Goal: Task Accomplishment & Management: Manage account settings

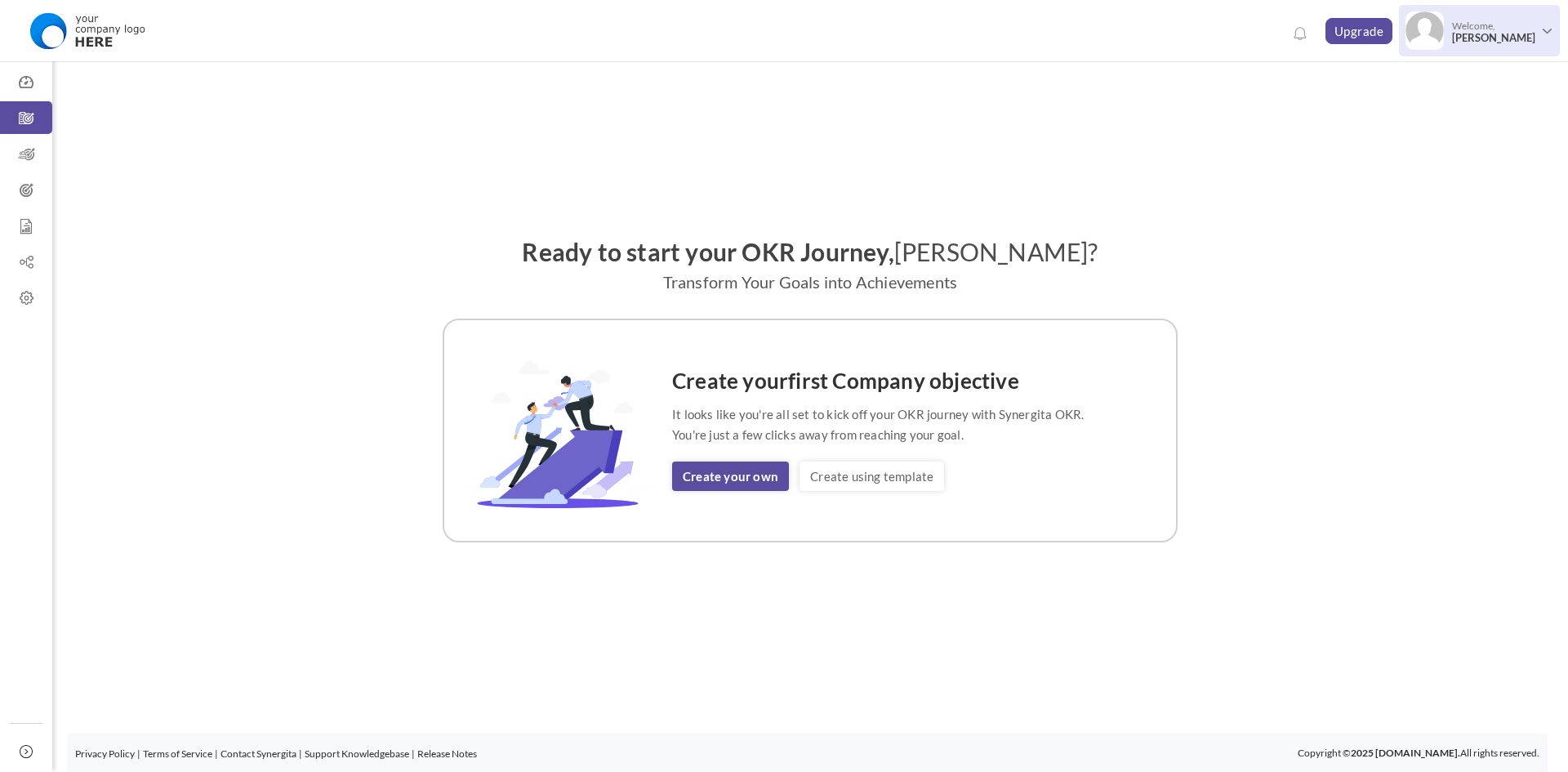
click at [1488, 37] on span "[PERSON_NAME]" at bounding box center [1493, 37] width 83 height 12
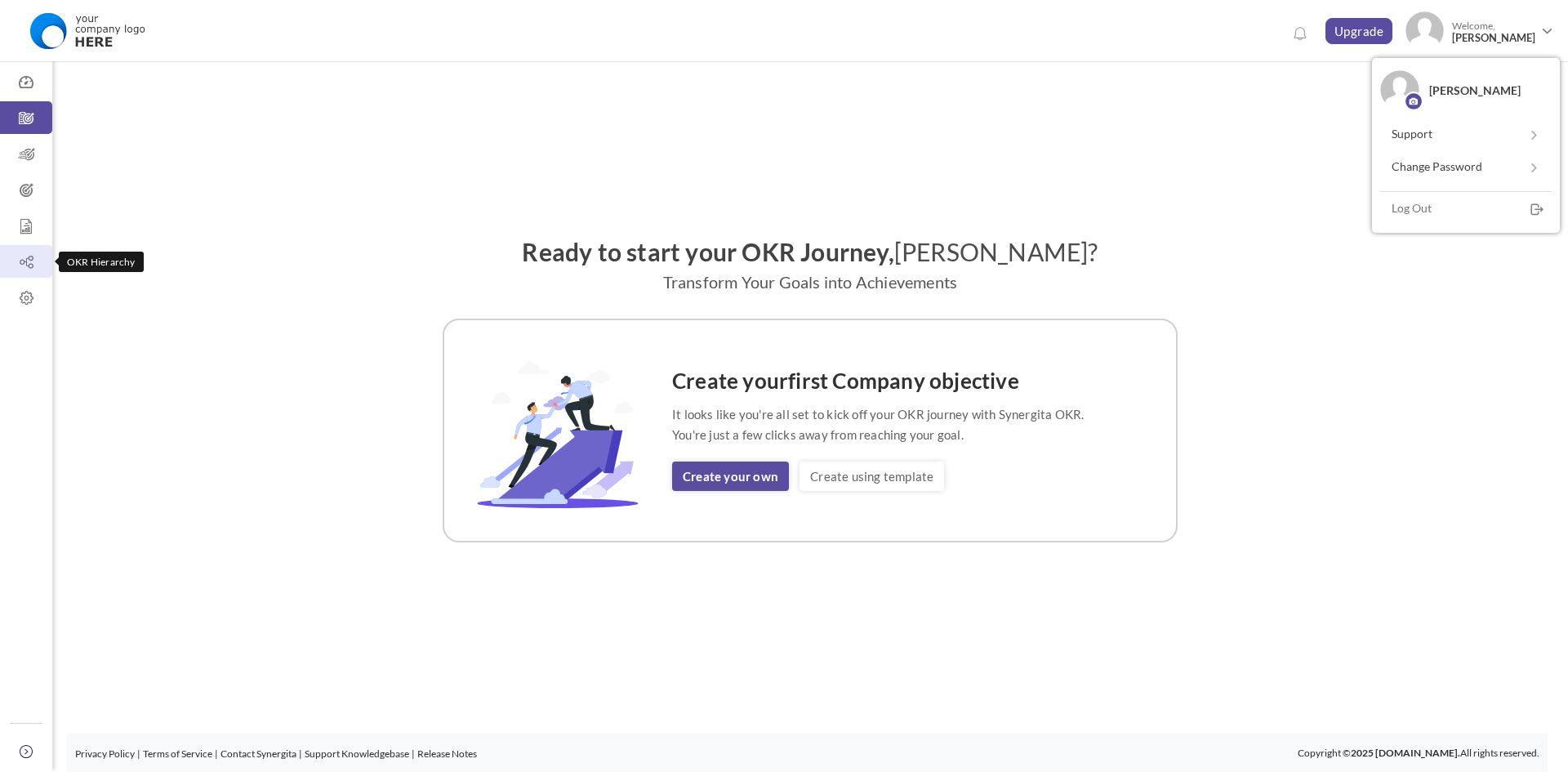
click at [21, 249] on link "OKR Hierarchy" at bounding box center [26, 261] width 52 height 32
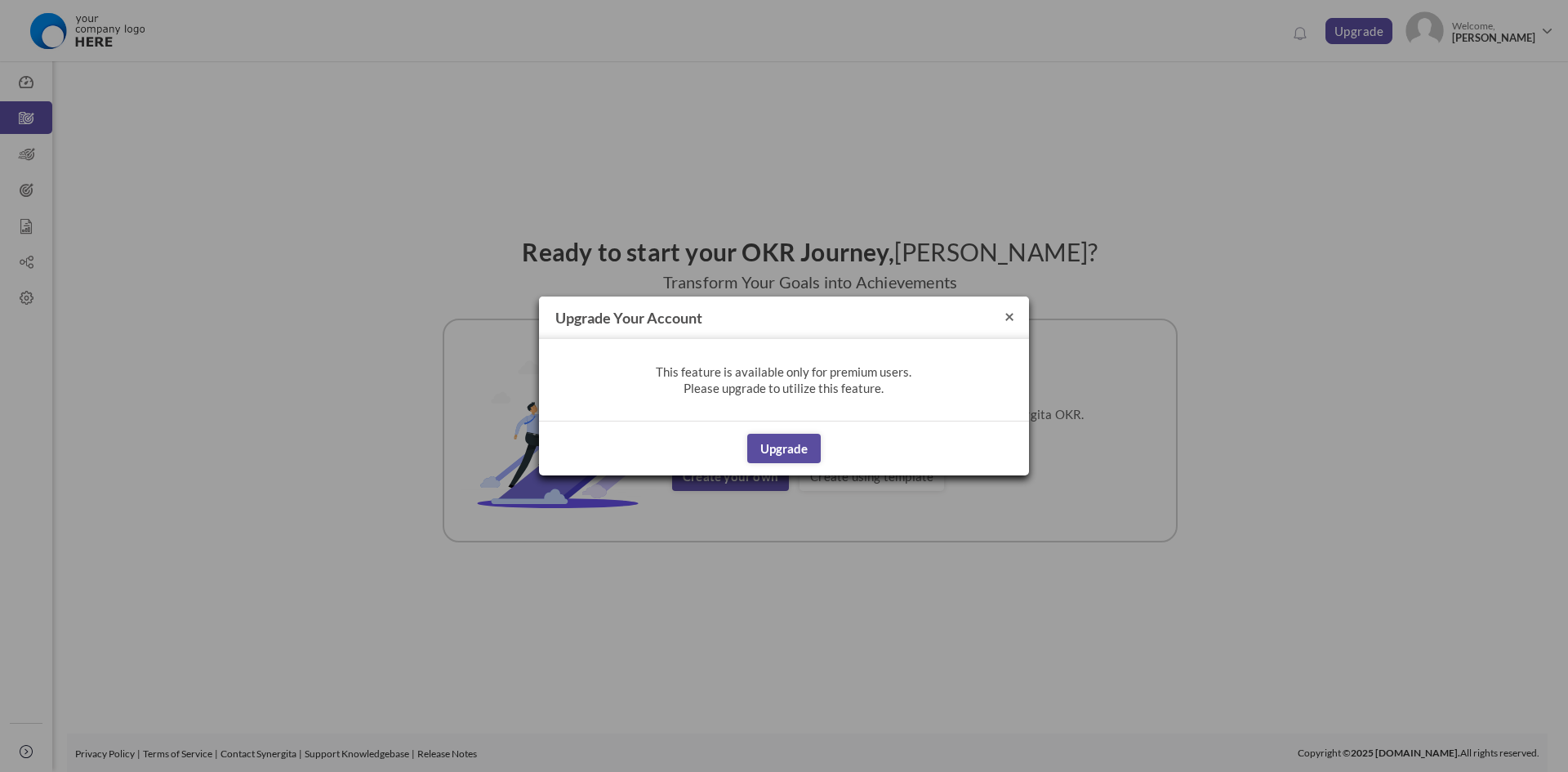
click at [1007, 322] on button "×" at bounding box center [1009, 316] width 10 height 17
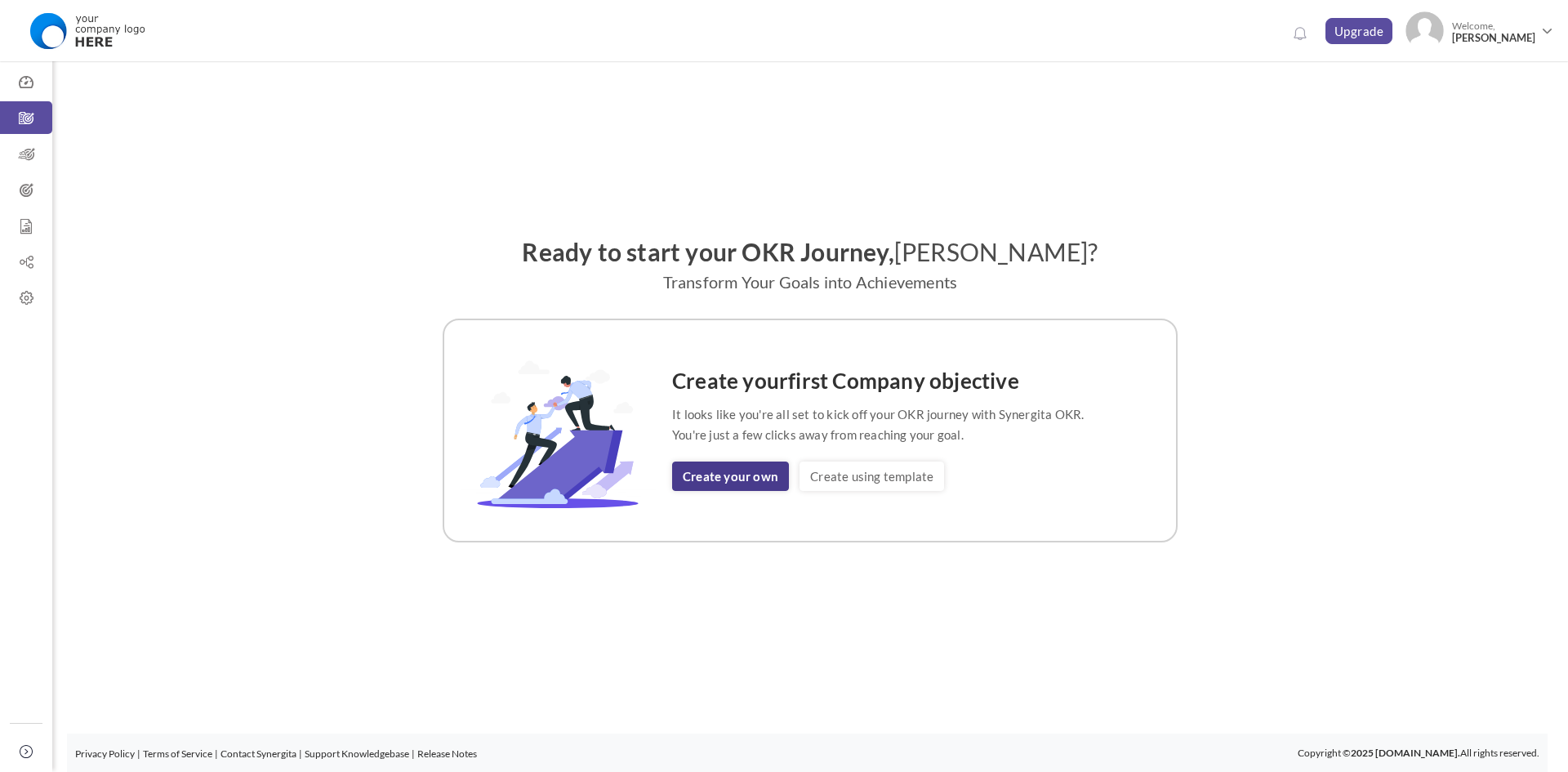
click at [689, 476] on link "Create your own" at bounding box center [730, 475] width 116 height 30
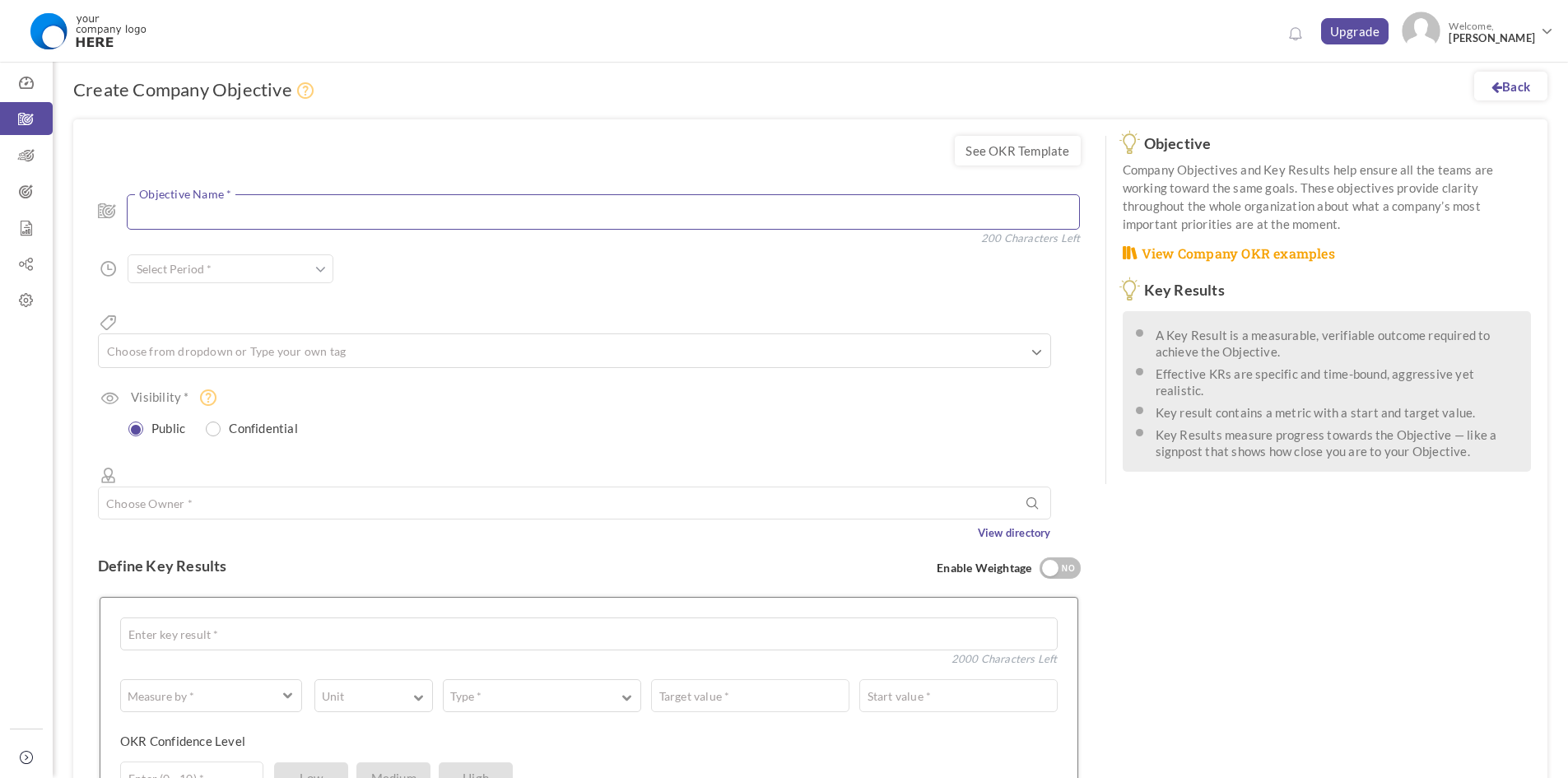
click at [224, 215] on textarea at bounding box center [603, 212] width 953 height 36
type textarea "Test1"
click at [280, 253] on div "Test1 Objective Name * 195 Characters Left Start Date * to Due Date * Due date …" at bounding box center [590, 359] width 983 height 363
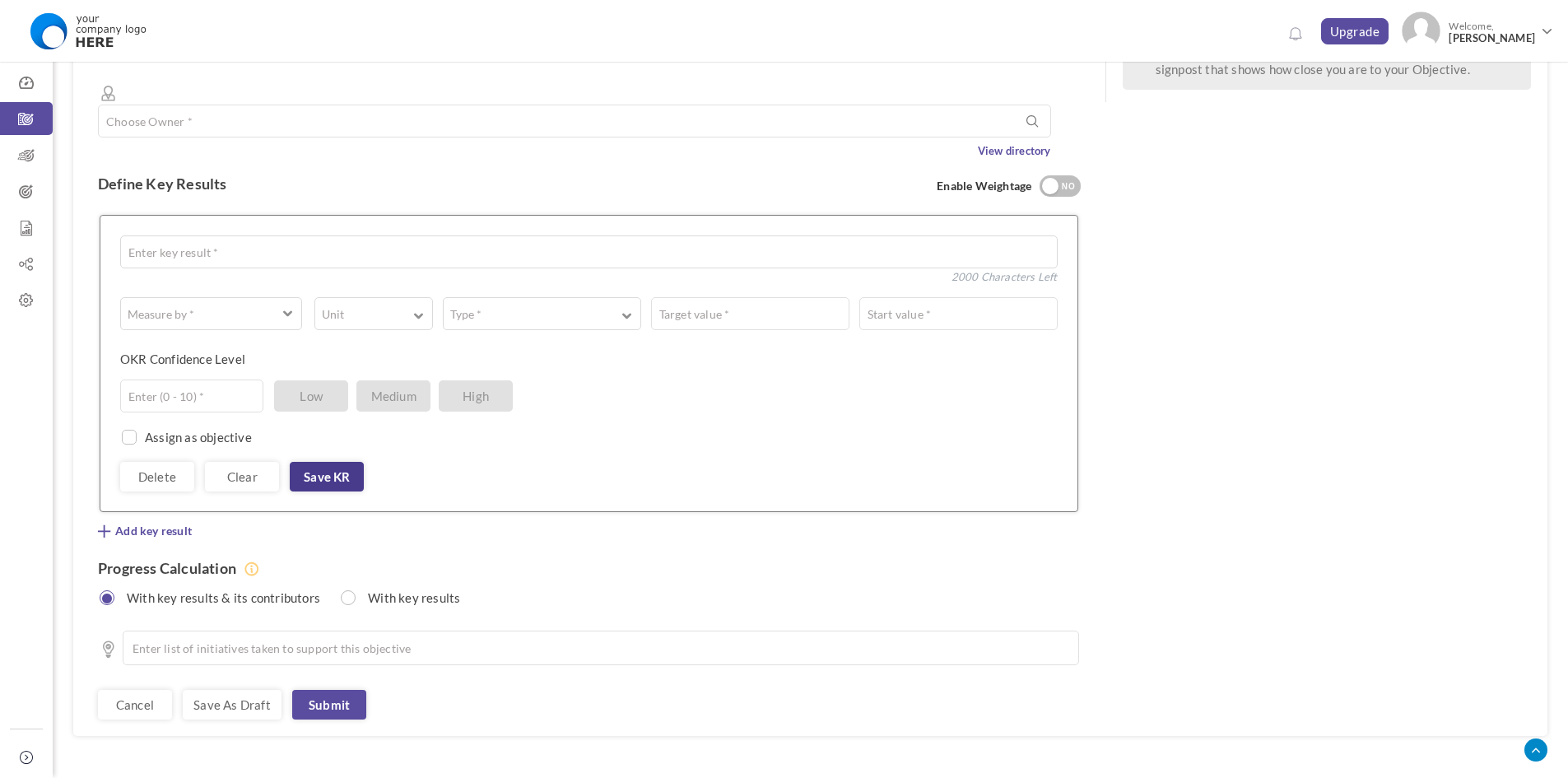
scroll to position [384, 0]
click at [323, 460] on link "Save KR" at bounding box center [326, 474] width 74 height 30
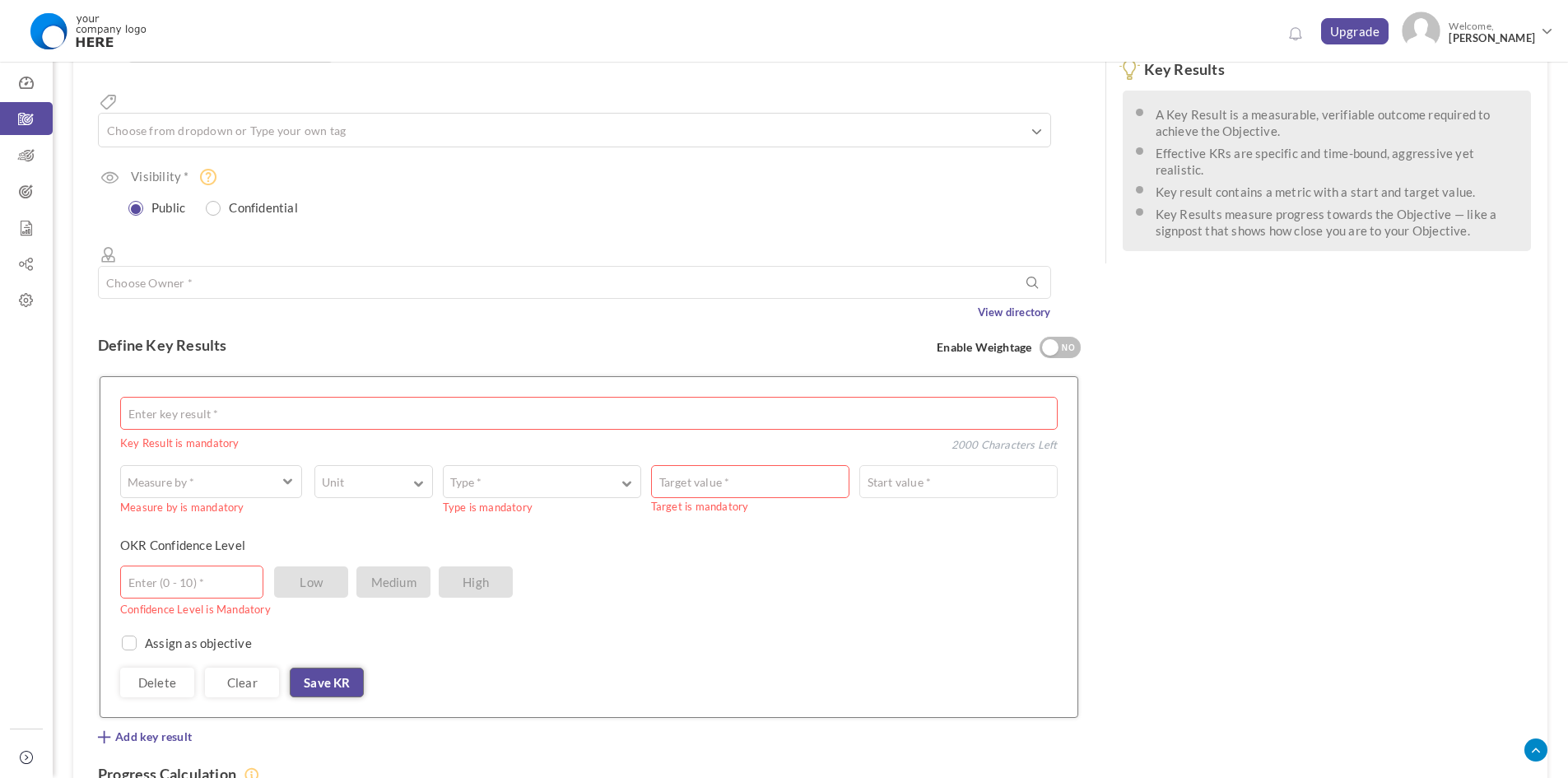
scroll to position [219, 0]
click at [216, 398] on textarea at bounding box center [589, 414] width 938 height 33
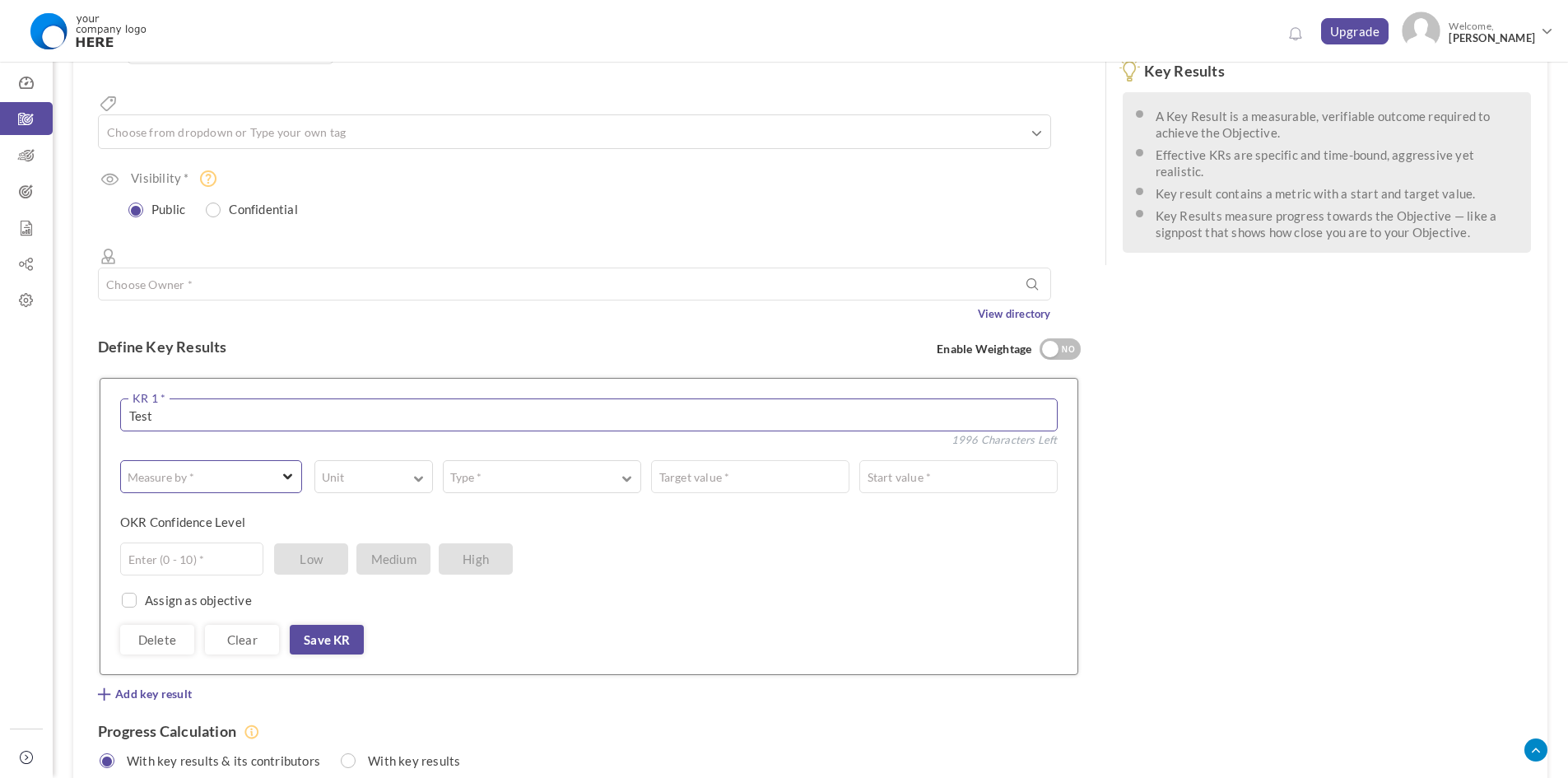
type textarea "Test"
click at [215, 468] on span "button" at bounding box center [199, 476] width 140 height 16
click at [196, 532] on link "A Text" at bounding box center [211, 544] width 170 height 25
click at [392, 460] on textarea at bounding box center [689, 476] width 738 height 33
click at [356, 460] on textarea "Te" at bounding box center [689, 476] width 738 height 33
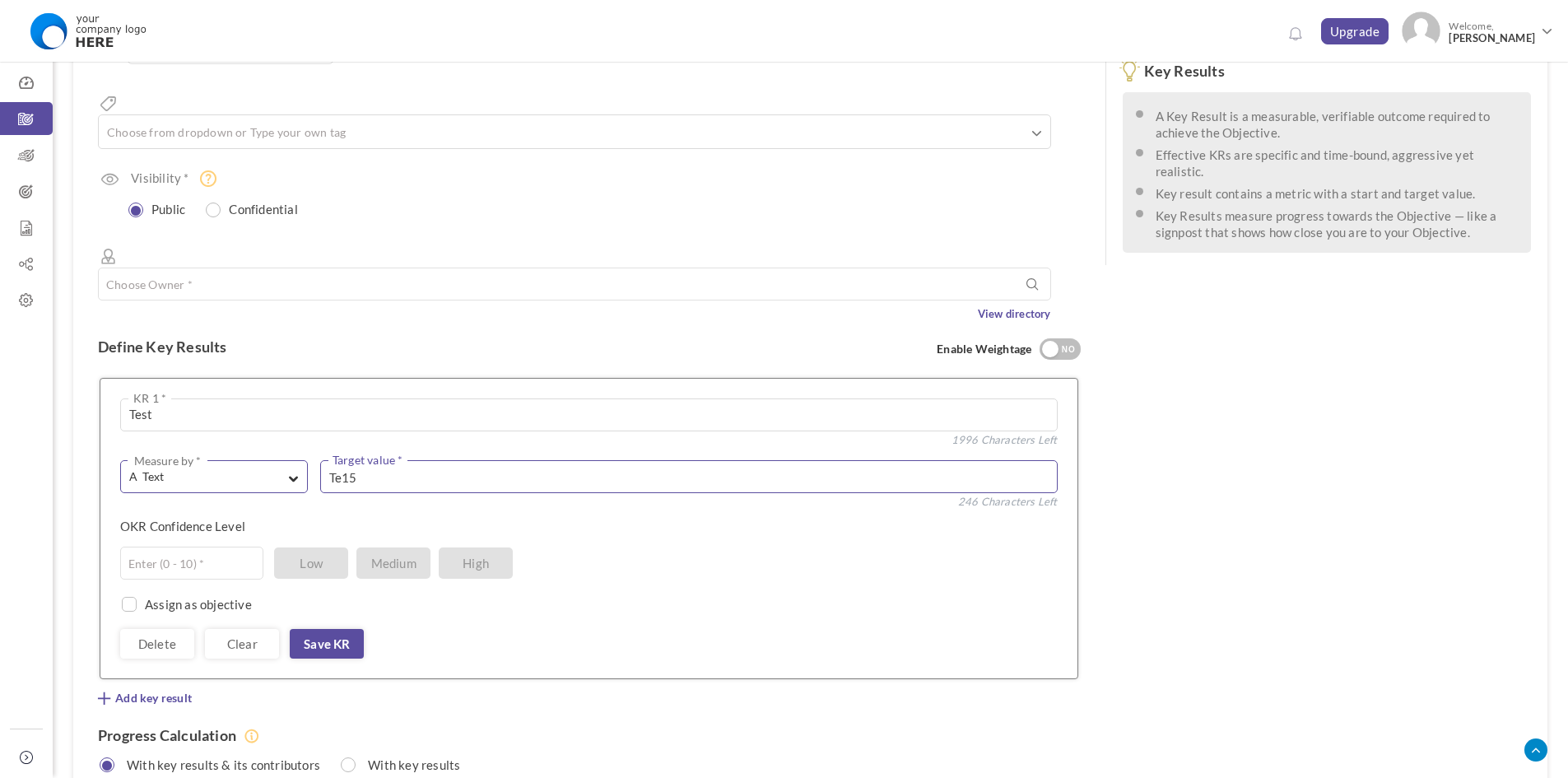
drag, startPoint x: 387, startPoint y: 416, endPoint x: 291, endPoint y: 415, distance: 96.0
click at [291, 460] on div "A Text Measure by * # Number A Text ☑ Boolean Unit # % $ ₹ £ Custom Type * Equa…" at bounding box center [589, 559] width 938 height 198
type textarea "Te15"
click at [181, 546] on input "text" at bounding box center [191, 563] width 143 height 33
click at [392, 547] on span "Medium" at bounding box center [392, 563] width 74 height 32
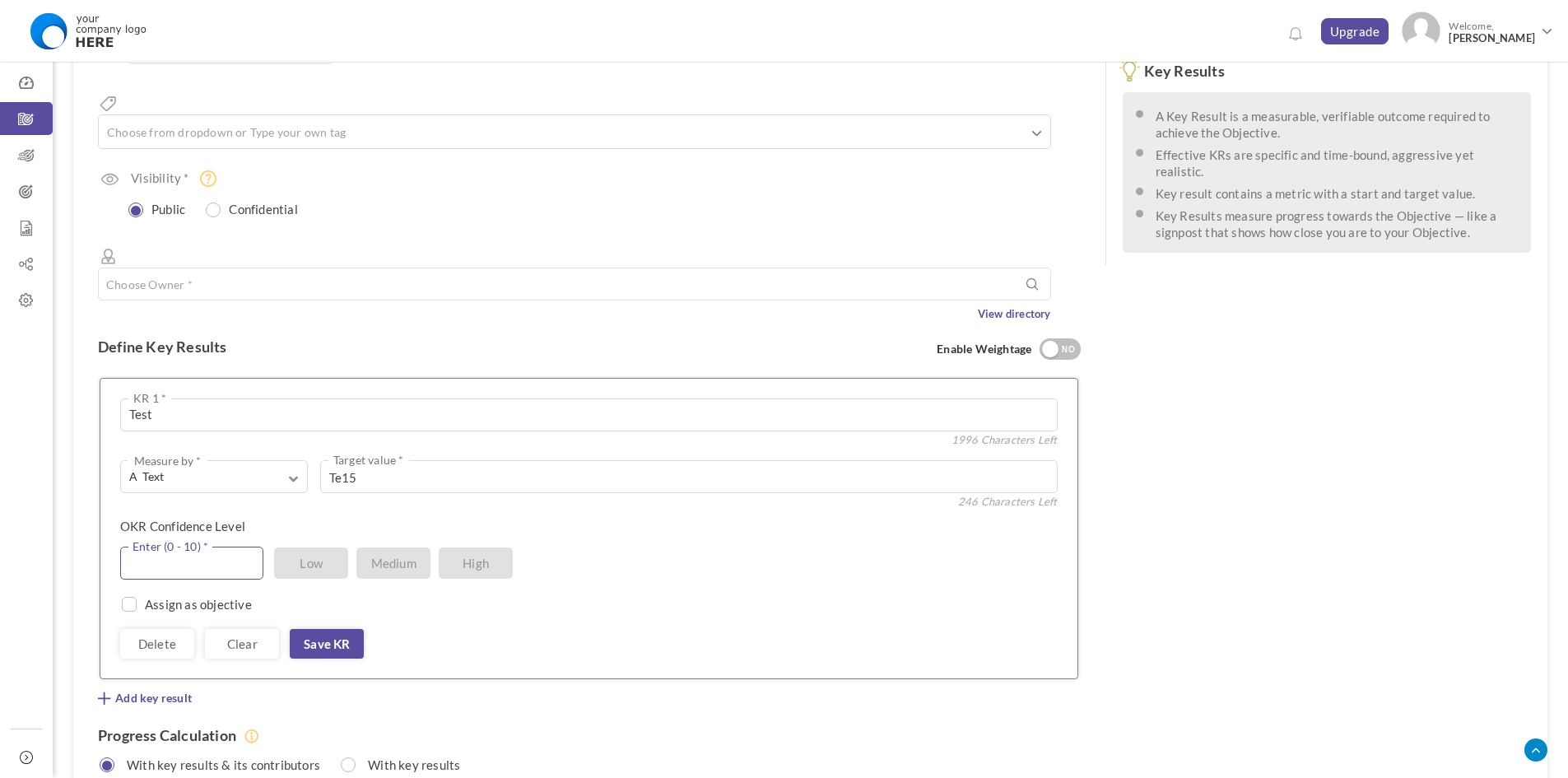
click at [234, 546] on input "text" at bounding box center [191, 563] width 143 height 33
click at [309, 629] on link "Save KR" at bounding box center [326, 643] width 74 height 30
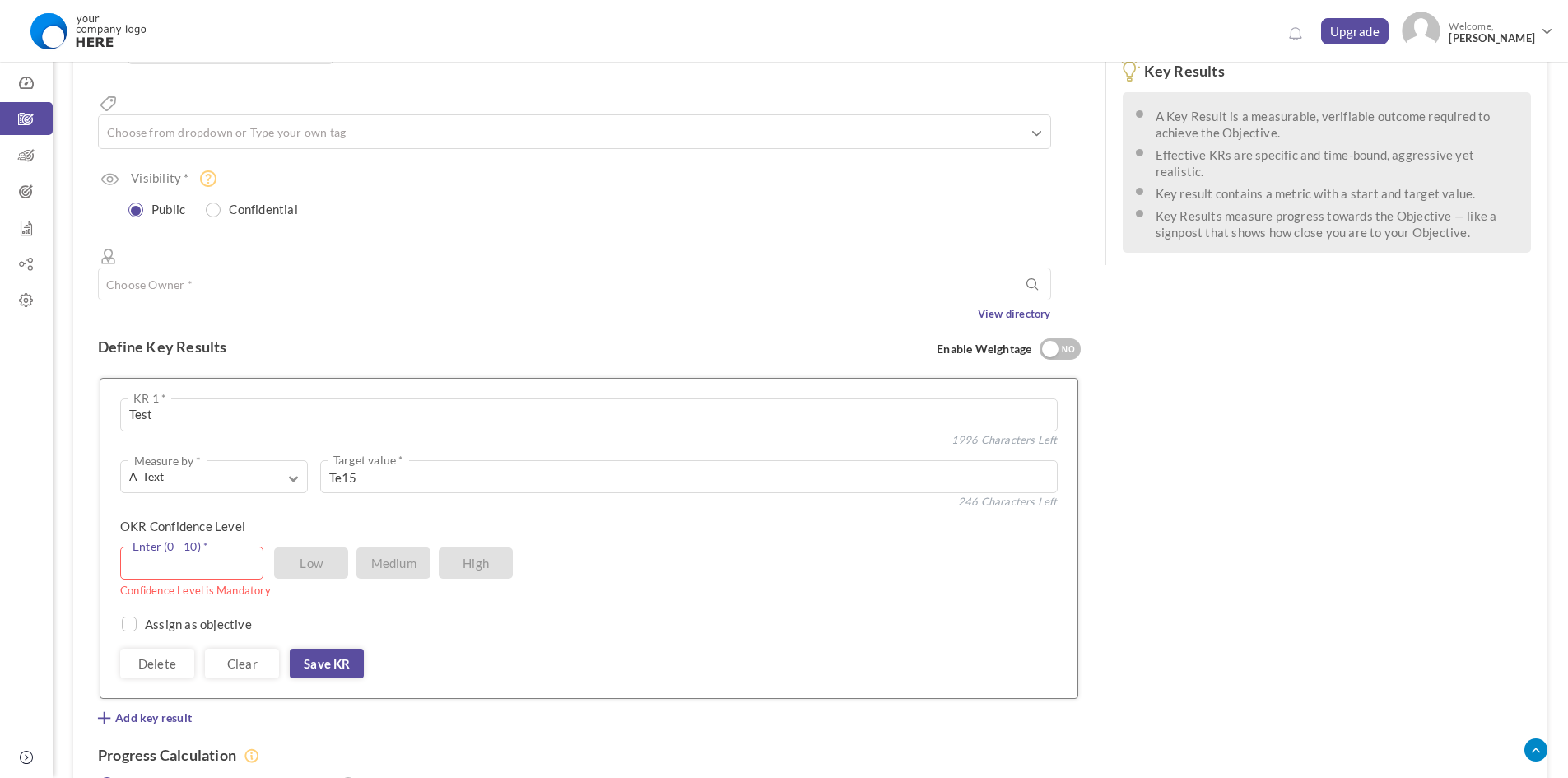
click at [222, 546] on input "text" at bounding box center [191, 563] width 143 height 33
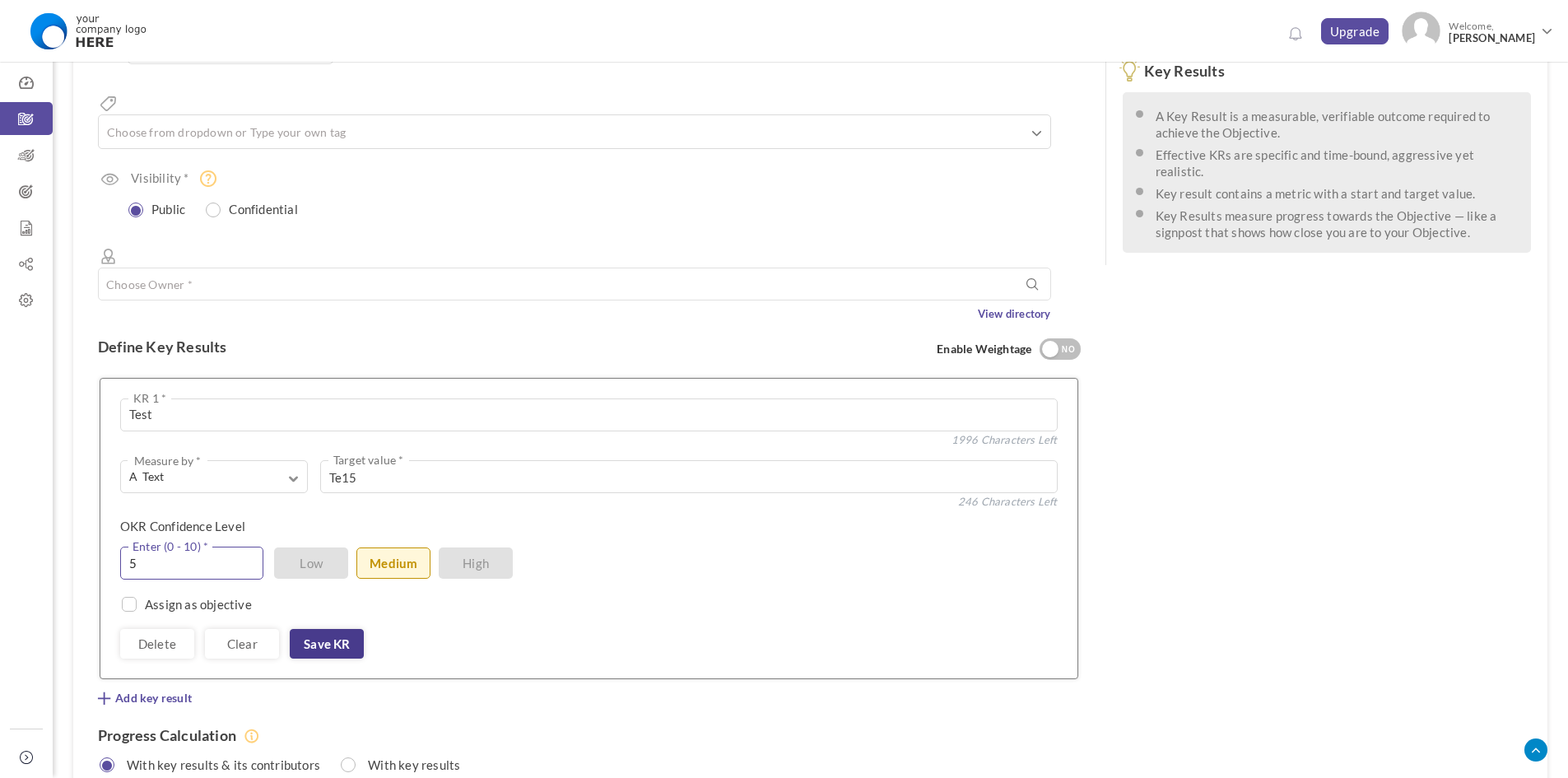
type input "5"
click at [321, 629] on link "Save KR" at bounding box center [326, 643] width 74 height 30
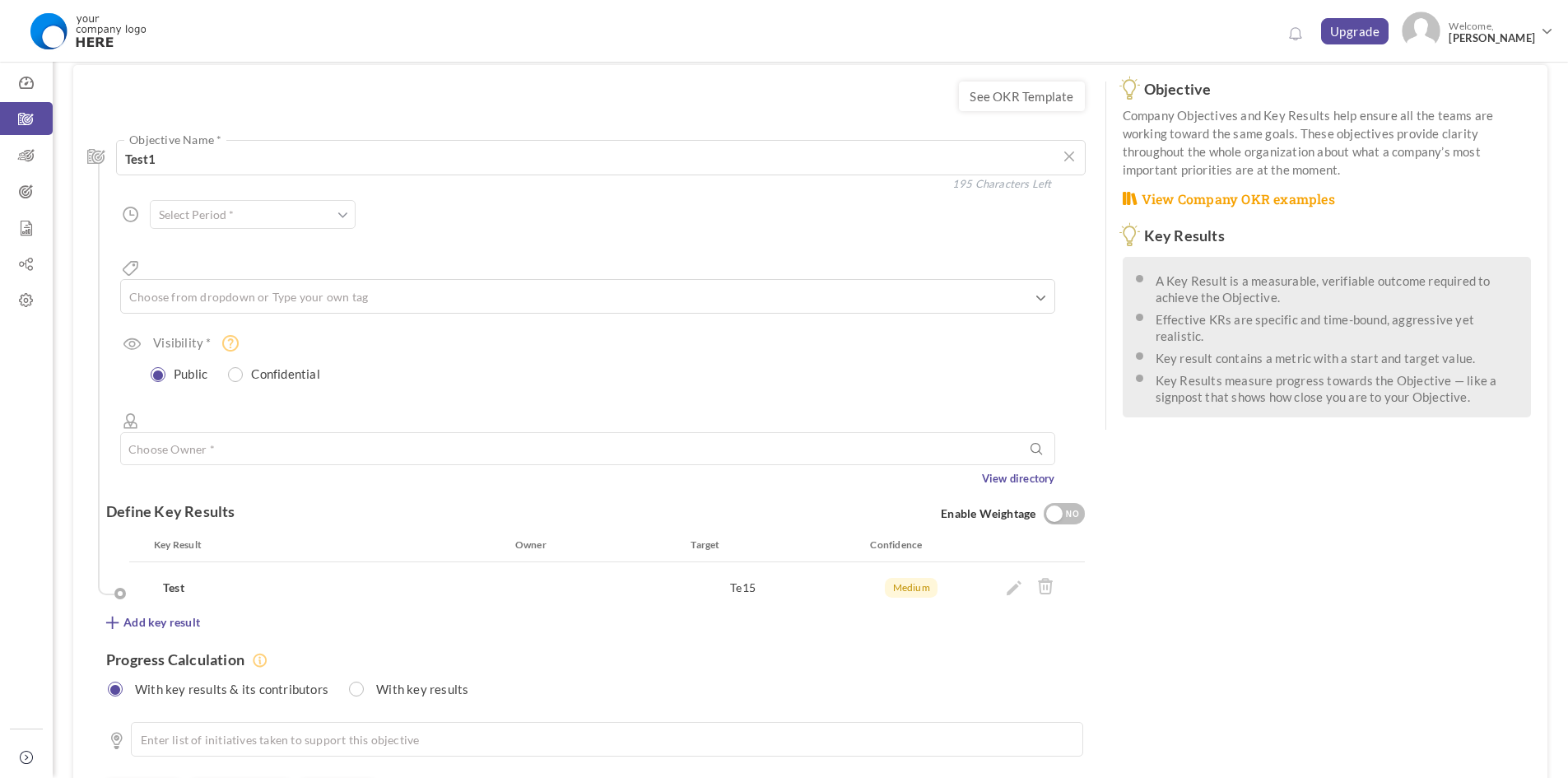
scroll to position [83, 0]
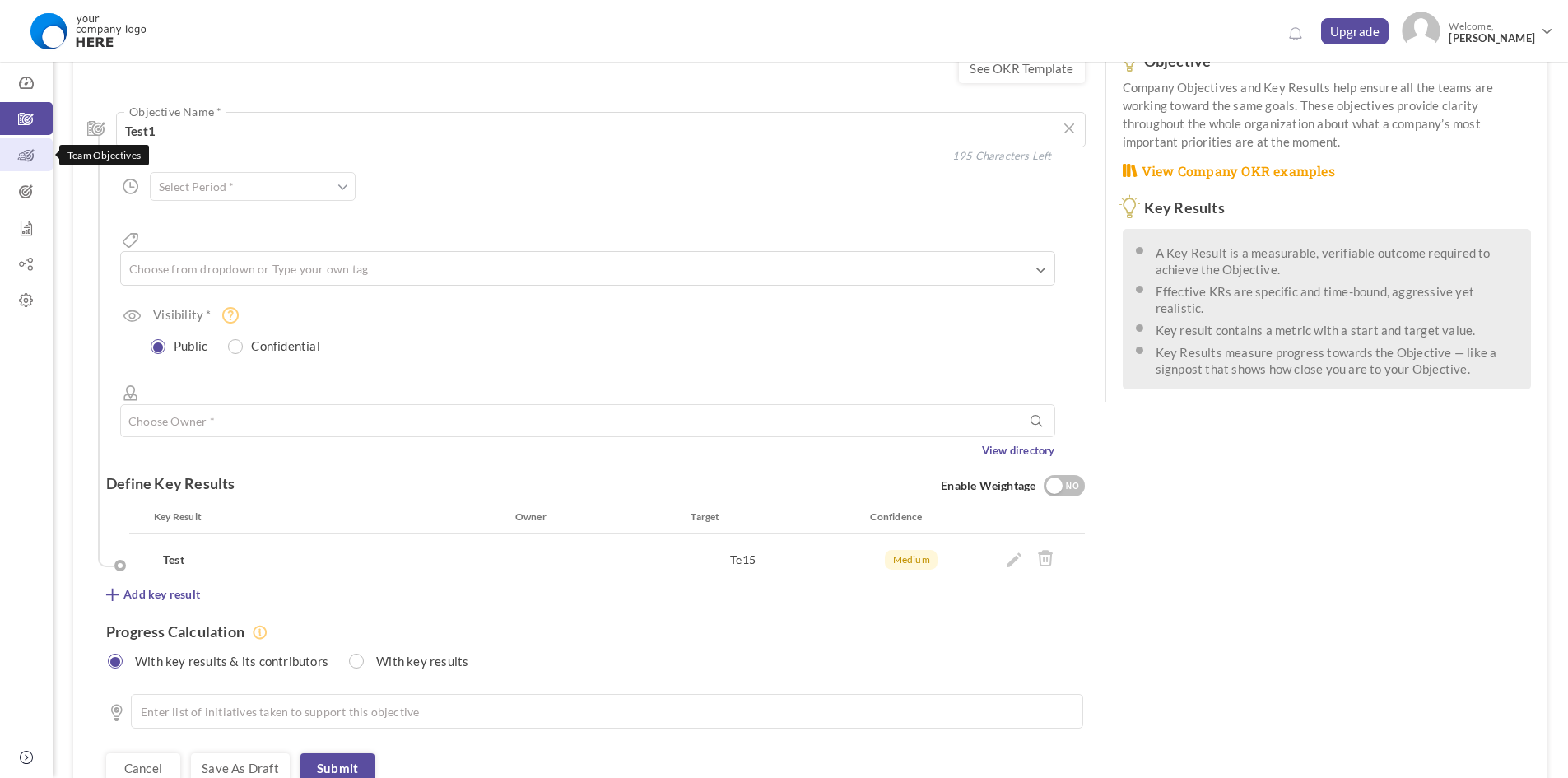
click at [17, 155] on icon at bounding box center [26, 155] width 53 height 16
click at [369, 753] on link "Submit" at bounding box center [337, 767] width 74 height 30
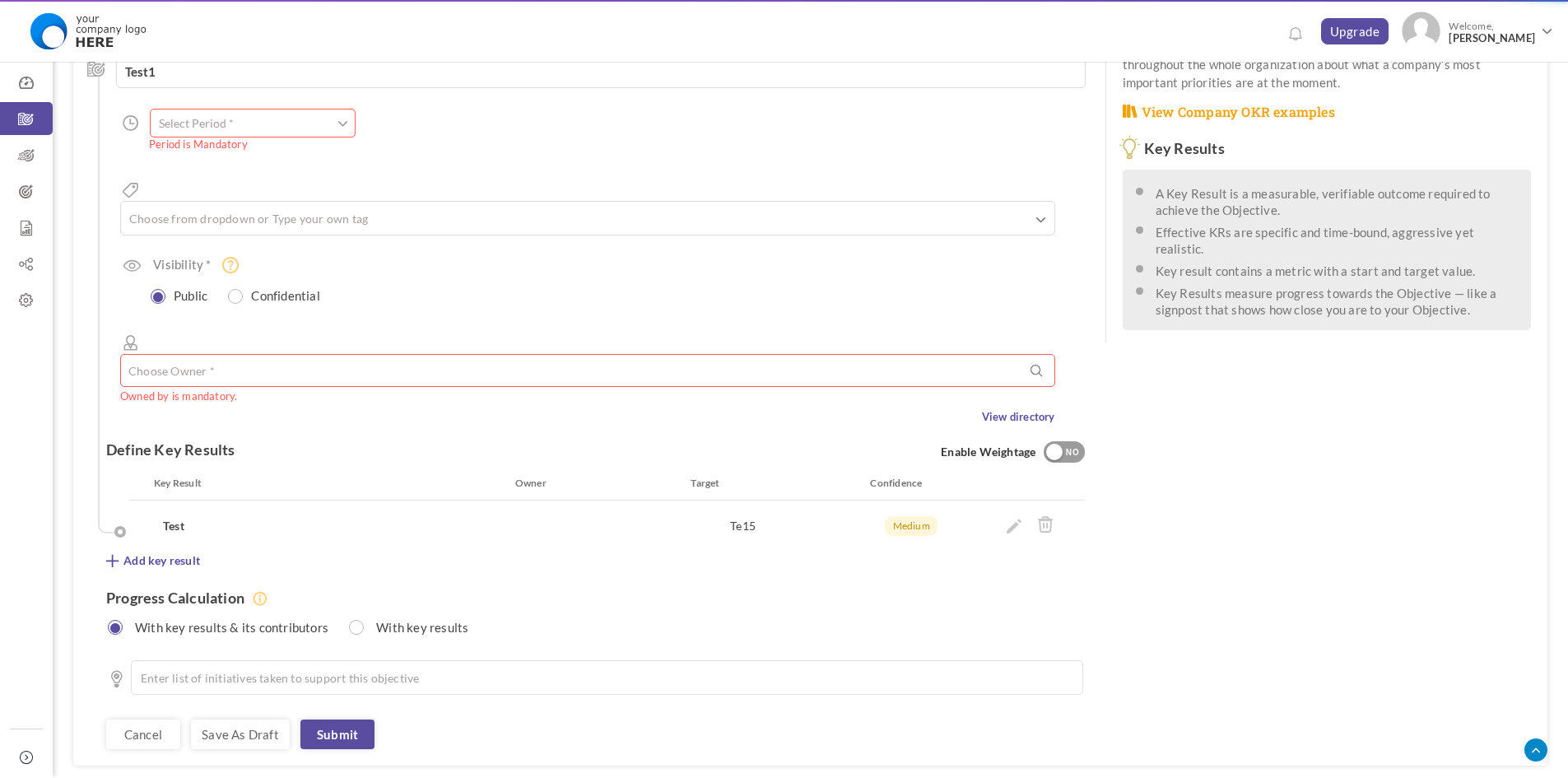
scroll to position [173, 0]
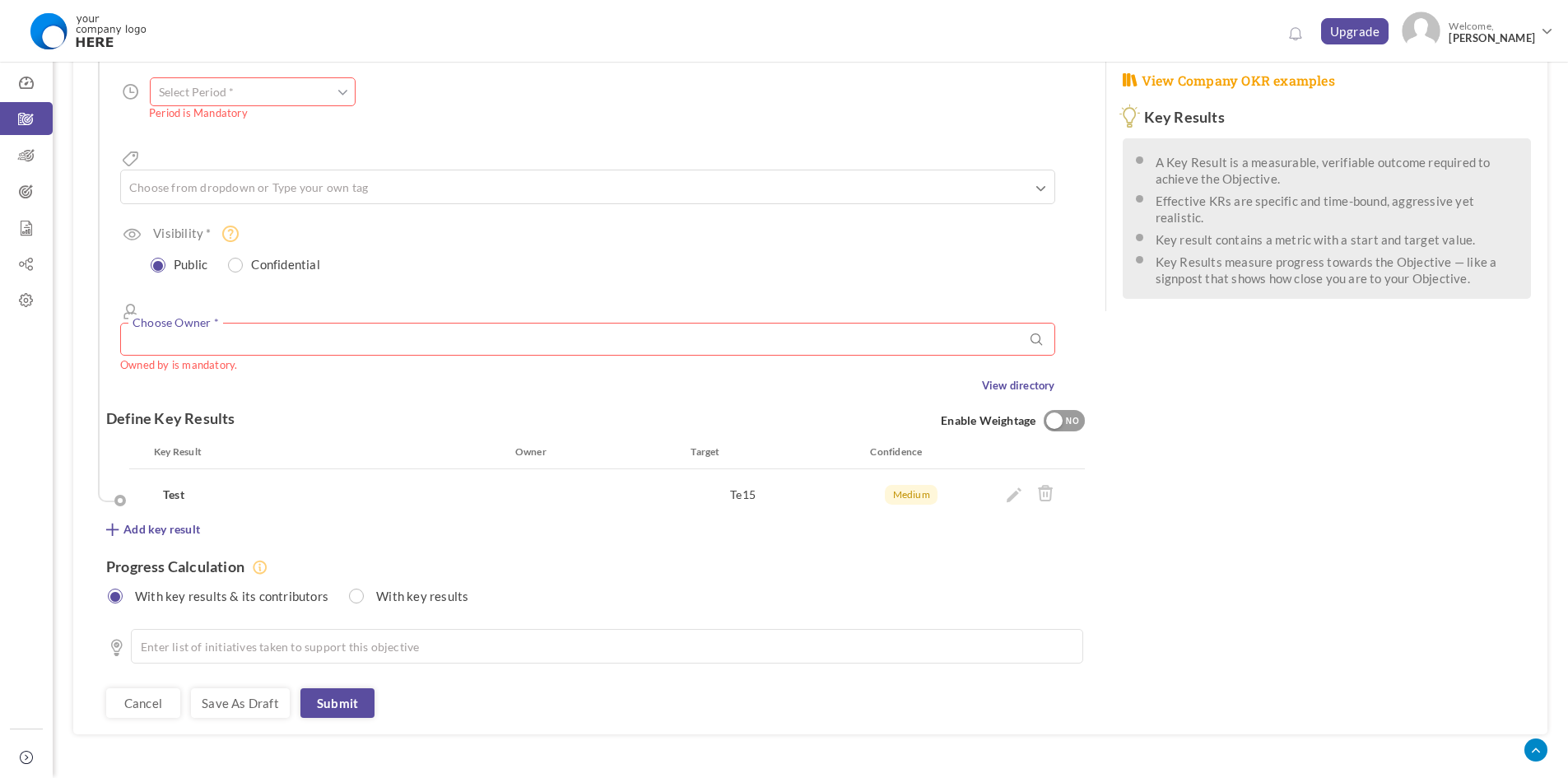
click at [352, 322] on input "text" at bounding box center [588, 339] width 935 height 33
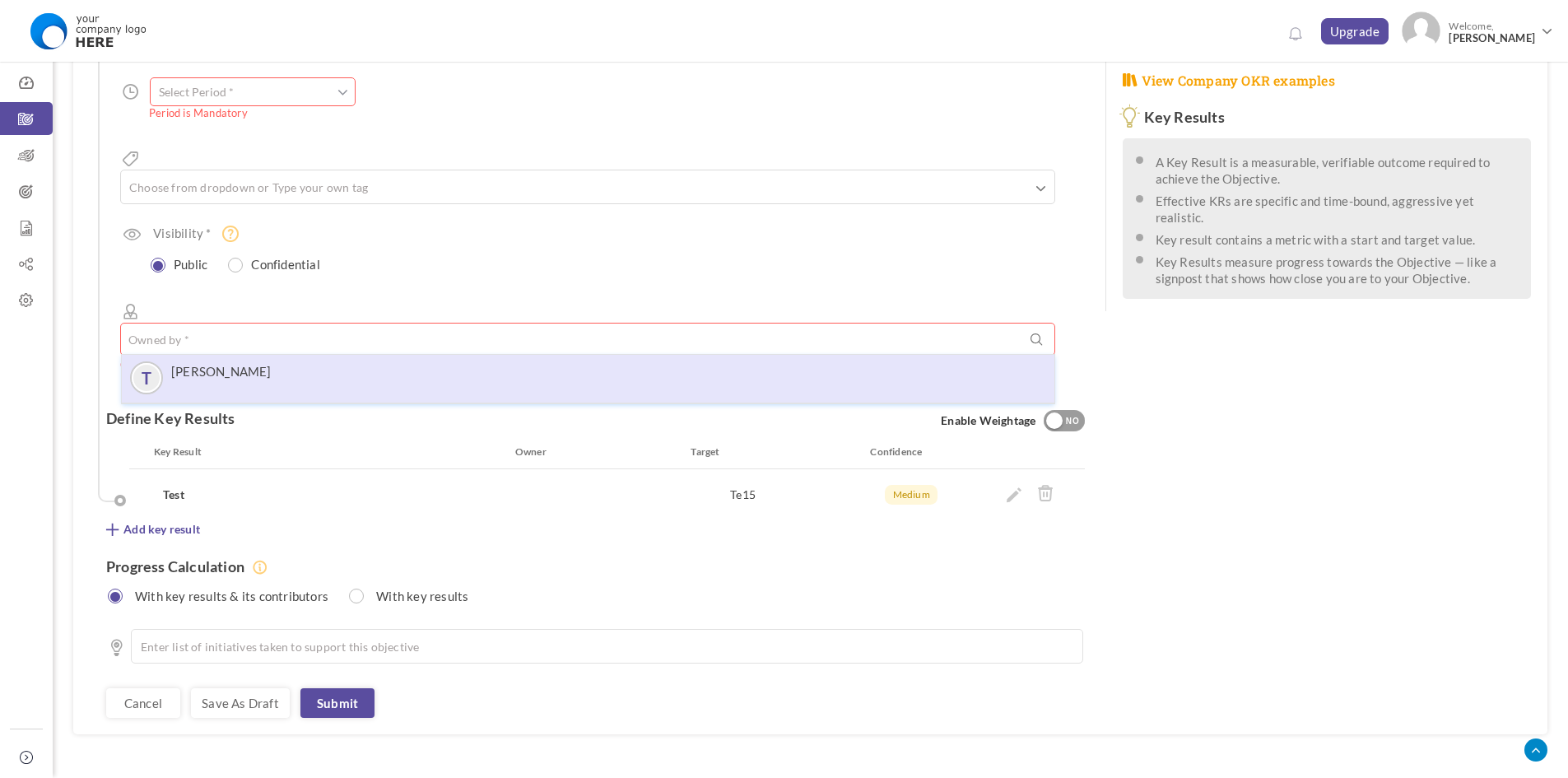
click at [312, 363] on div "T Tytus Tulwin" at bounding box center [588, 377] width 916 height 30
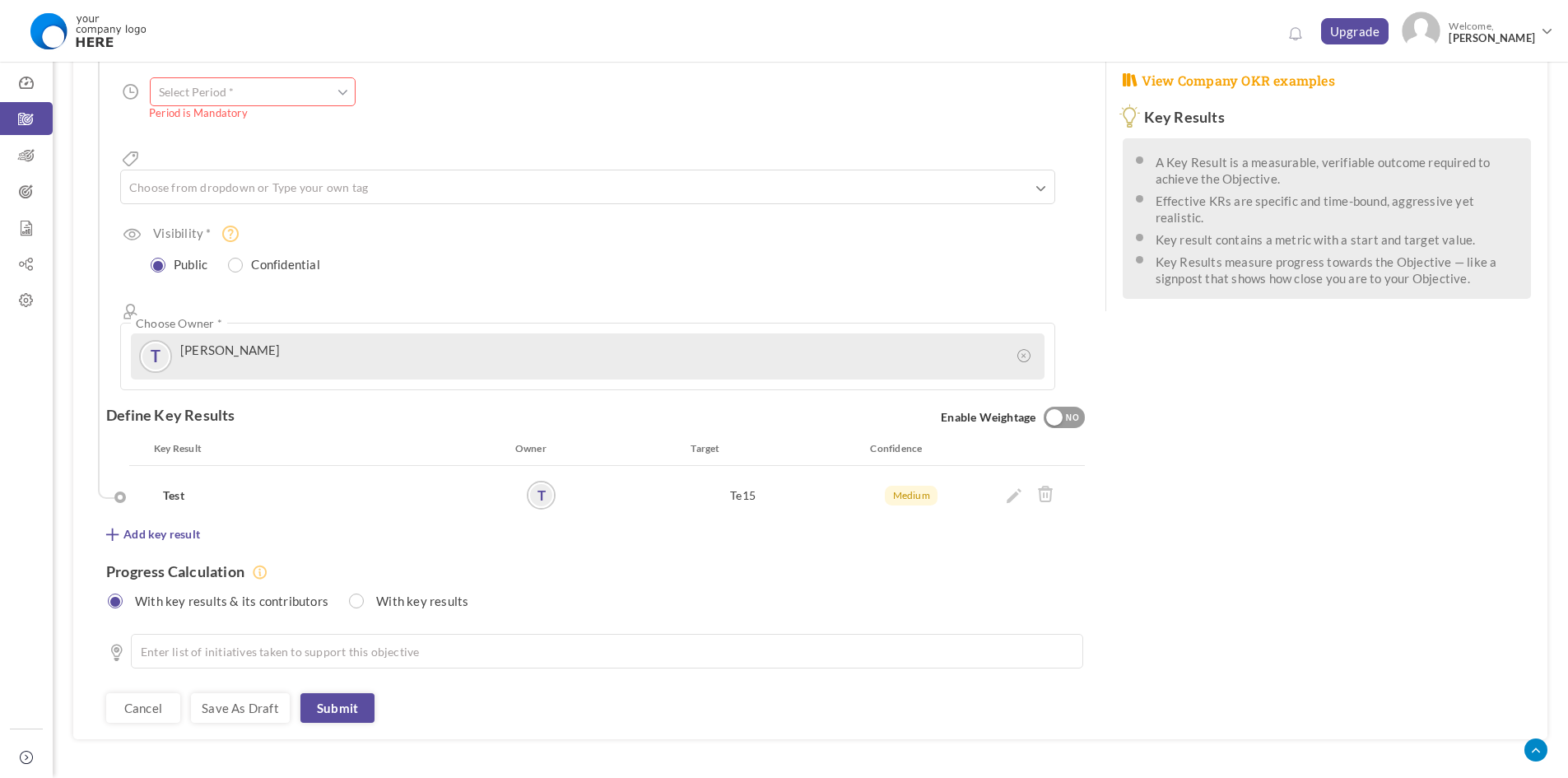
click at [332, 692] on link "Submit" at bounding box center [337, 707] width 74 height 30
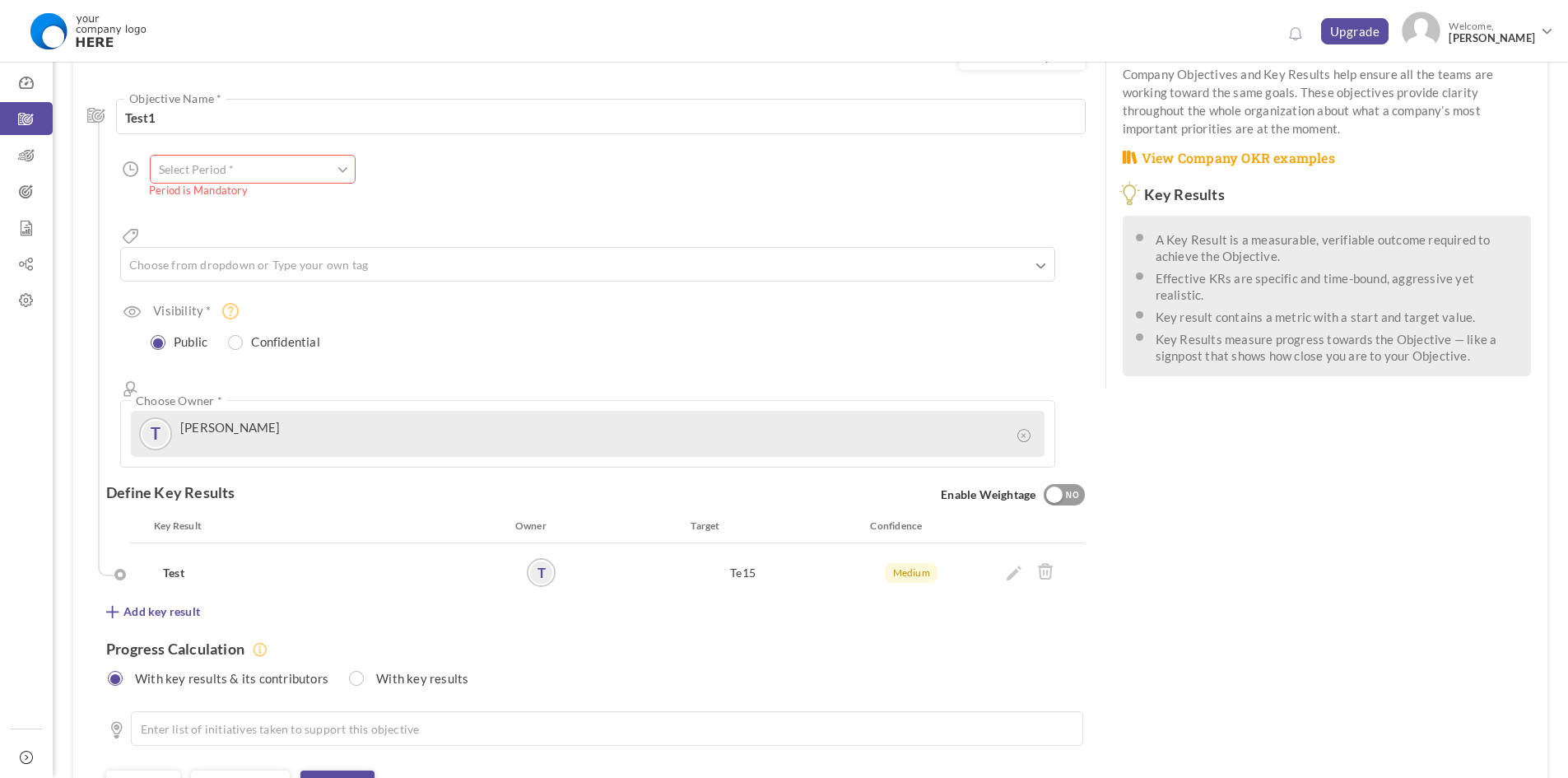
scroll to position [9, 0]
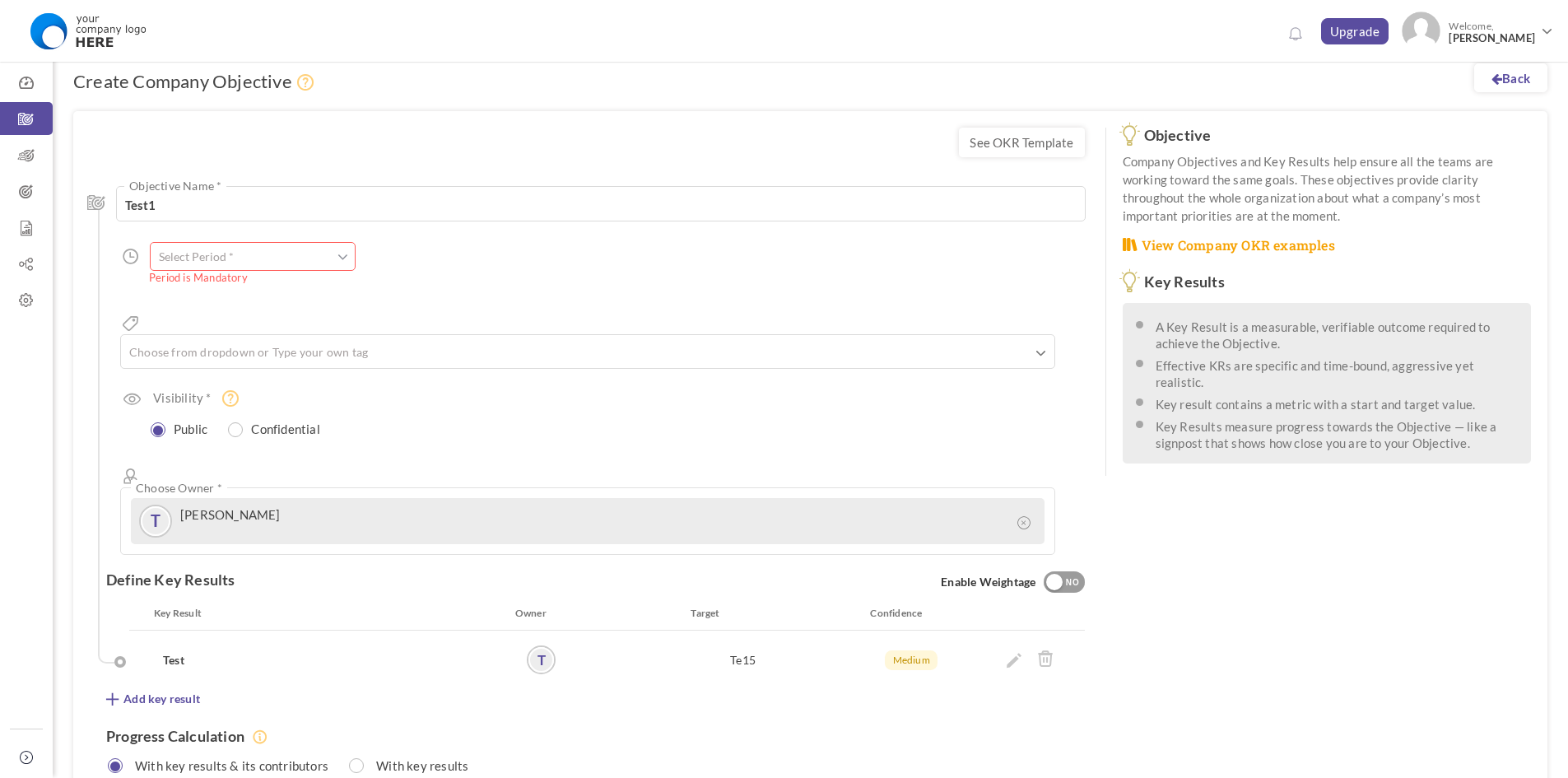
click at [286, 260] on input "text" at bounding box center [253, 257] width 206 height 29
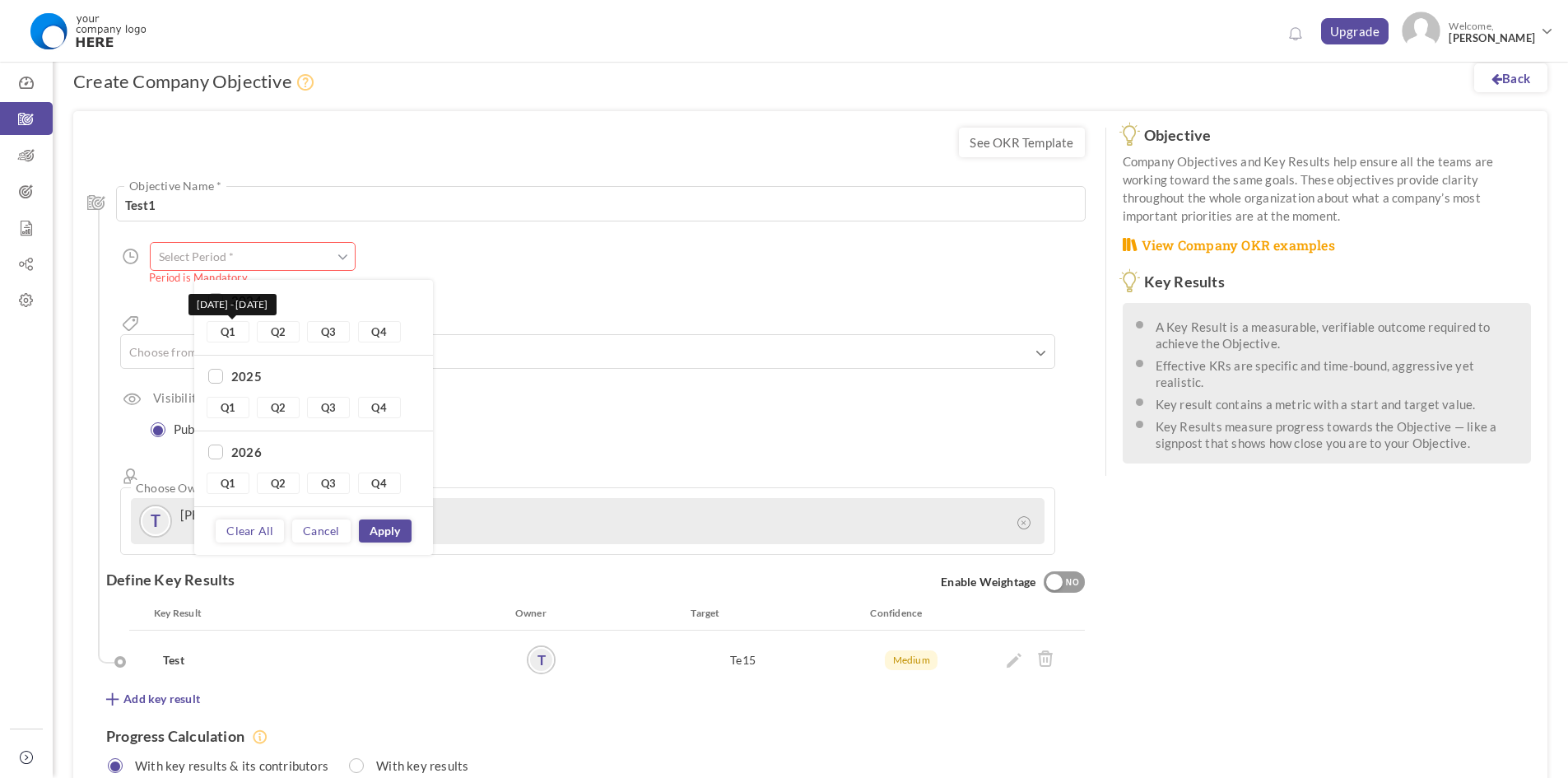
click at [215, 332] on link "Q1" at bounding box center [228, 332] width 42 height 21
click at [361, 330] on link "Q4" at bounding box center [379, 332] width 42 height 21
type input "Q1 2024 - Q4 2024"
checkbox input "true"
click at [228, 333] on link "Q1" at bounding box center [228, 332] width 42 height 21
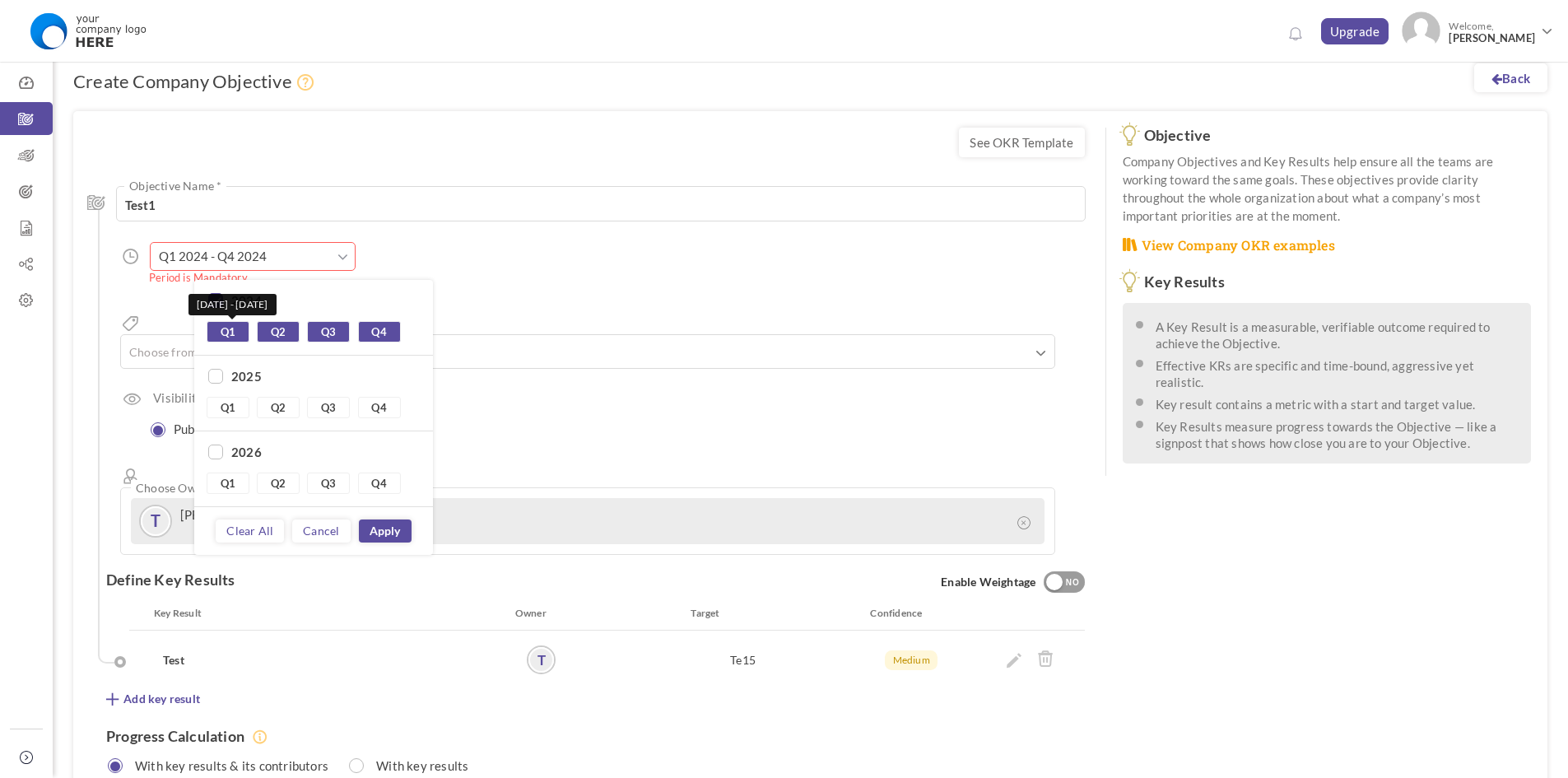
type input "Q2 2024 - Q4 2024"
checkbox input "false"
click at [281, 330] on link "Q2" at bounding box center [278, 332] width 42 height 21
click at [305, 330] on div "Q1 Q2 Q3 Q4" at bounding box center [314, 332] width 214 height 21
click at [316, 332] on link "Q3" at bounding box center [328, 332] width 42 height 21
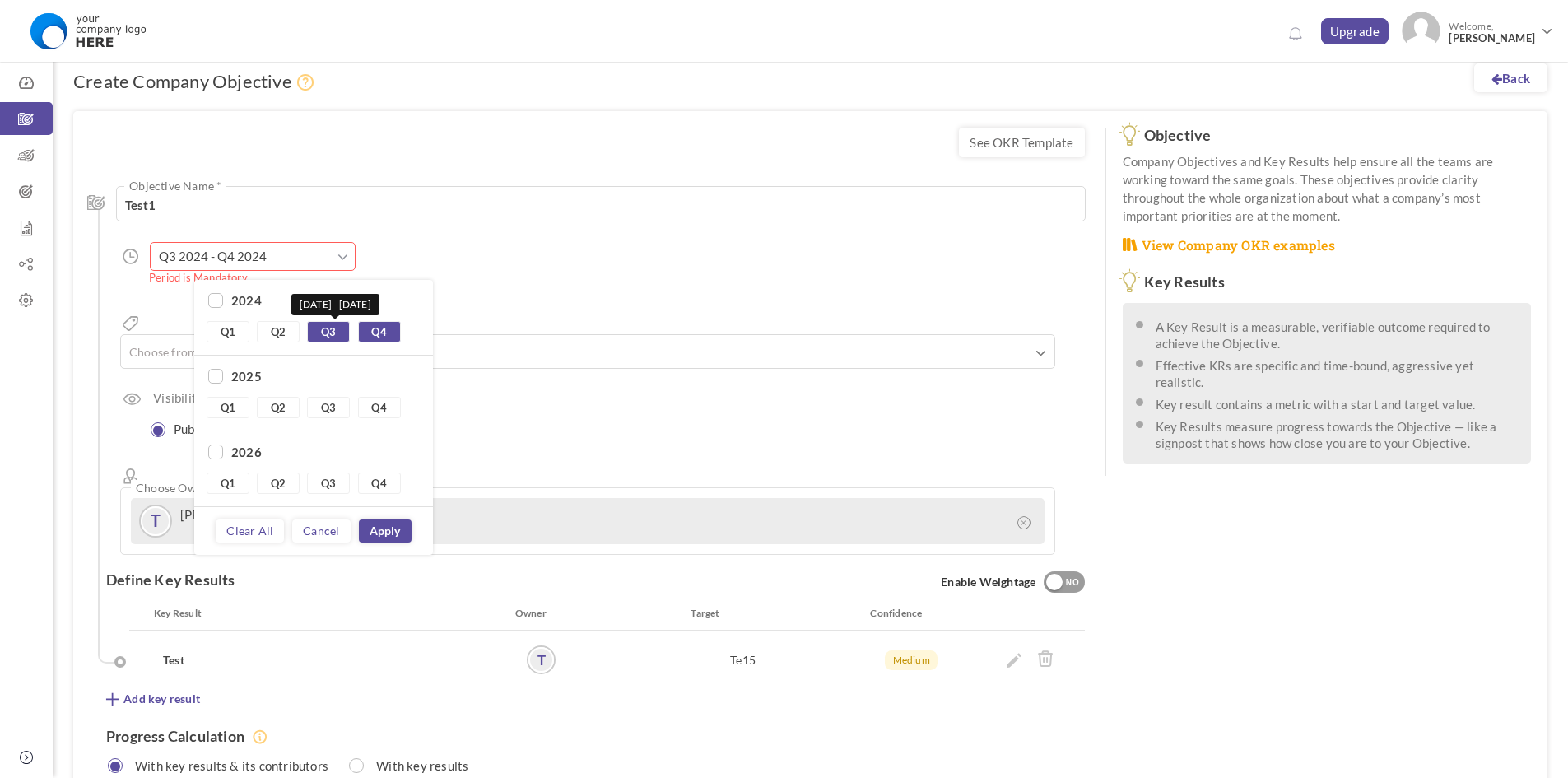
type input "Q4 2024 - Q4 2024"
drag, startPoint x: 386, startPoint y: 542, endPoint x: 388, endPoint y: 533, distance: 9.2
click at [386, 537] on link "Apply" at bounding box center [385, 531] width 53 height 23
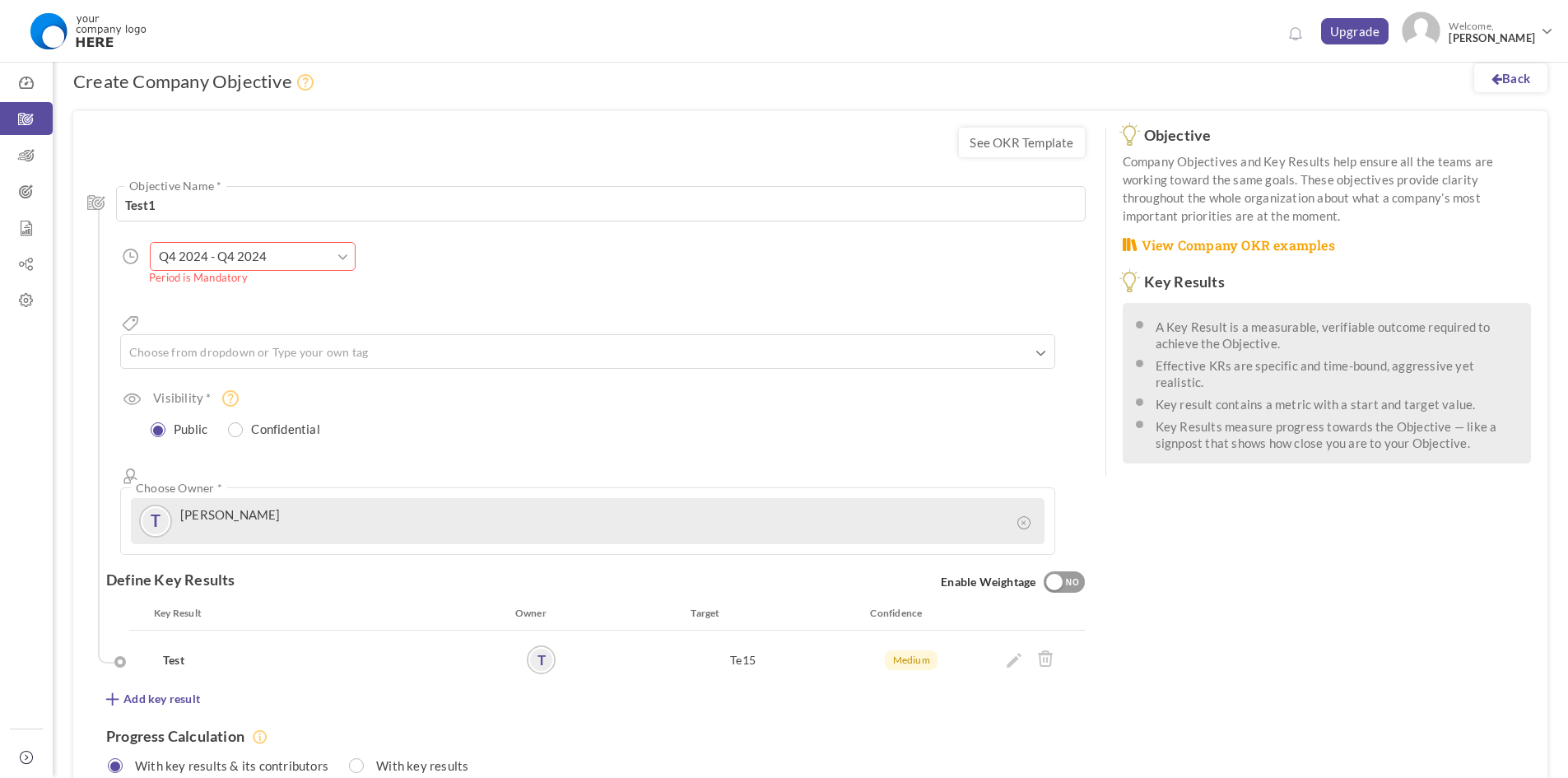
click at [389, 555] on div "Define Key Results Enable Weightage YES NO" at bounding box center [594, 580] width 978 height 50
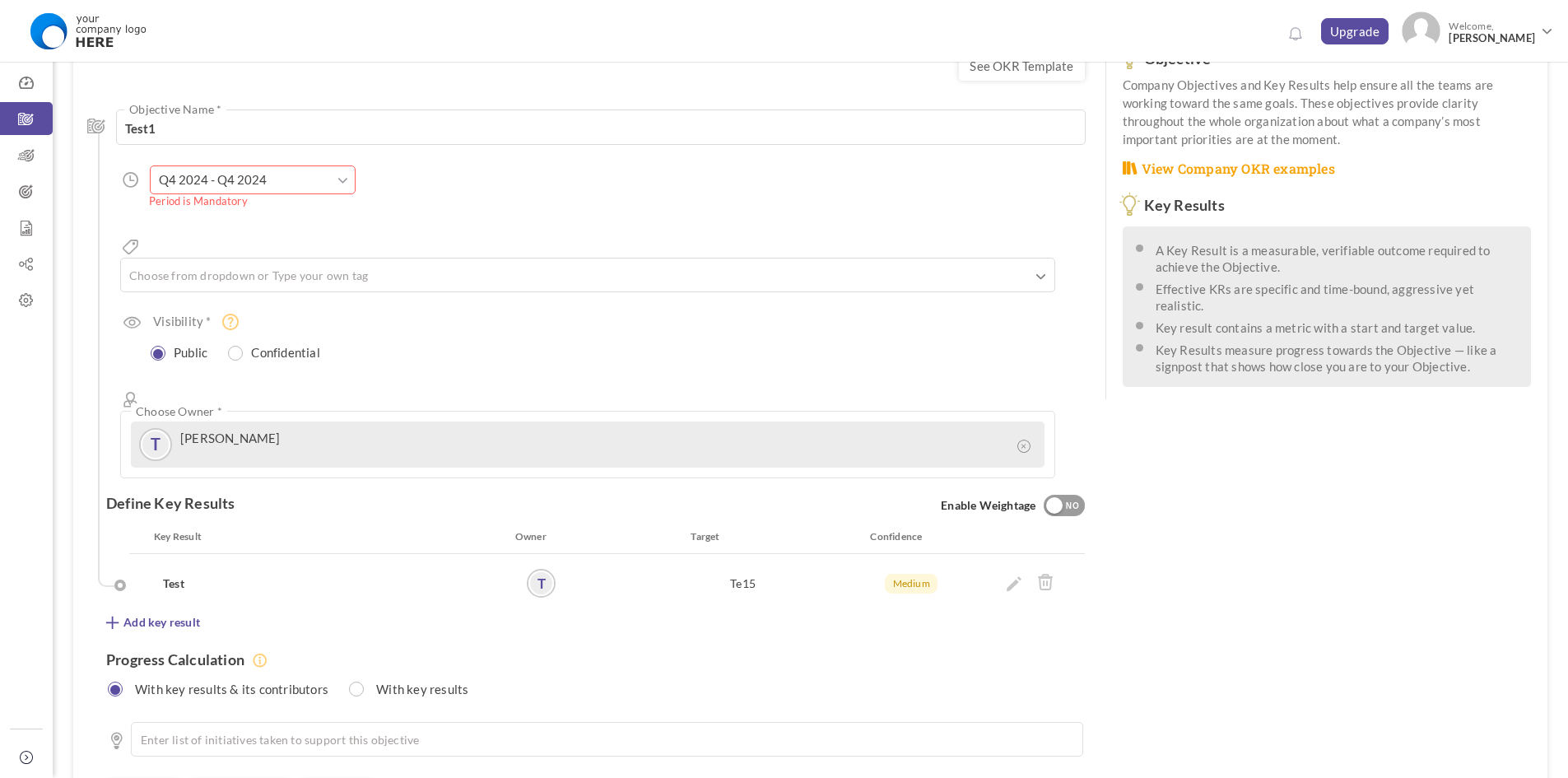
scroll to position [178, 0]
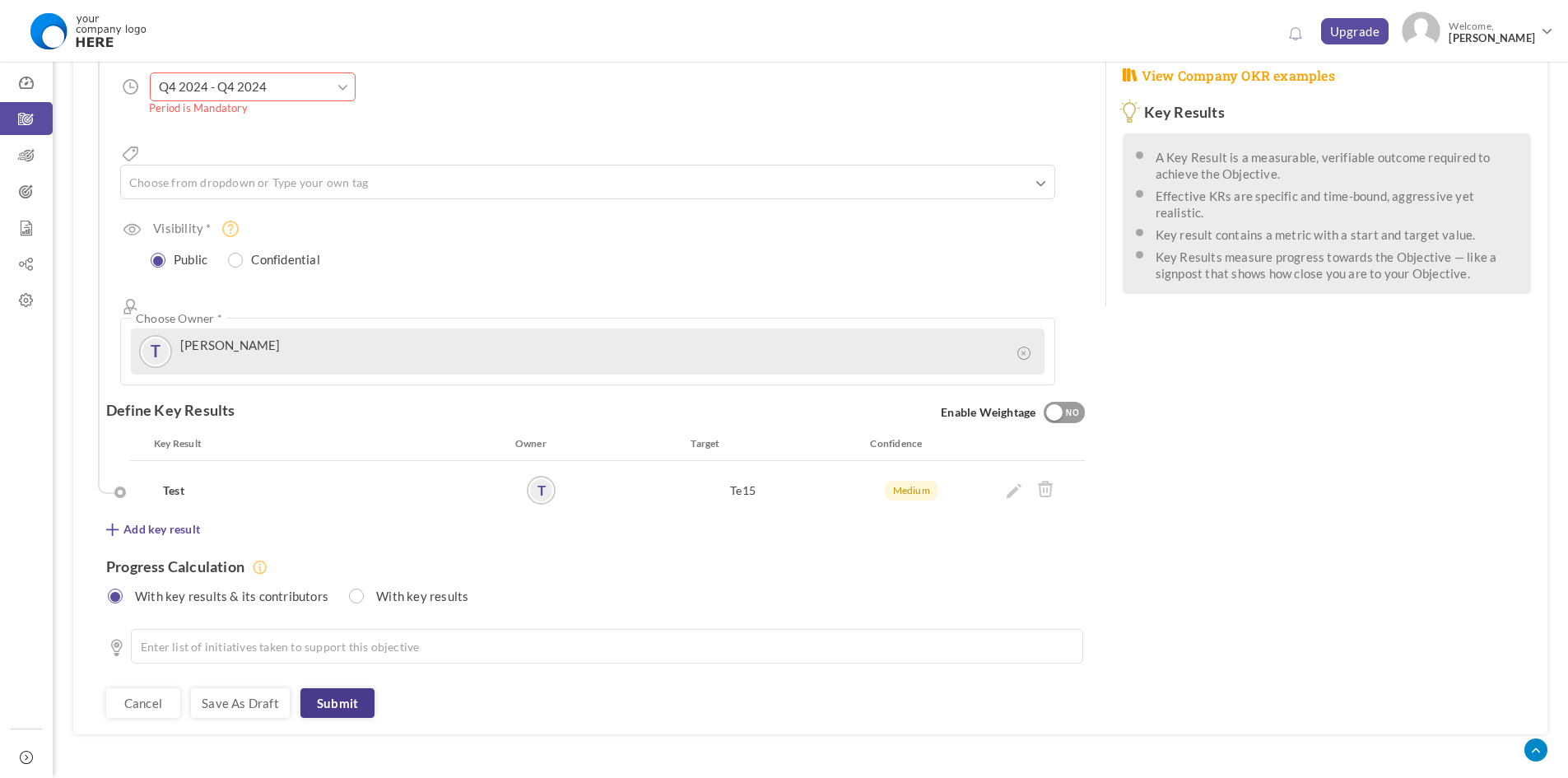
click at [323, 688] on link "Submit" at bounding box center [337, 702] width 74 height 30
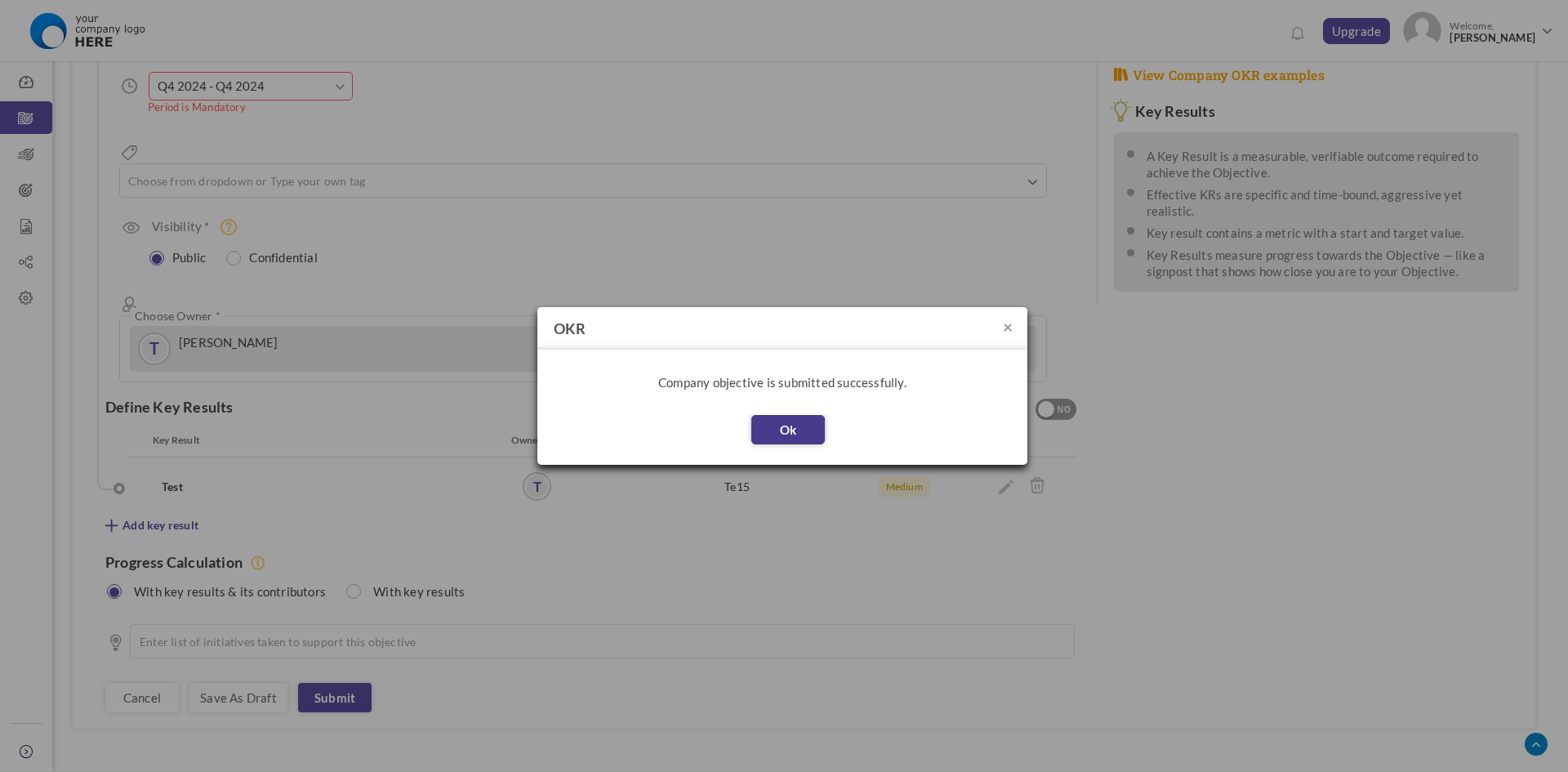
drag, startPoint x: 759, startPoint y: 428, endPoint x: 814, endPoint y: 427, distance: 55.0
click at [761, 428] on button "Ok" at bounding box center [787, 429] width 73 height 30
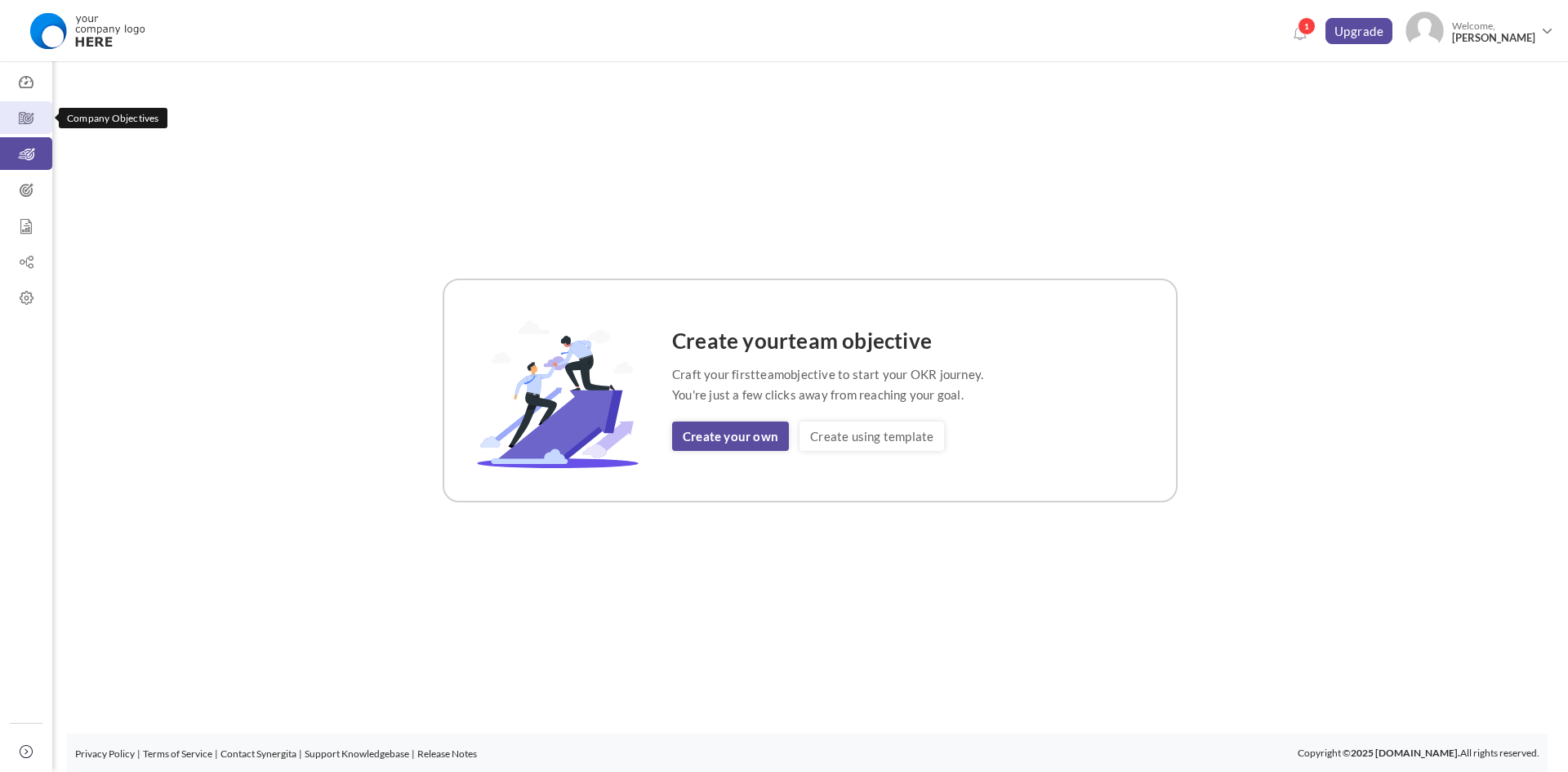
click at [35, 127] on link "Company Objectives" at bounding box center [26, 117] width 52 height 32
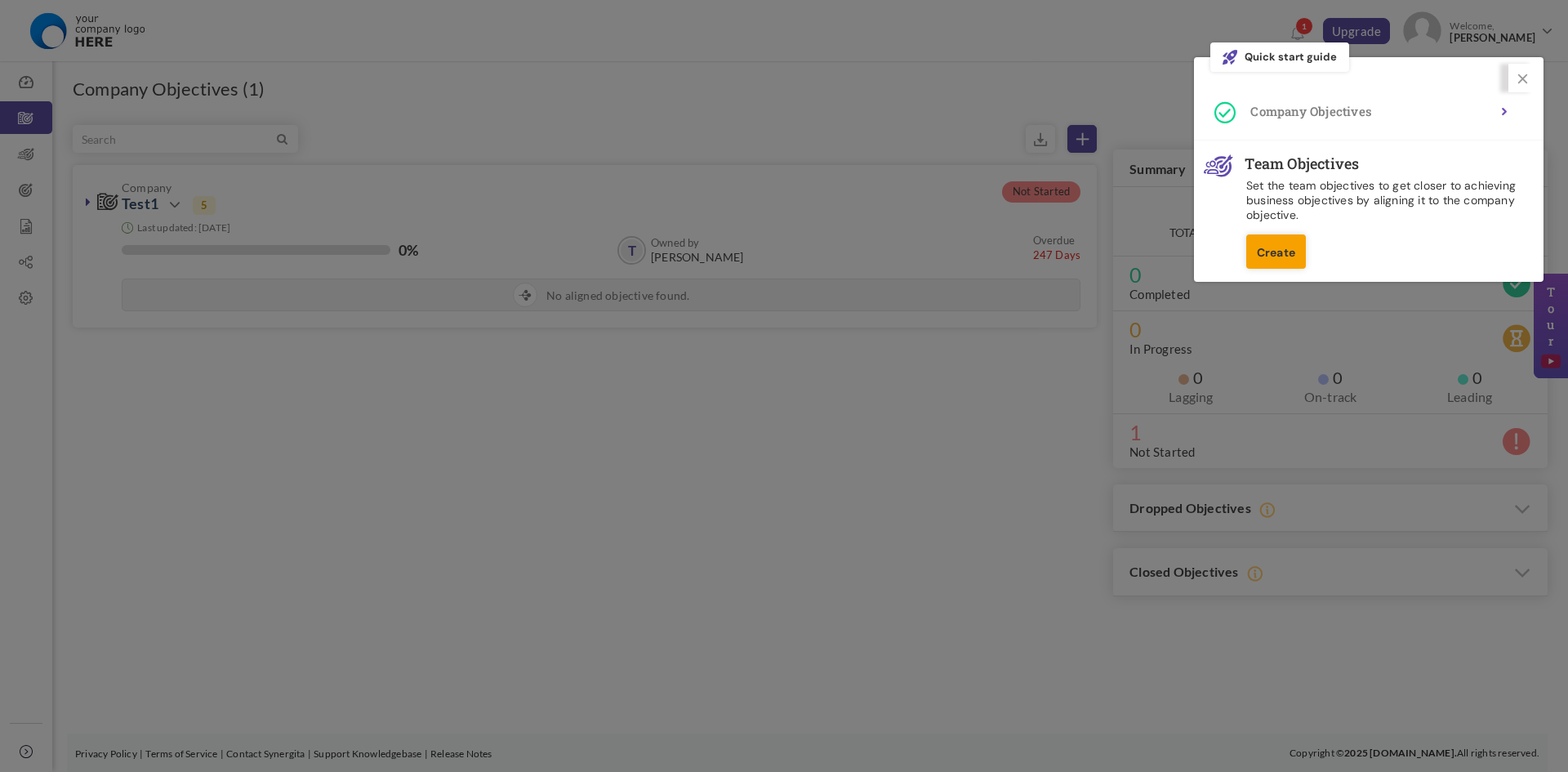
click at [1298, 237] on link "Create" at bounding box center [1276, 252] width 59 height 34
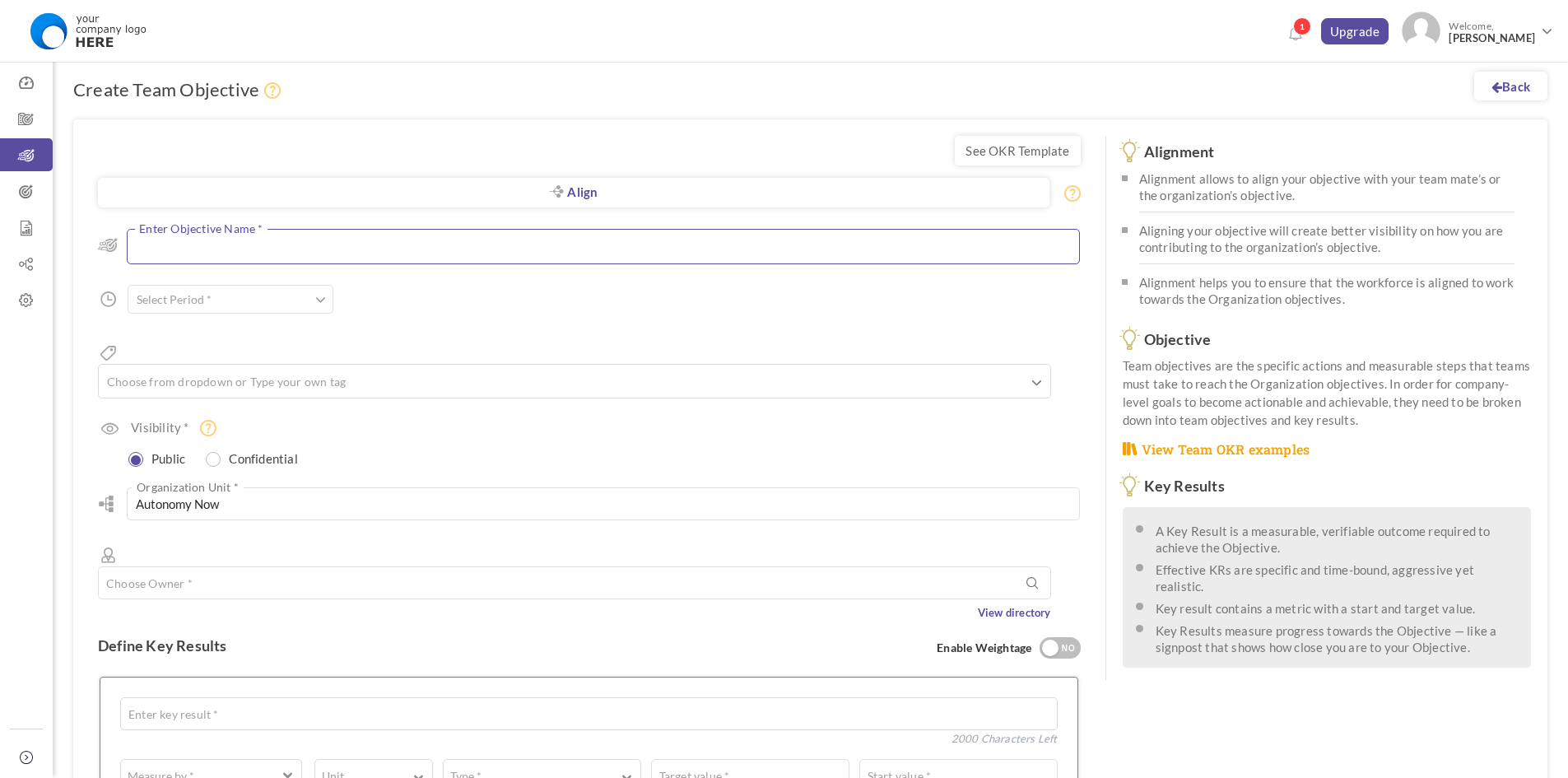
click at [307, 233] on textarea at bounding box center [603, 246] width 953 height 36
type textarea "Test42"
click at [274, 300] on input "text" at bounding box center [231, 303] width 206 height 29
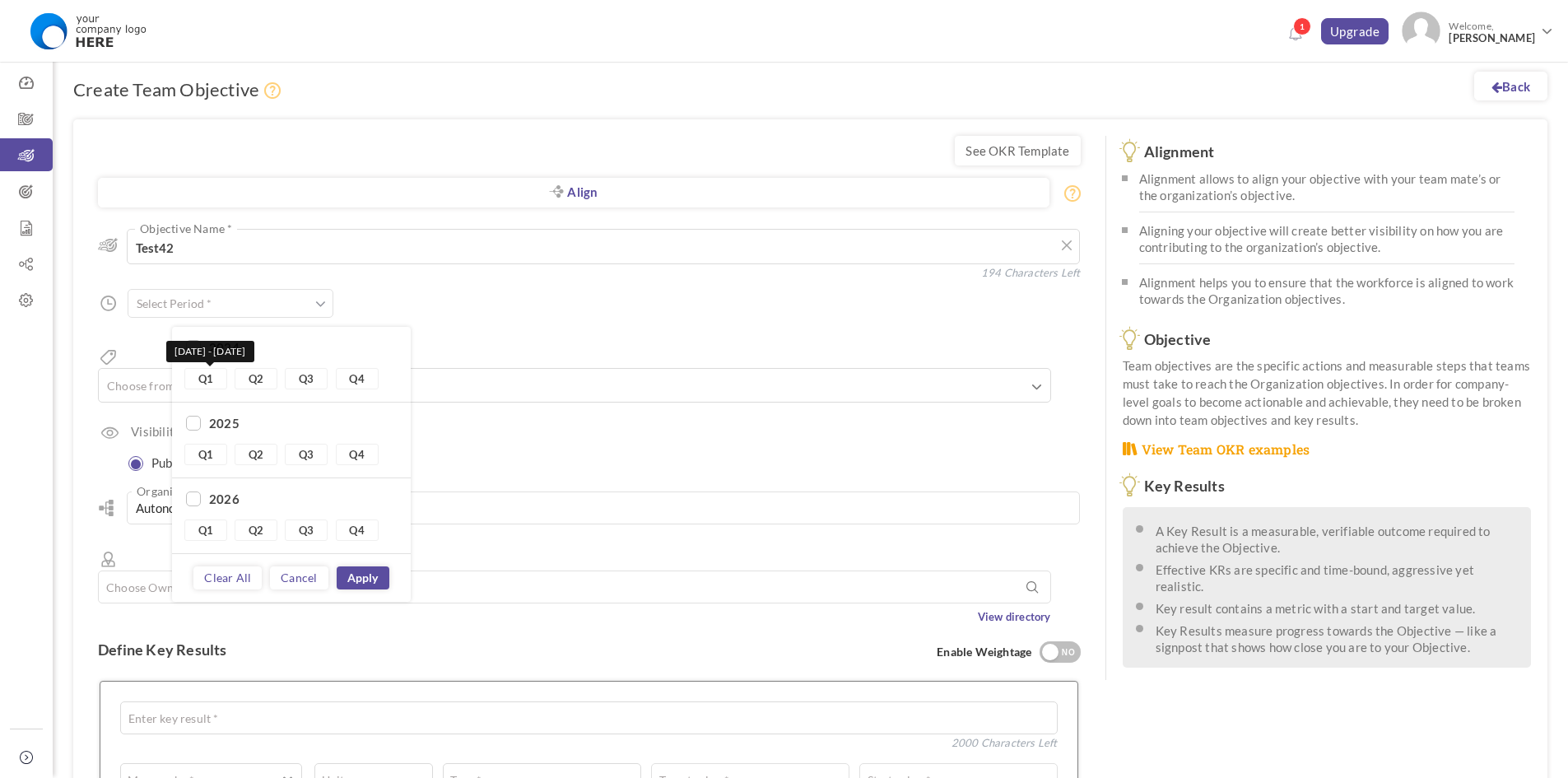
click at [224, 378] on link "Q1" at bounding box center [206, 378] width 42 height 21
type input "Q1 2024 - Q1 2024"
click at [199, 380] on link "Q1" at bounding box center [206, 378] width 42 height 21
click at [354, 379] on link "Q4" at bounding box center [357, 378] width 42 height 21
type input "Q4 2024 - Q4 2024"
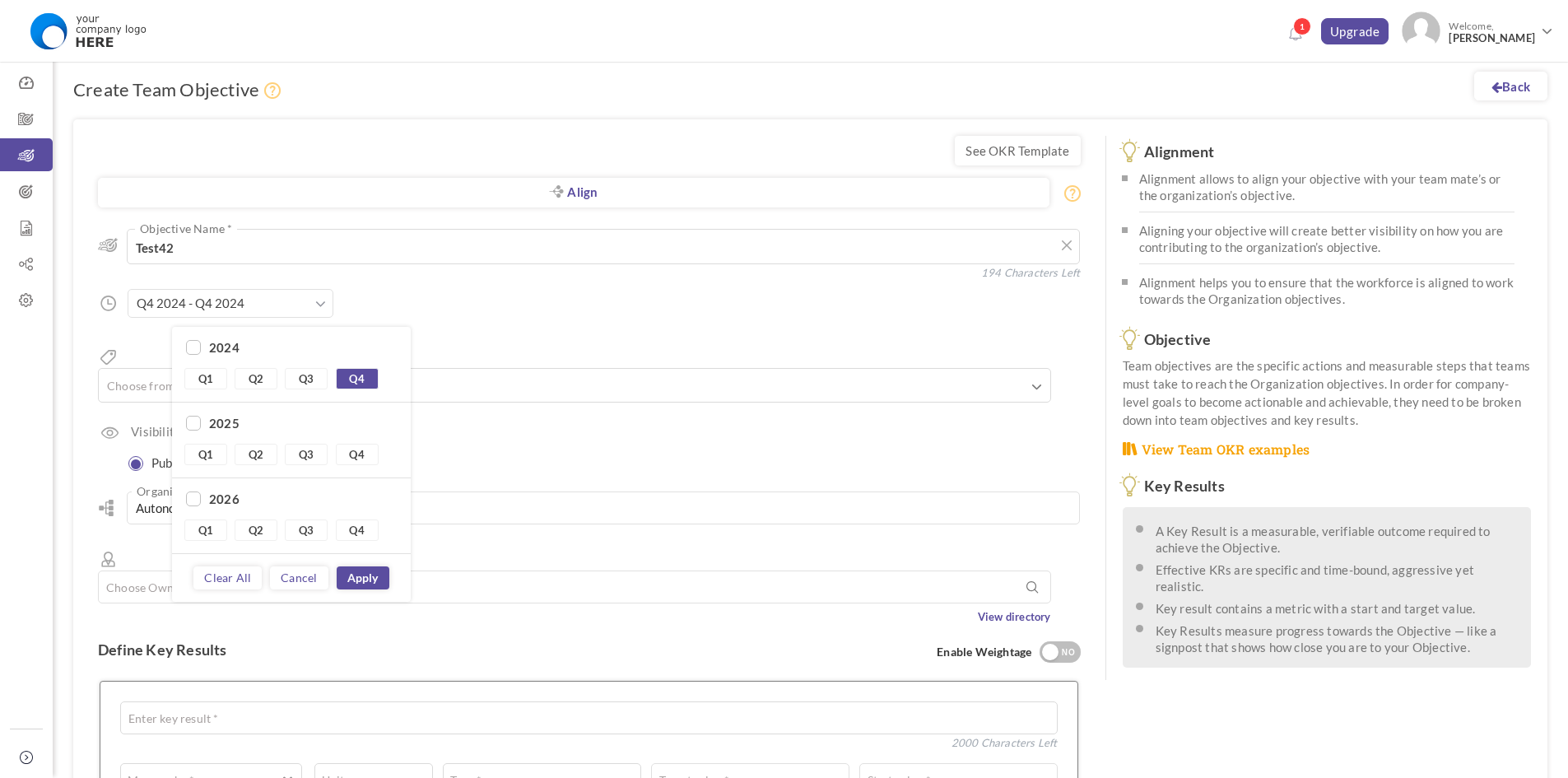
click at [121, 385] on div "Align Objective All Company Team Choose Objective Test42 Objective Name * 194 C…" at bounding box center [590, 418] width 983 height 414
click at [209, 374] on input "text" at bounding box center [187, 385] width 164 height 21
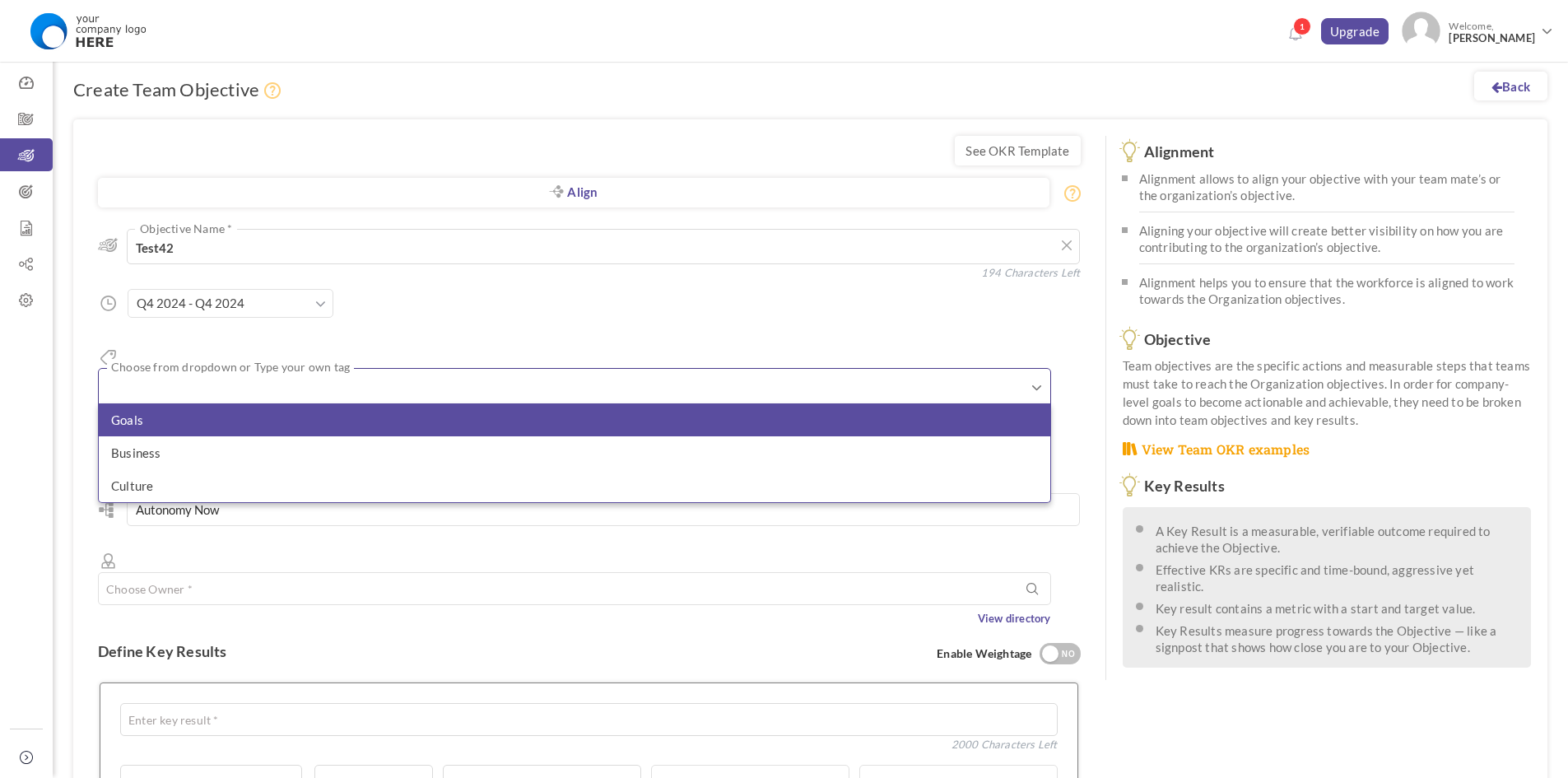
click at [219, 403] on li "Goals" at bounding box center [574, 419] width 951 height 33
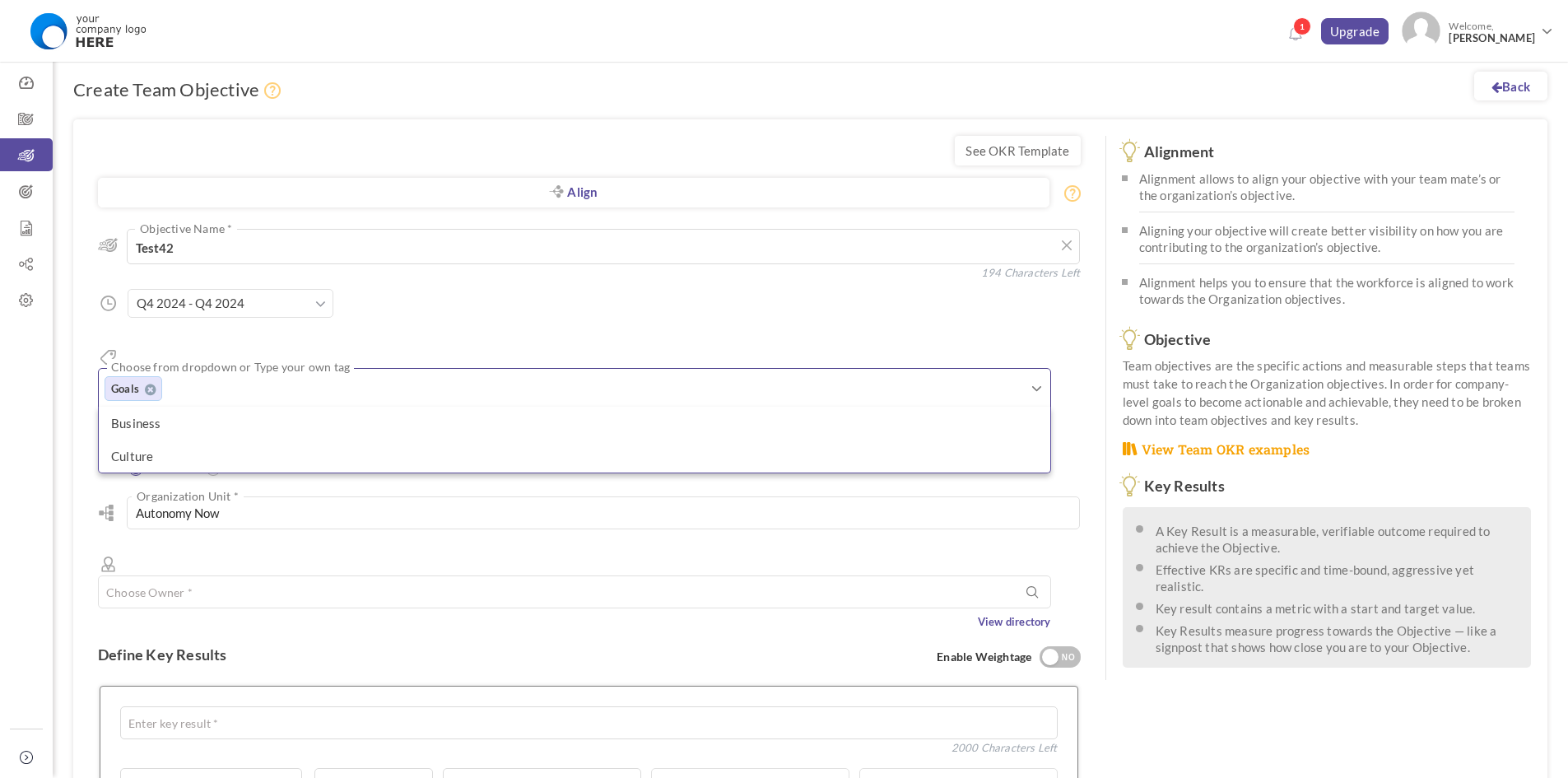
click at [260, 459] on div "Align Objective All Company Team Choose Objective Test42 Objective Name * 194 C…" at bounding box center [590, 420] width 983 height 418
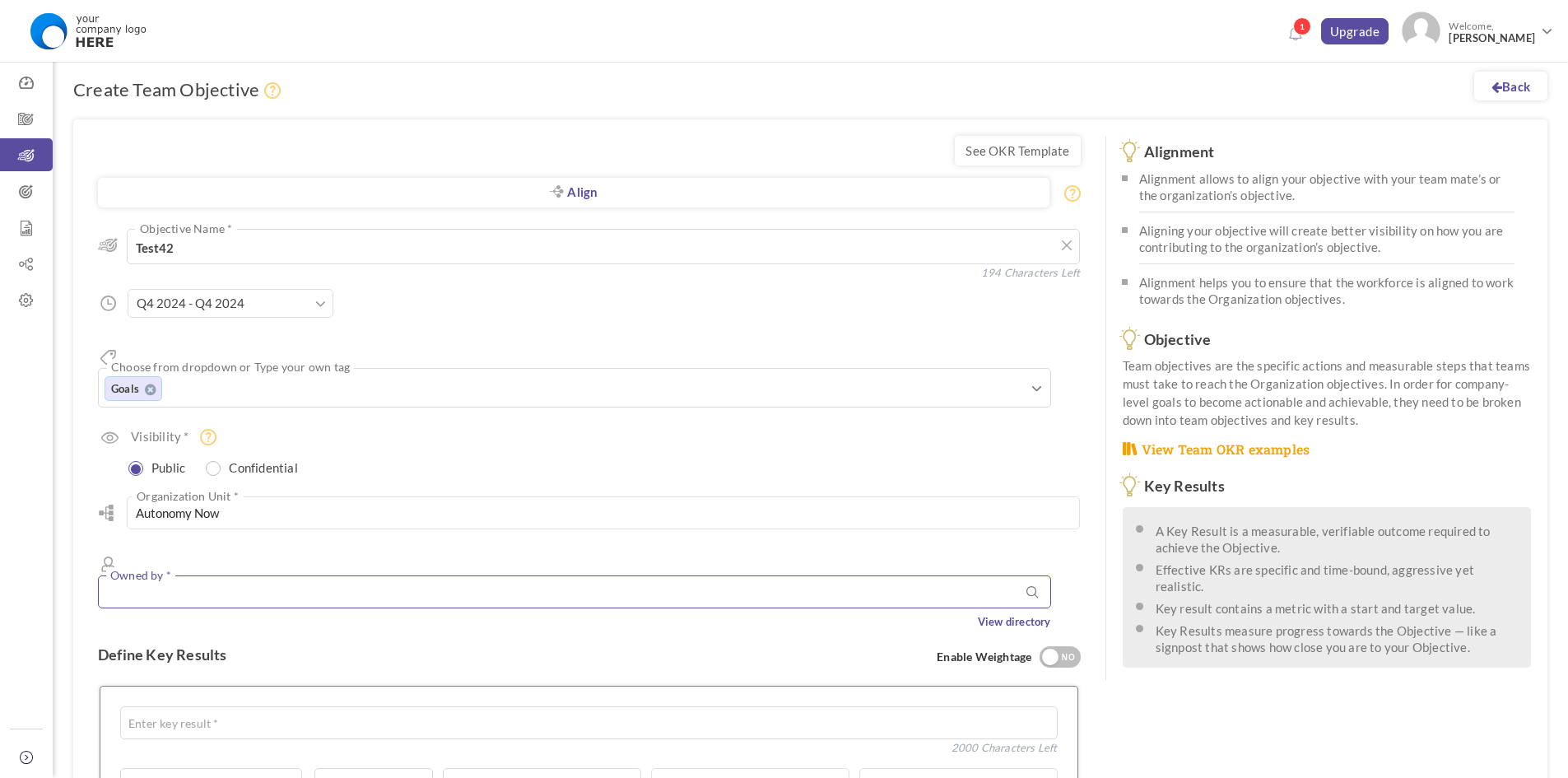
click at [225, 575] on input "text" at bounding box center [574, 591] width 953 height 33
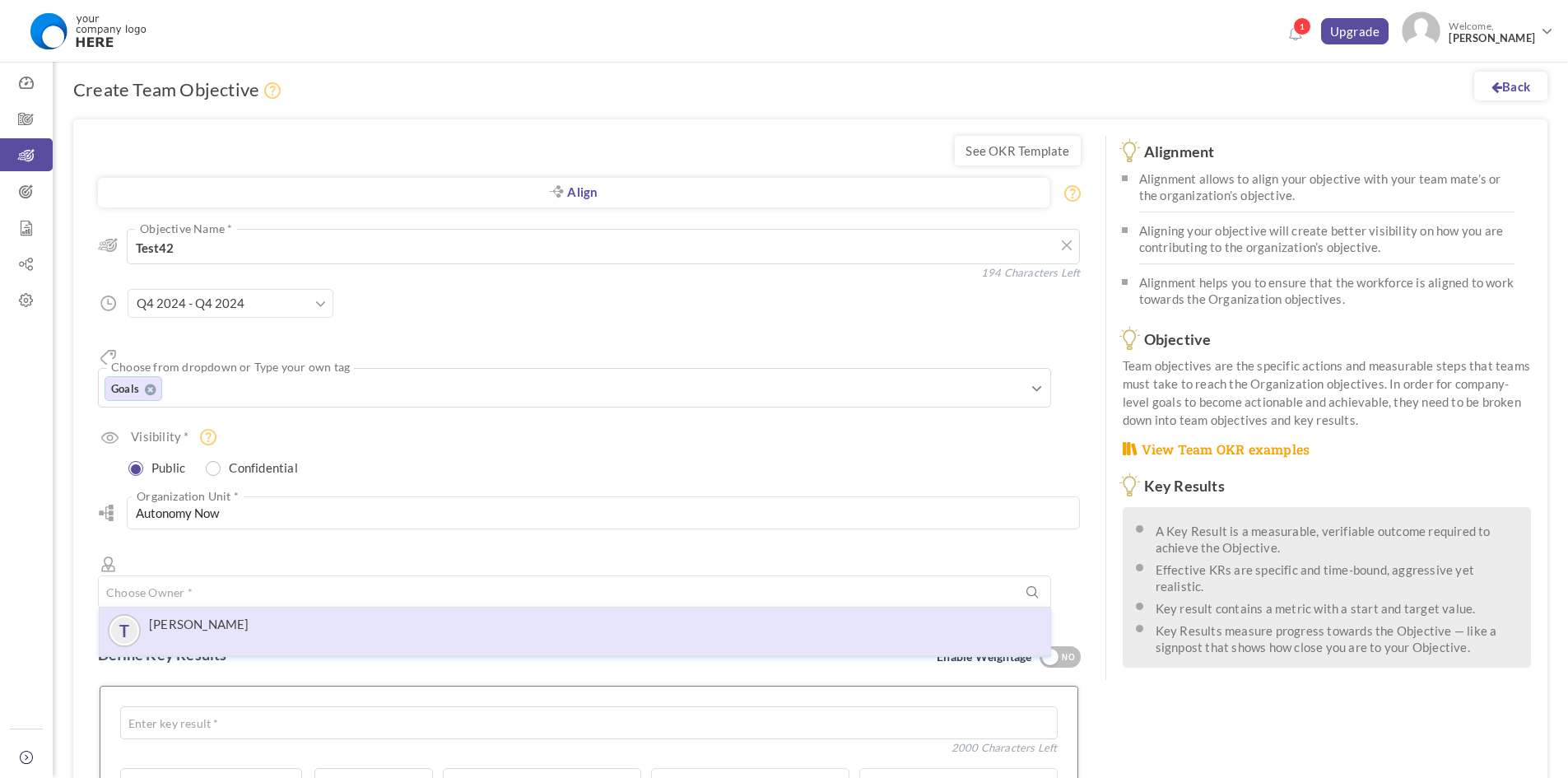
click at [251, 615] on div "T Tytus Tulwin" at bounding box center [574, 630] width 934 height 30
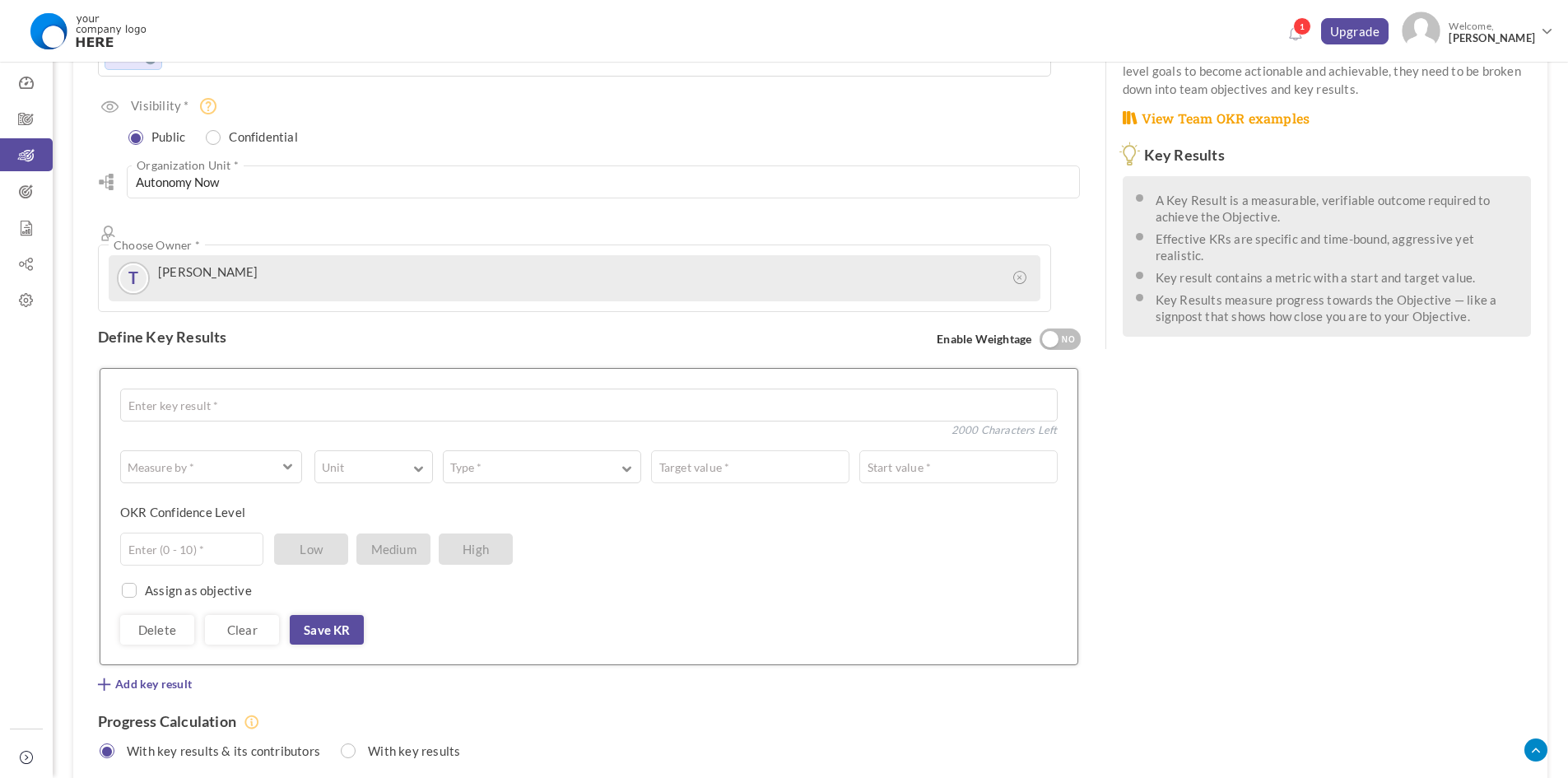
scroll to position [321, 0]
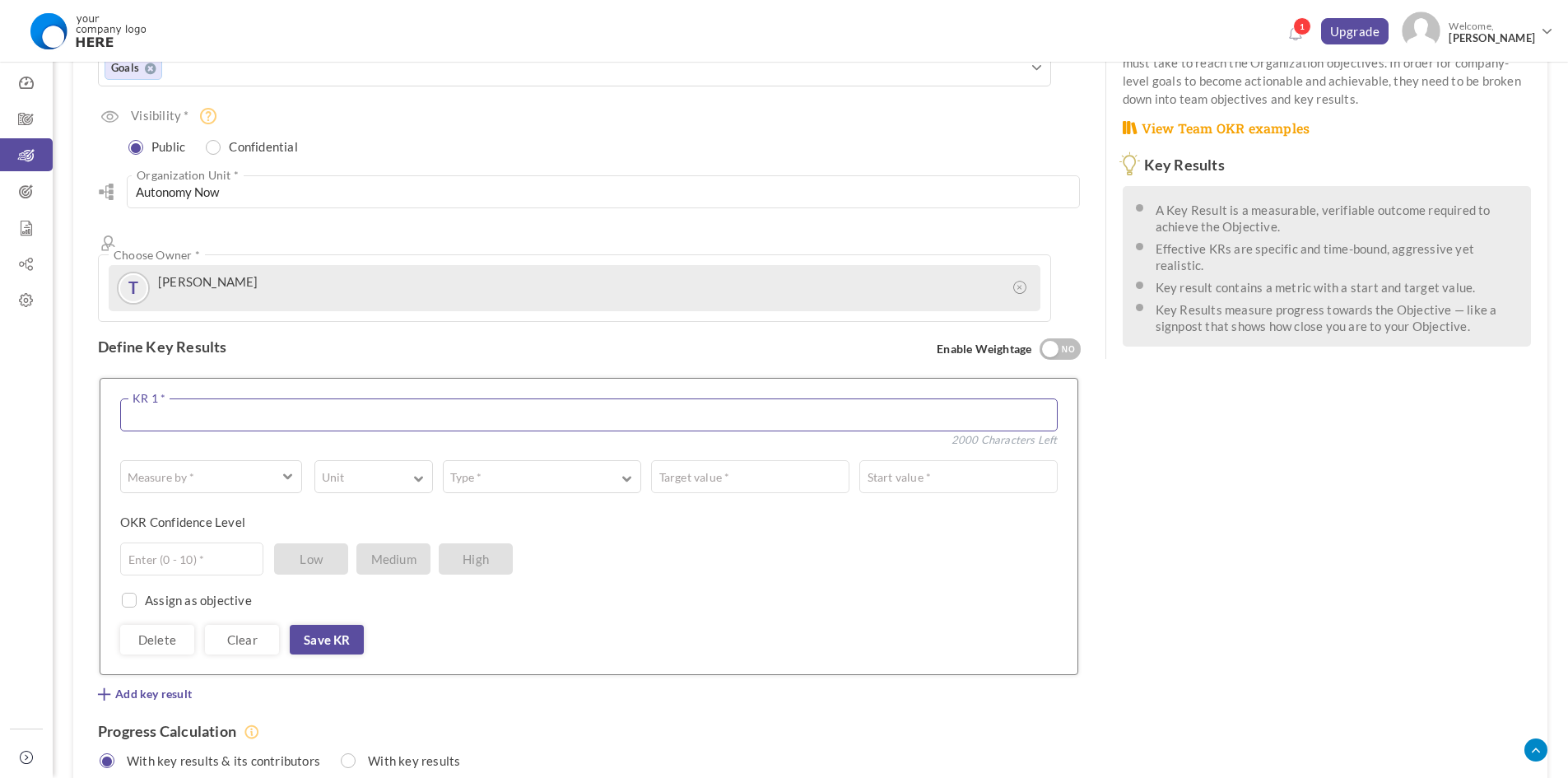
click at [224, 398] on textarea at bounding box center [589, 414] width 938 height 33
type textarea "Test1223"
click at [198, 460] on button "Measure by *" at bounding box center [211, 476] width 182 height 33
click at [190, 532] on link "A Text" at bounding box center [211, 544] width 170 height 25
click at [337, 460] on textarea at bounding box center [689, 476] width 738 height 33
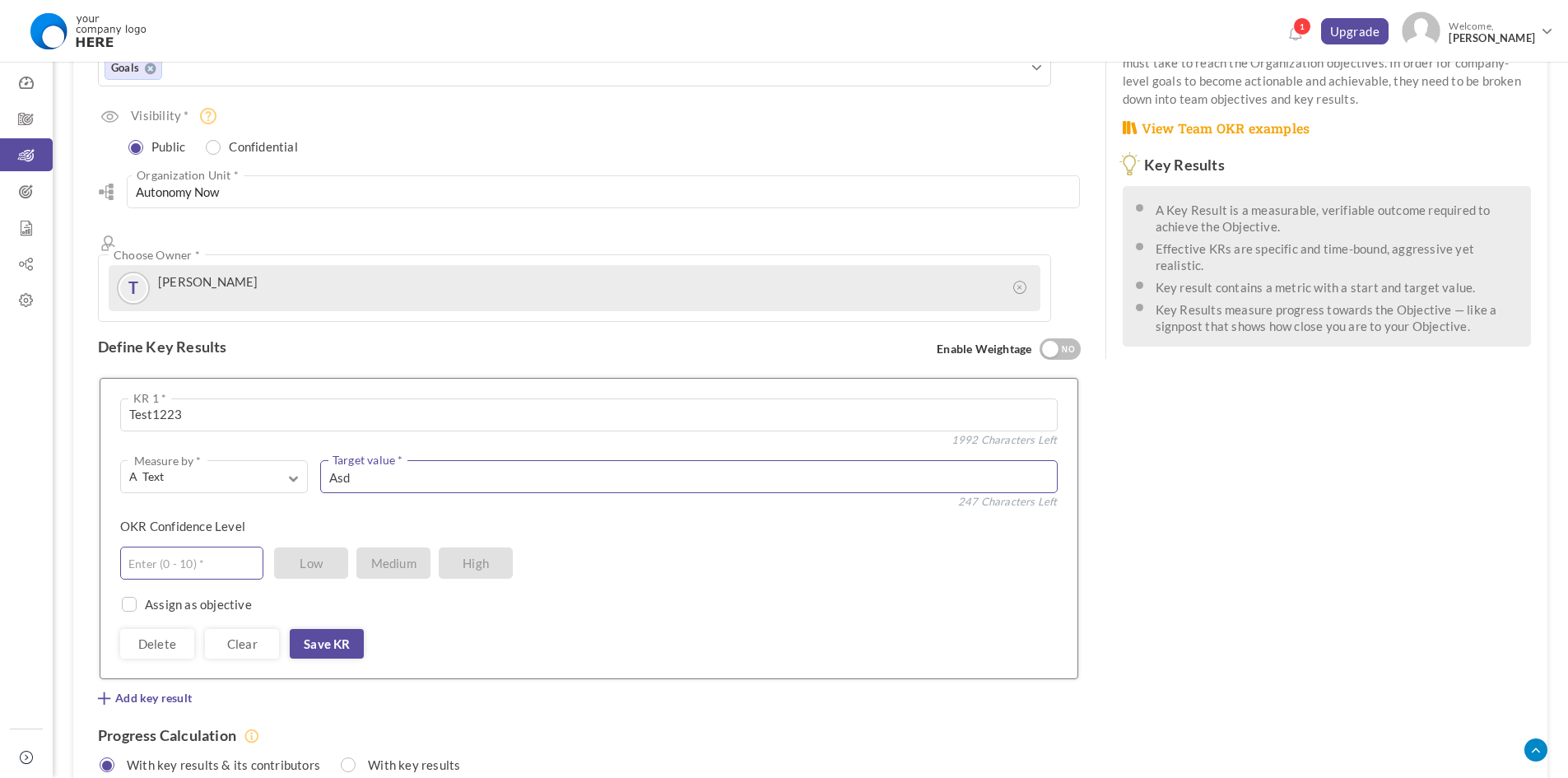
type textarea "Asd"
click at [186, 546] on input "text" at bounding box center [191, 563] width 143 height 33
type input "5"
click at [340, 629] on link "Save KR" at bounding box center [326, 643] width 74 height 30
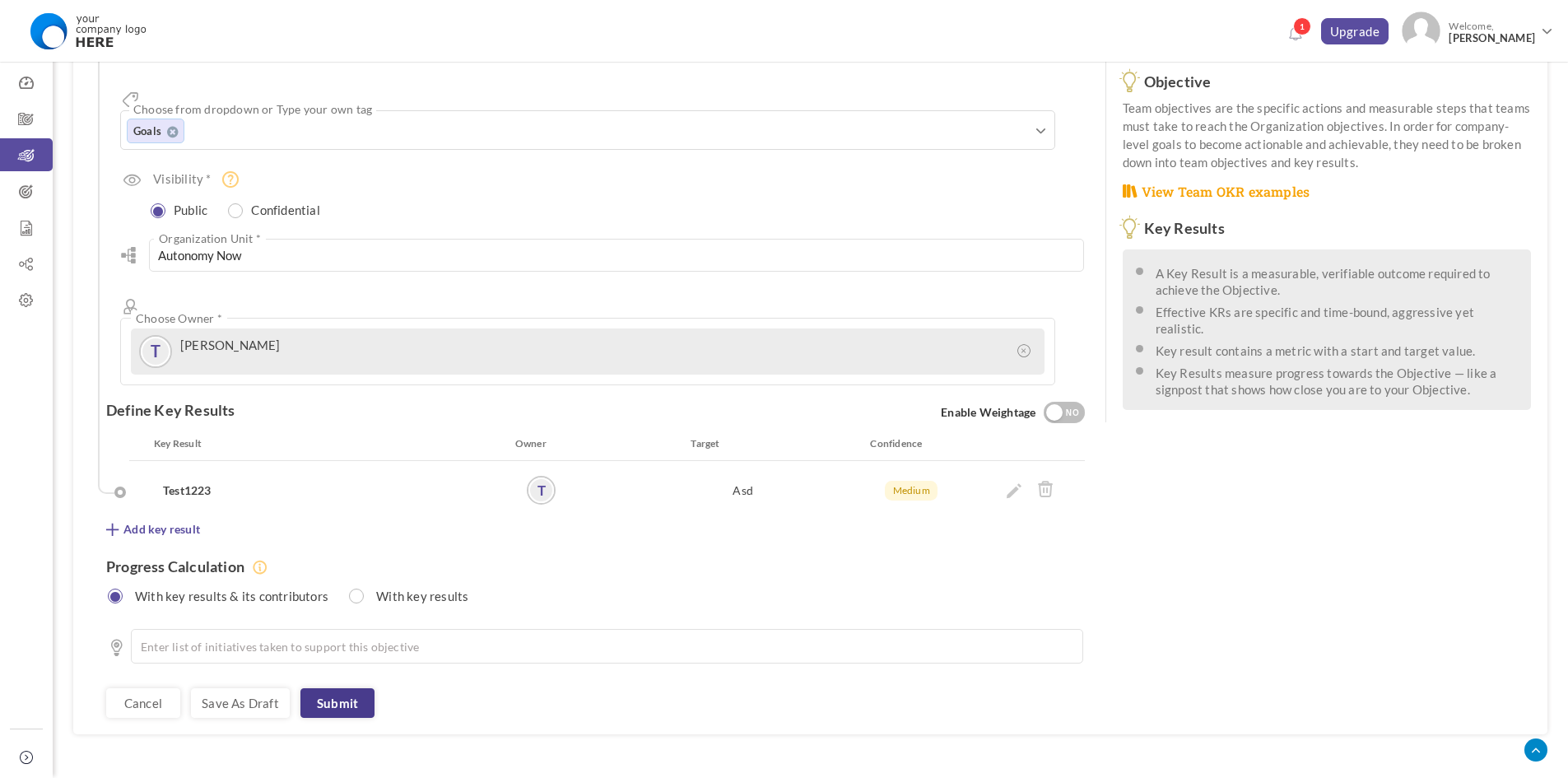
click at [343, 688] on link "Submit" at bounding box center [337, 702] width 74 height 30
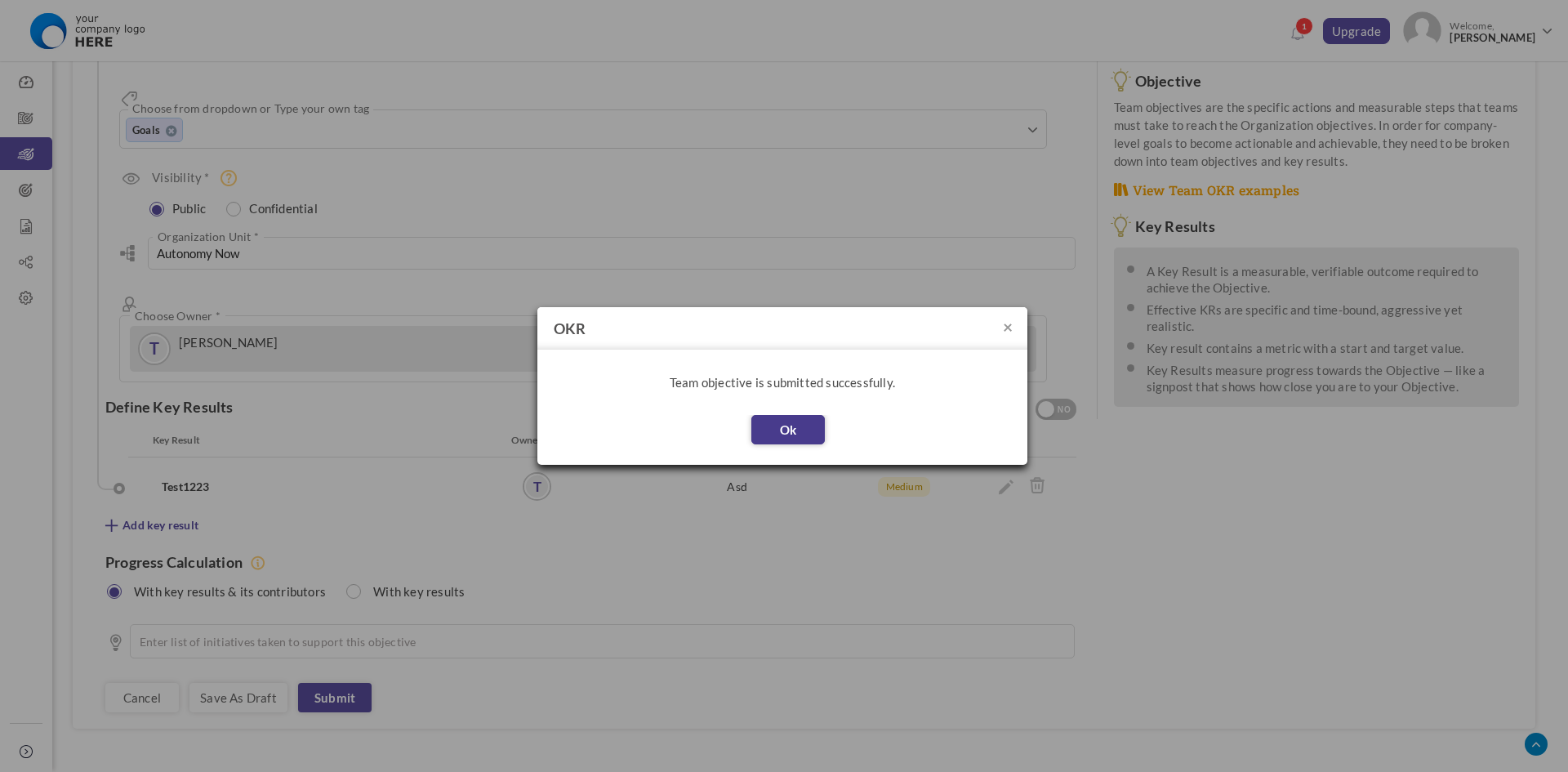
click at [801, 427] on button "Ok" at bounding box center [787, 429] width 73 height 30
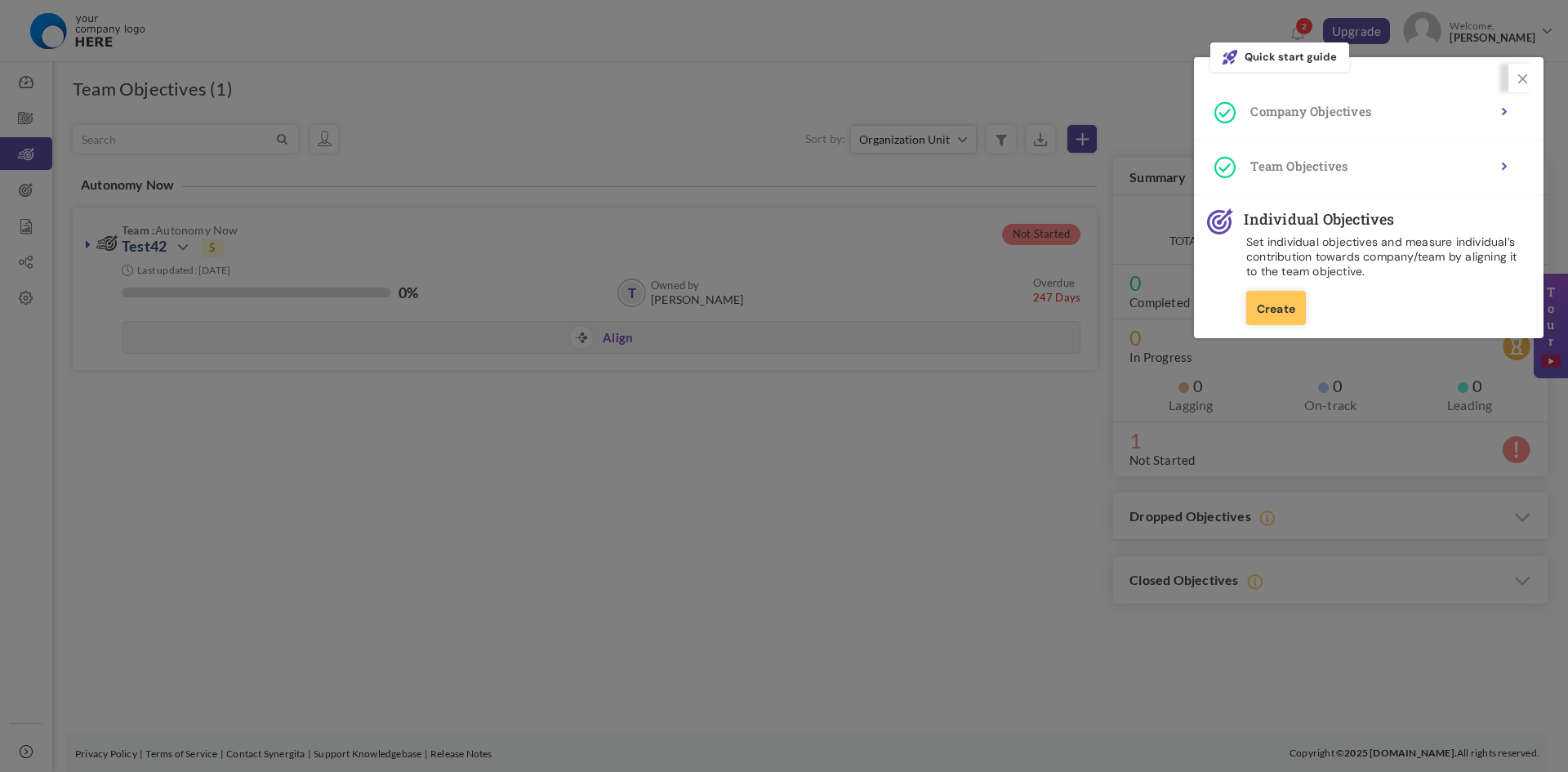
click at [864, 340] on div at bounding box center [784, 386] width 1568 height 772
click at [1295, 306] on link "Create" at bounding box center [1276, 308] width 59 height 34
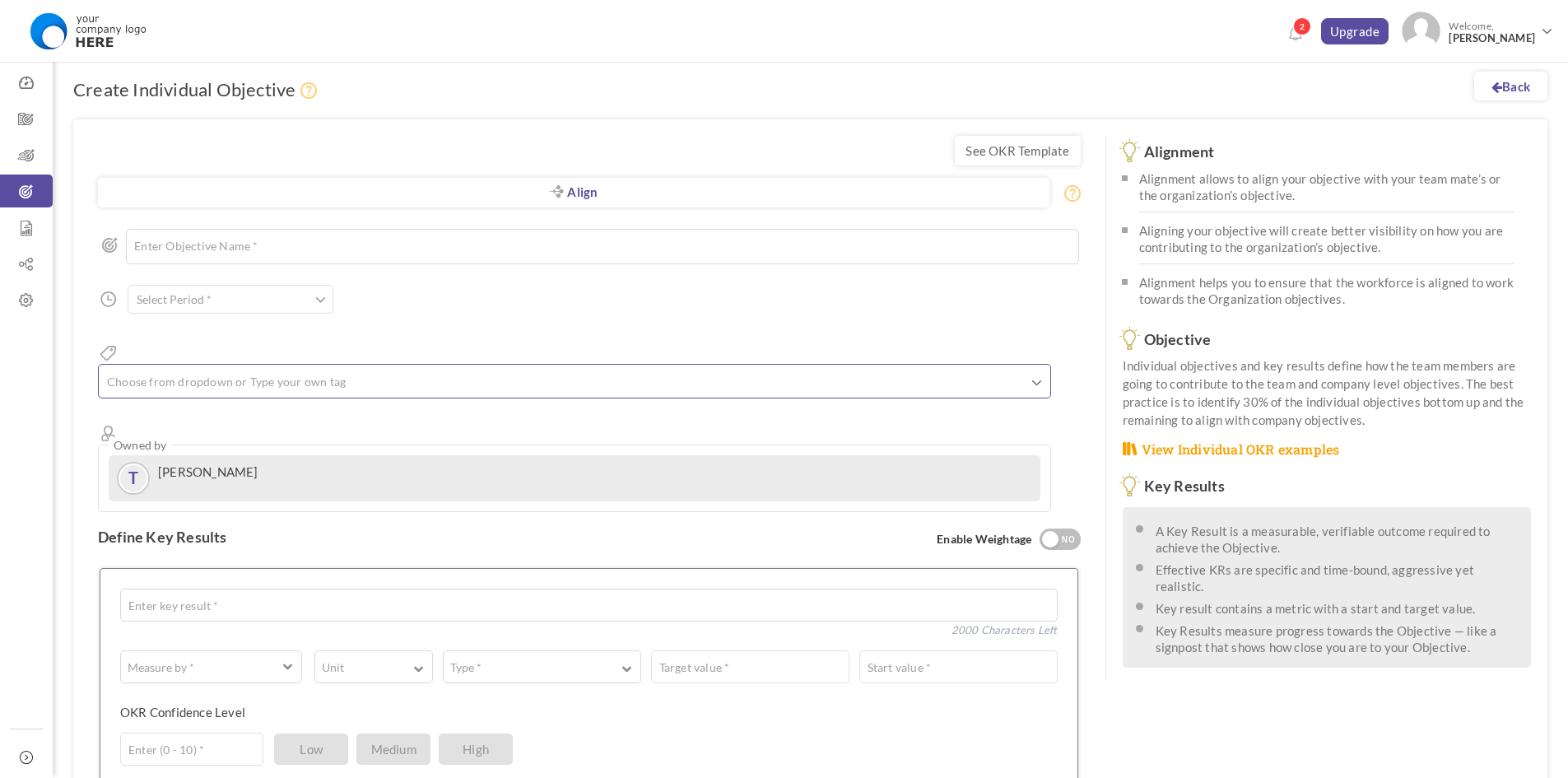
click at [155, 370] on input "text" at bounding box center [187, 381] width 164 height 21
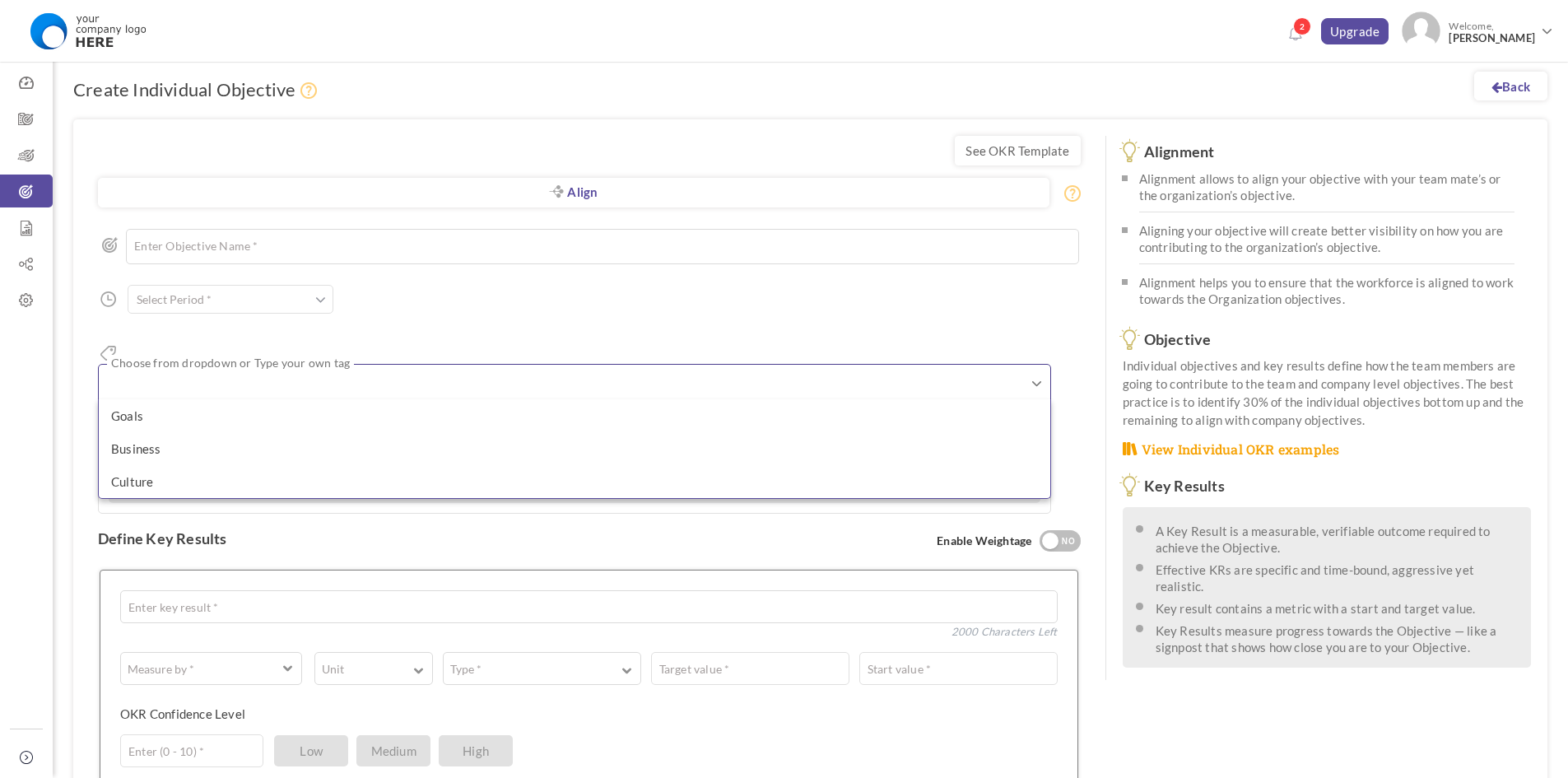
click at [157, 113] on div "Back Create Individual Objective See OKR Template Align Align Objective All Com…" at bounding box center [810, 616] width 1515 height 1143
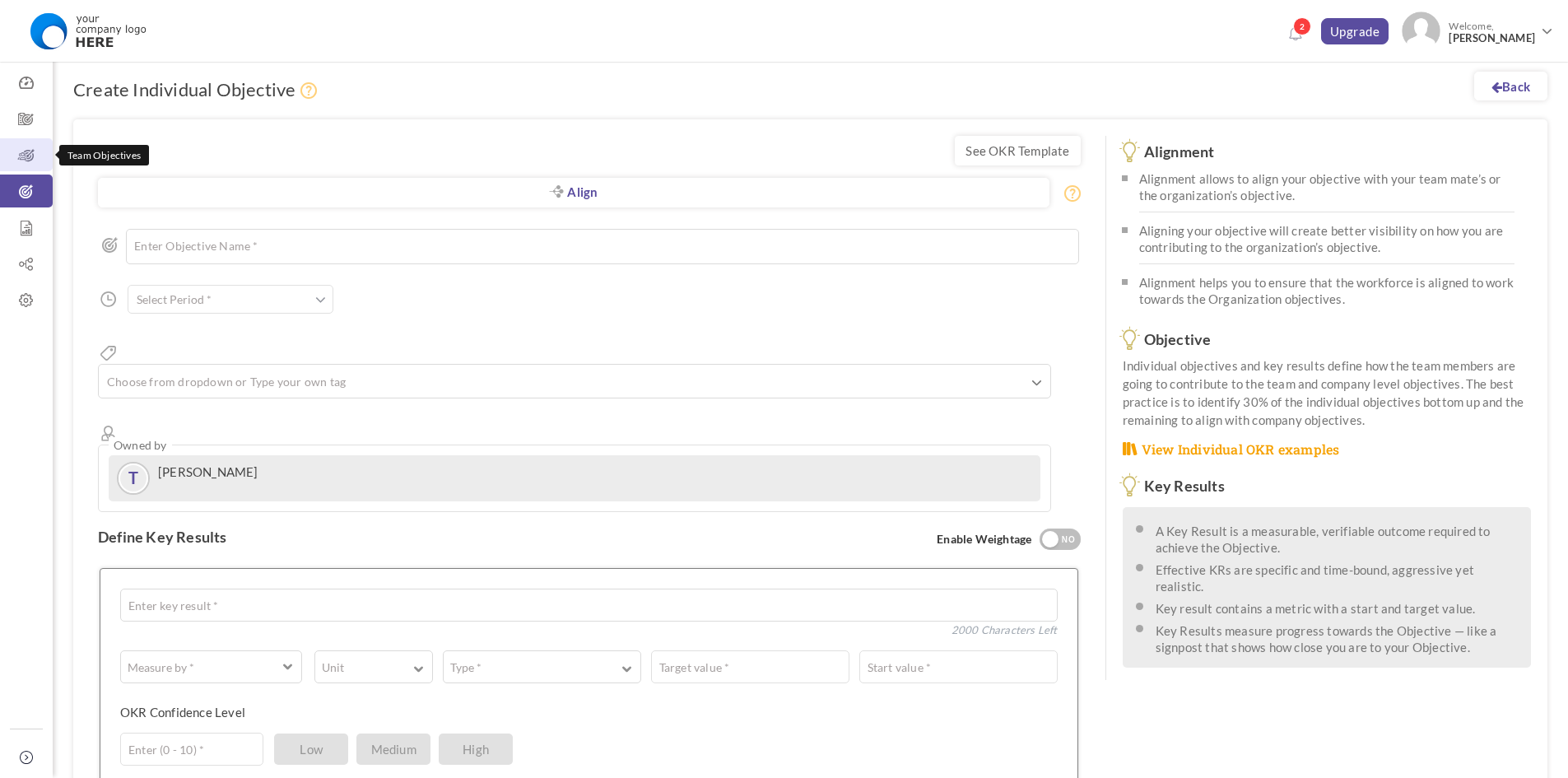
click at [26, 151] on icon at bounding box center [26, 155] width 53 height 16
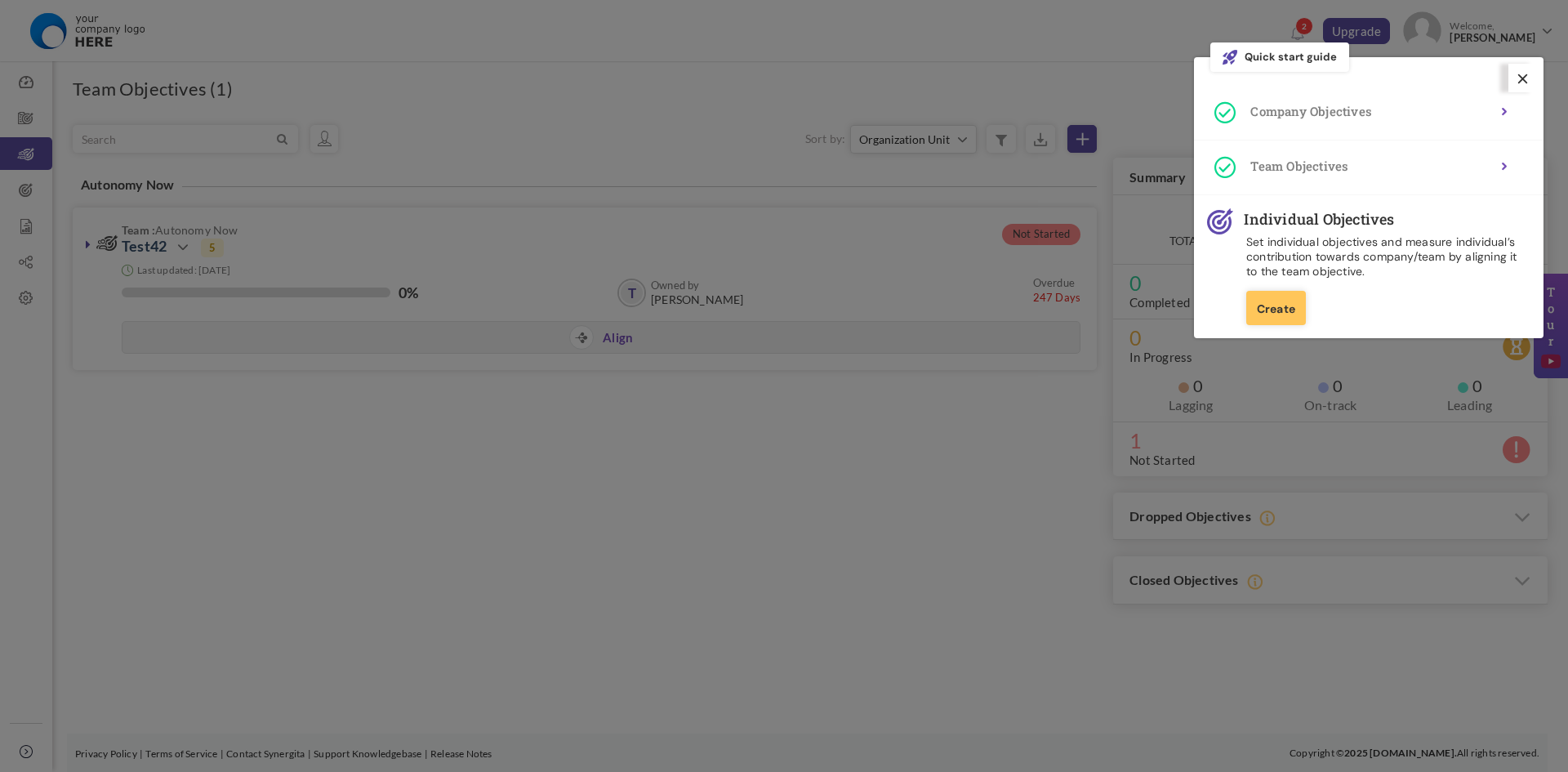
click at [1522, 79] on icon at bounding box center [1522, 78] width 9 height 9
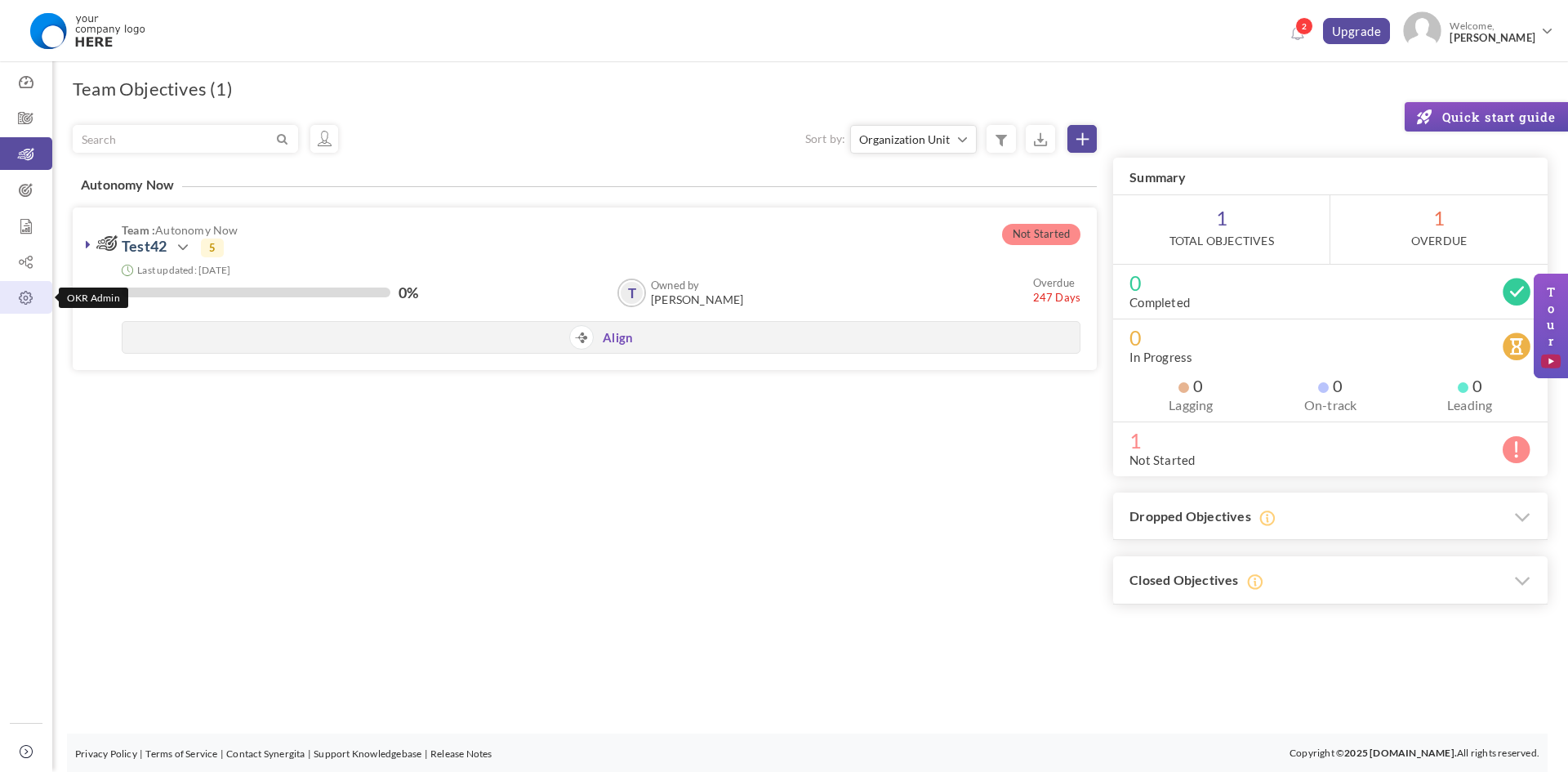
click at [36, 297] on icon at bounding box center [26, 298] width 52 height 16
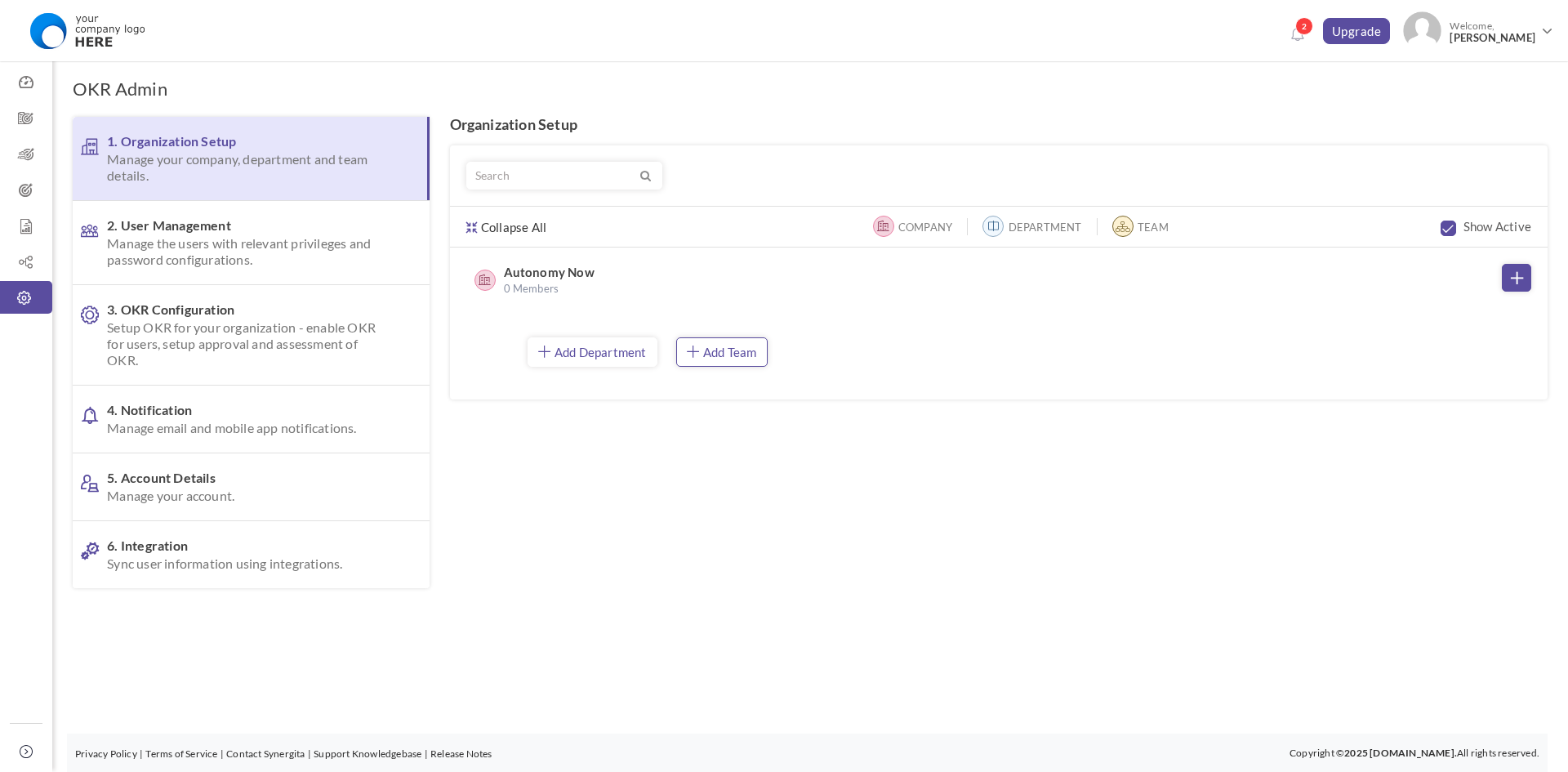
click at [766, 355] on link "Add Team" at bounding box center [721, 351] width 92 height 30
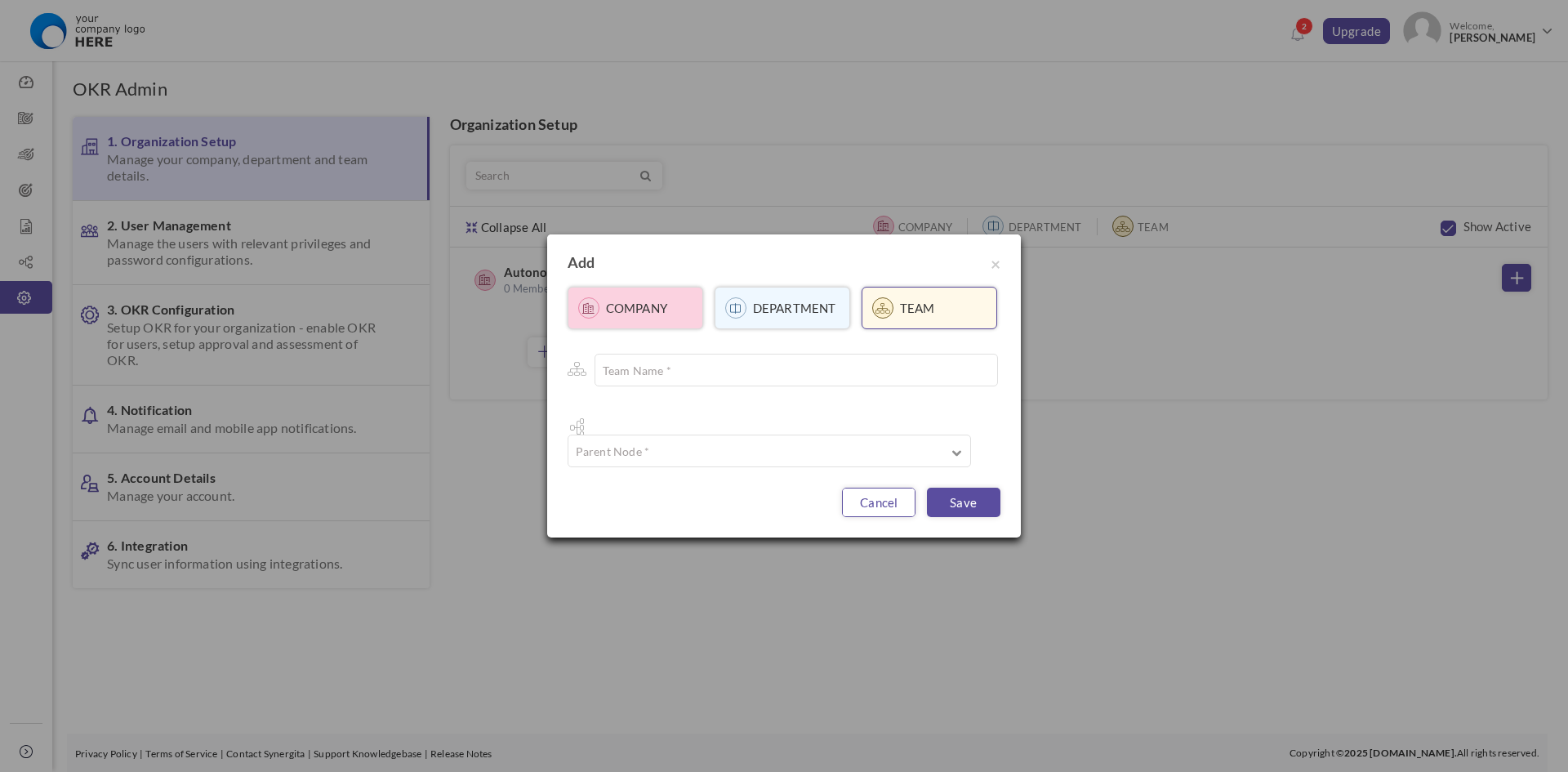
click at [864, 490] on link "cancel" at bounding box center [878, 502] width 73 height 30
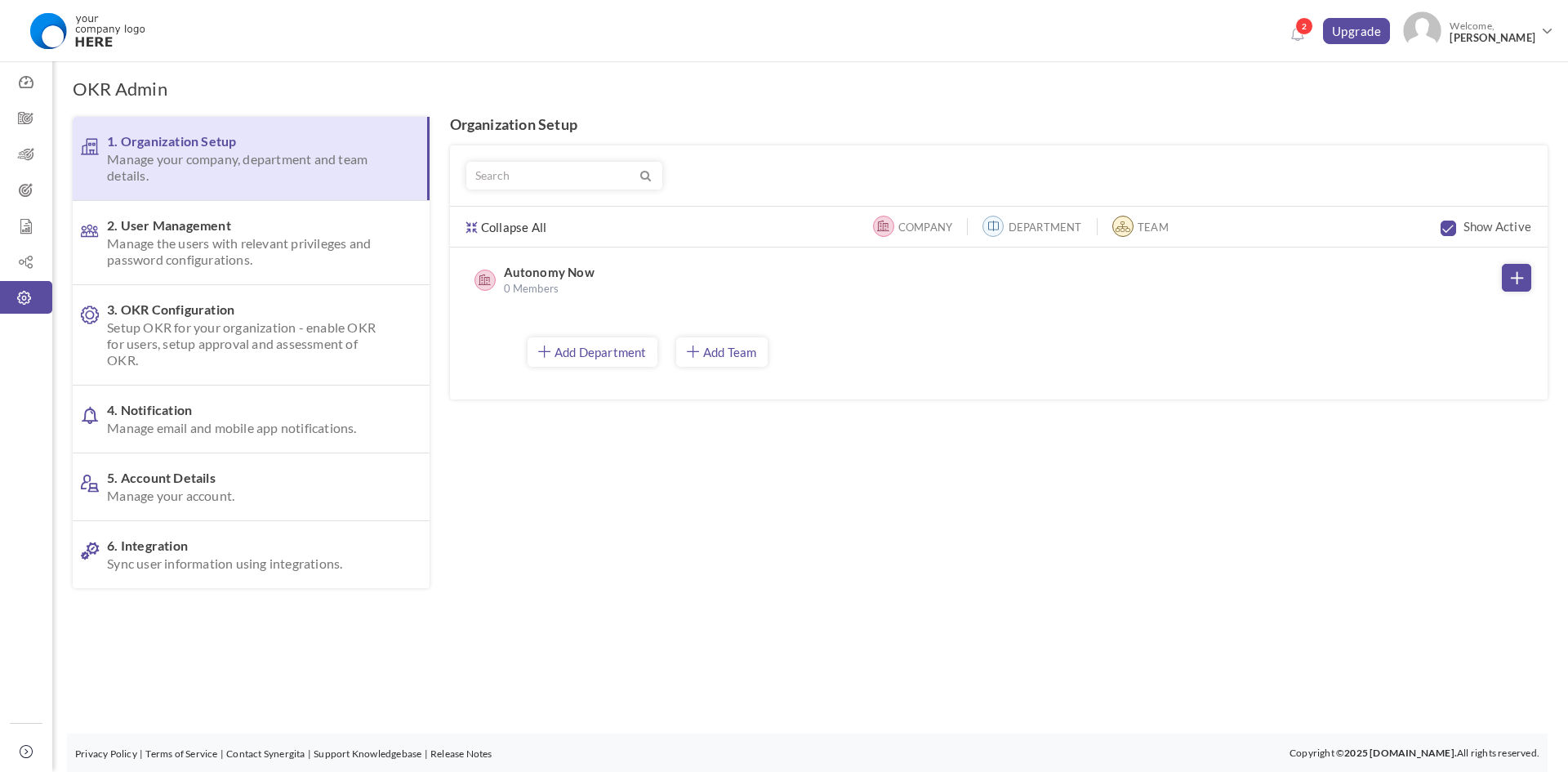
click at [1165, 227] on label "Team" at bounding box center [1153, 226] width 31 height 16
click at [244, 219] on span "2. User Management Manage the users with relevant privileges and password confi…" at bounding box center [248, 242] width 282 height 51
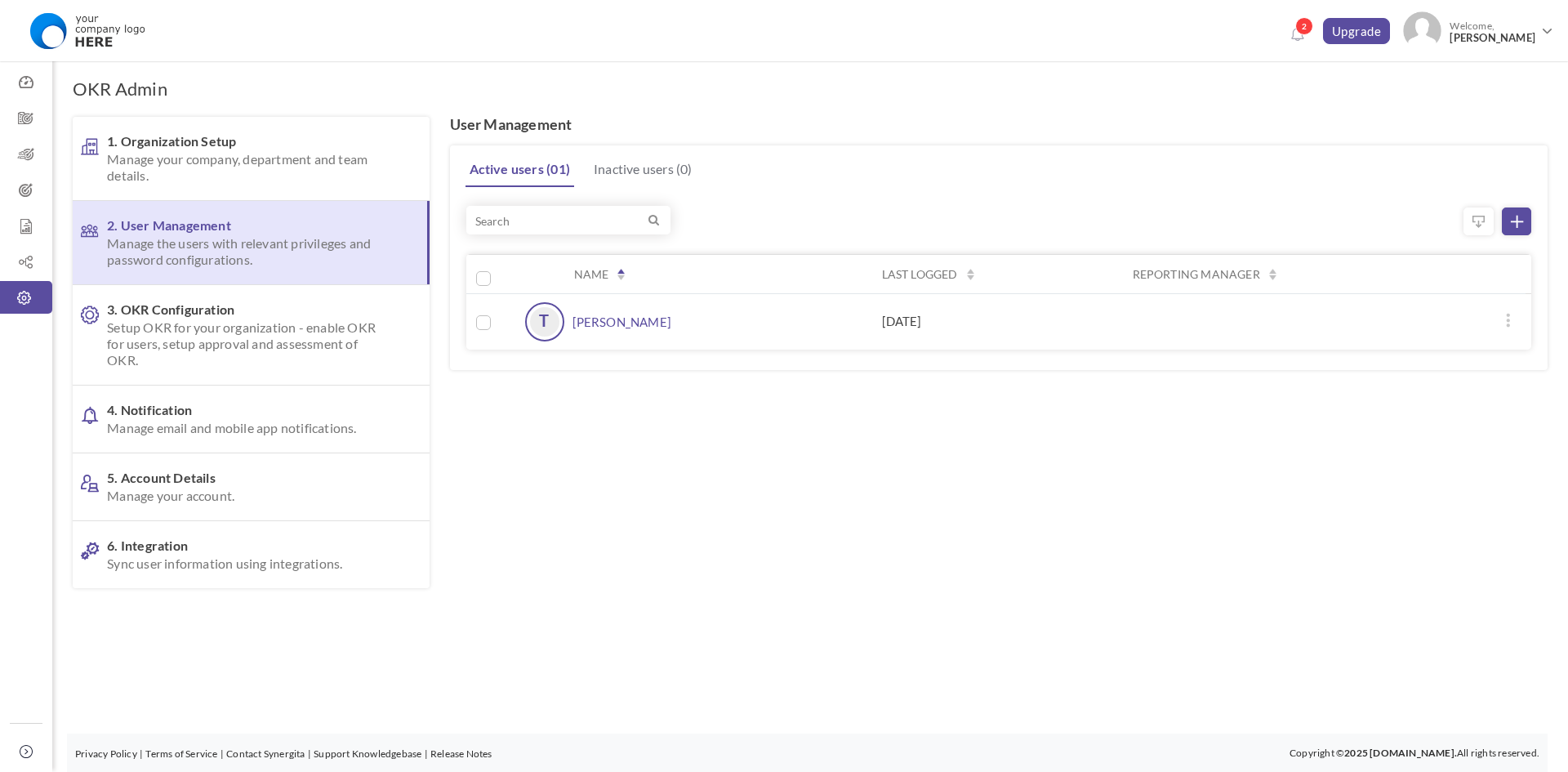
click at [1513, 218] on icon at bounding box center [1516, 221] width 12 height 12
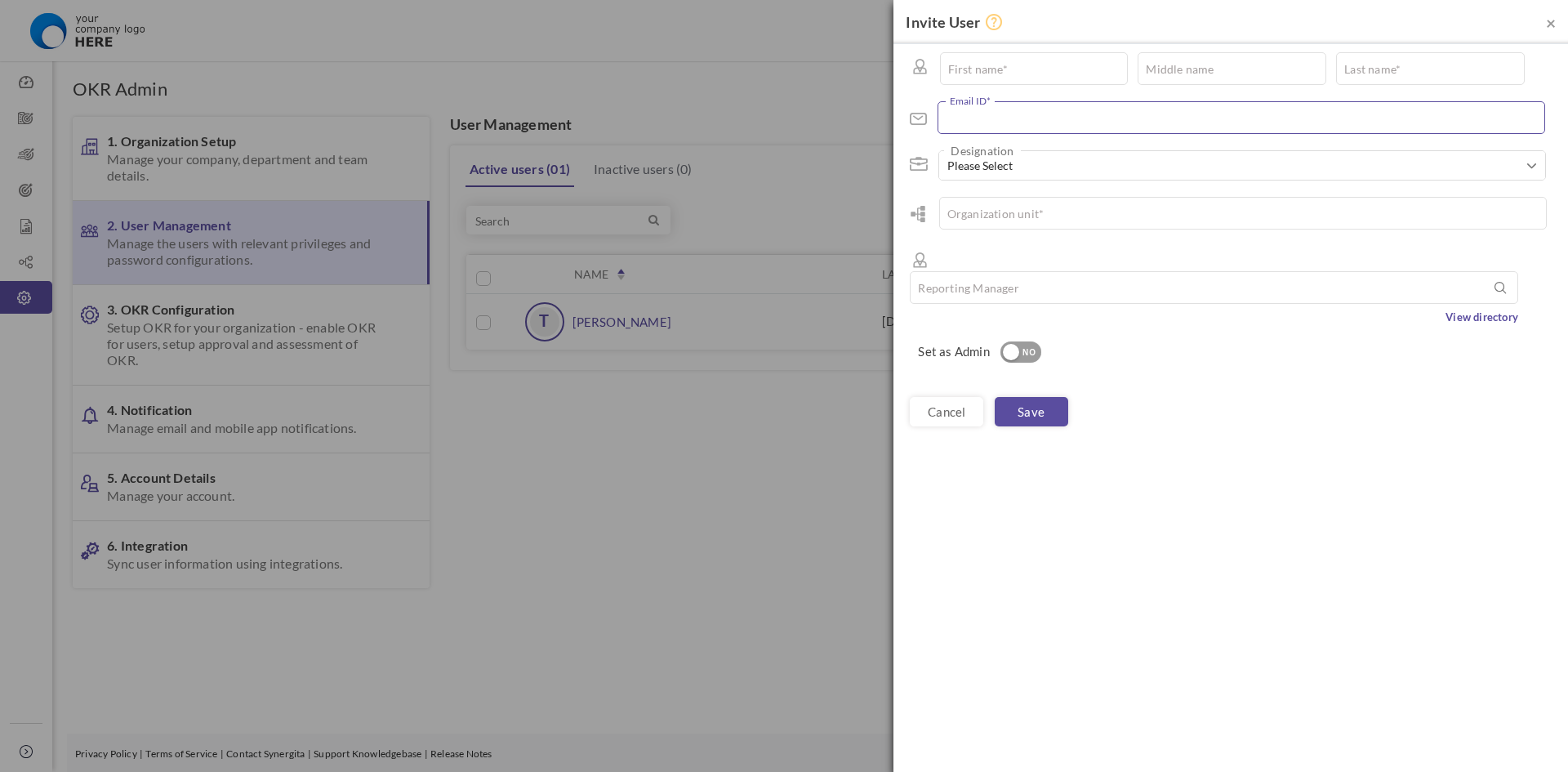
click at [1016, 106] on input "text" at bounding box center [1241, 117] width 608 height 32
click at [1015, 82] on input "text" at bounding box center [1035, 69] width 189 height 32
click at [1059, 115] on input "text" at bounding box center [1241, 117] width 608 height 32
click at [1033, 220] on input "text" at bounding box center [1243, 213] width 608 height 32
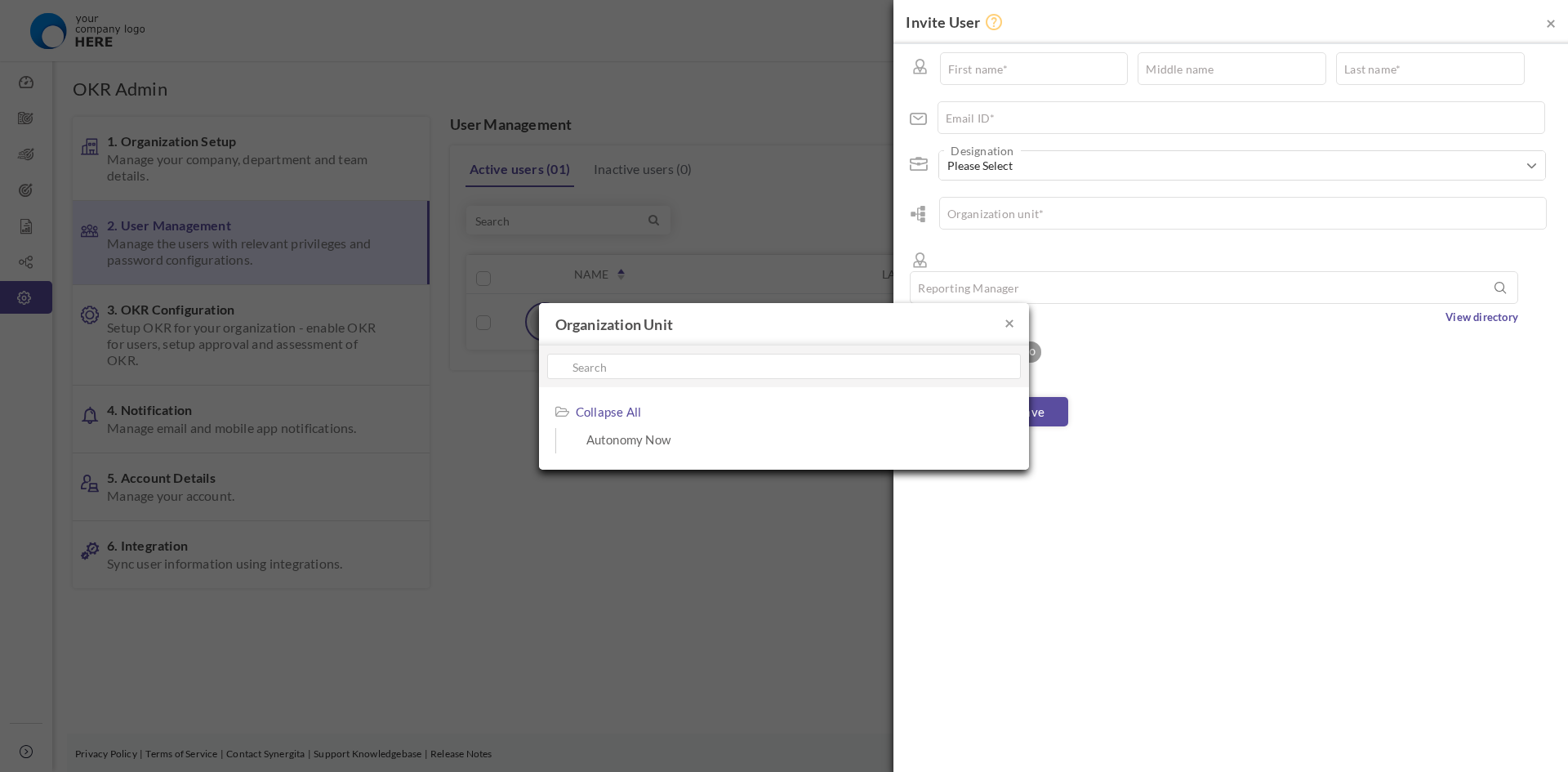
click at [1022, 258] on div "× Organization unit Expand All Collapse All Autonomy Now" at bounding box center [784, 386] width 1568 height 772
click at [998, 323] on h4 "Organization unit" at bounding box center [784, 323] width 490 height 42
click at [1003, 320] on h4 "Organization unit" at bounding box center [784, 323] width 490 height 42
click at [1034, 318] on div "× Organization unit Expand All Collapse All Autonomy Now" at bounding box center [784, 386] width 1568 height 772
click at [1005, 323] on button "×" at bounding box center [1009, 323] width 10 height 17
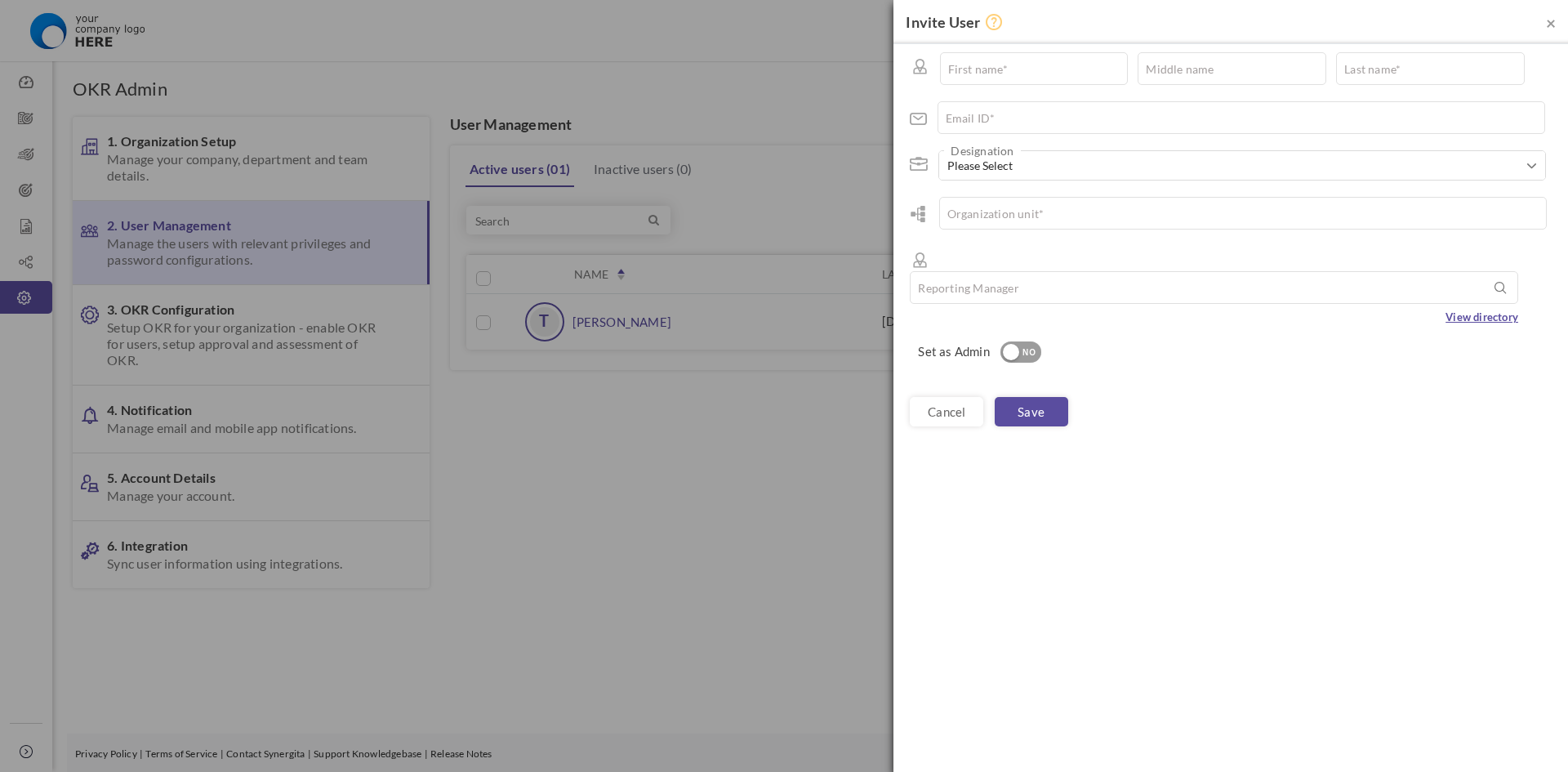
click at [1495, 308] on link "View directory" at bounding box center [1481, 316] width 73 height 16
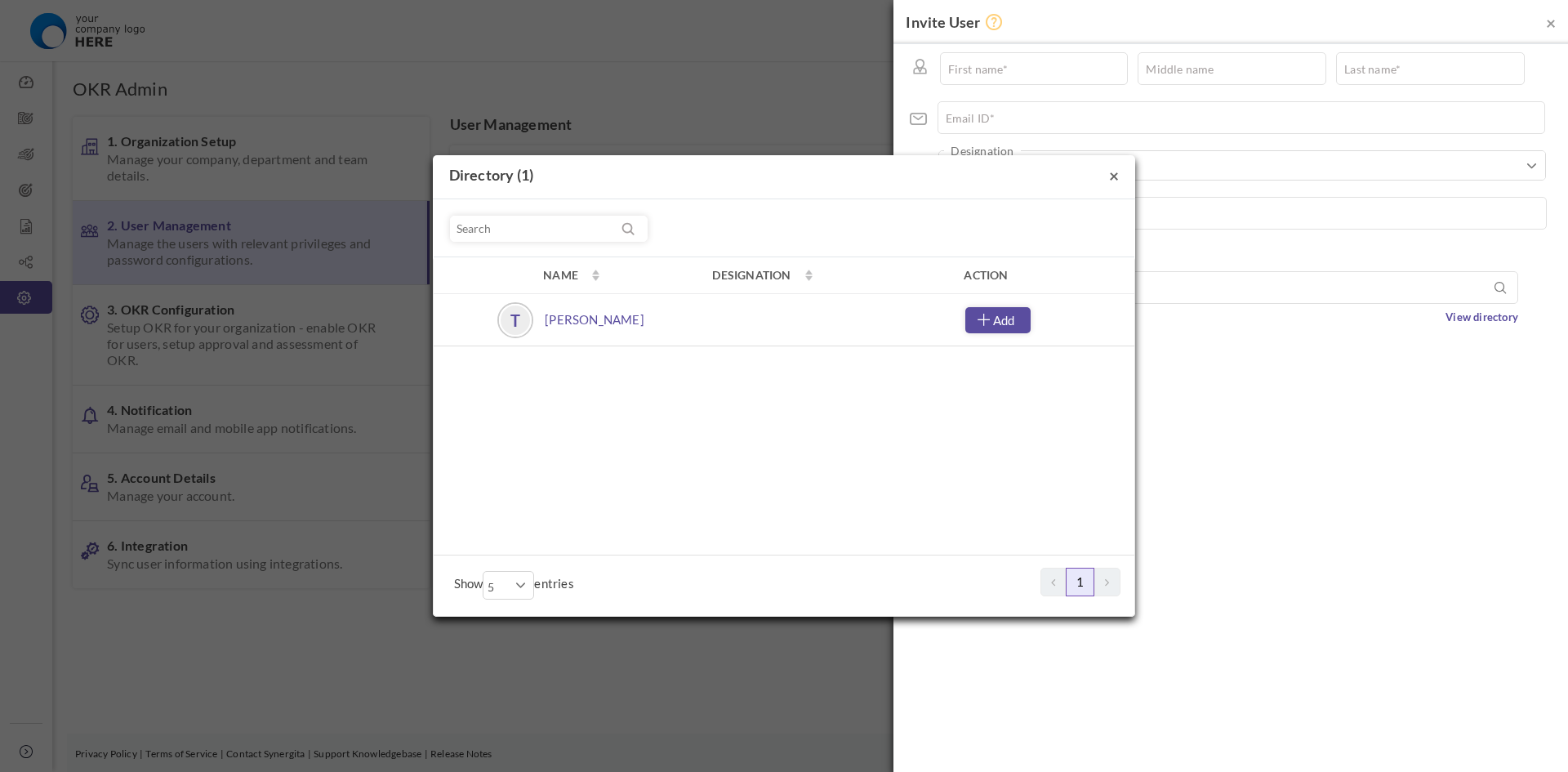
click at [1117, 176] on button "×" at bounding box center [1114, 176] width 10 height 17
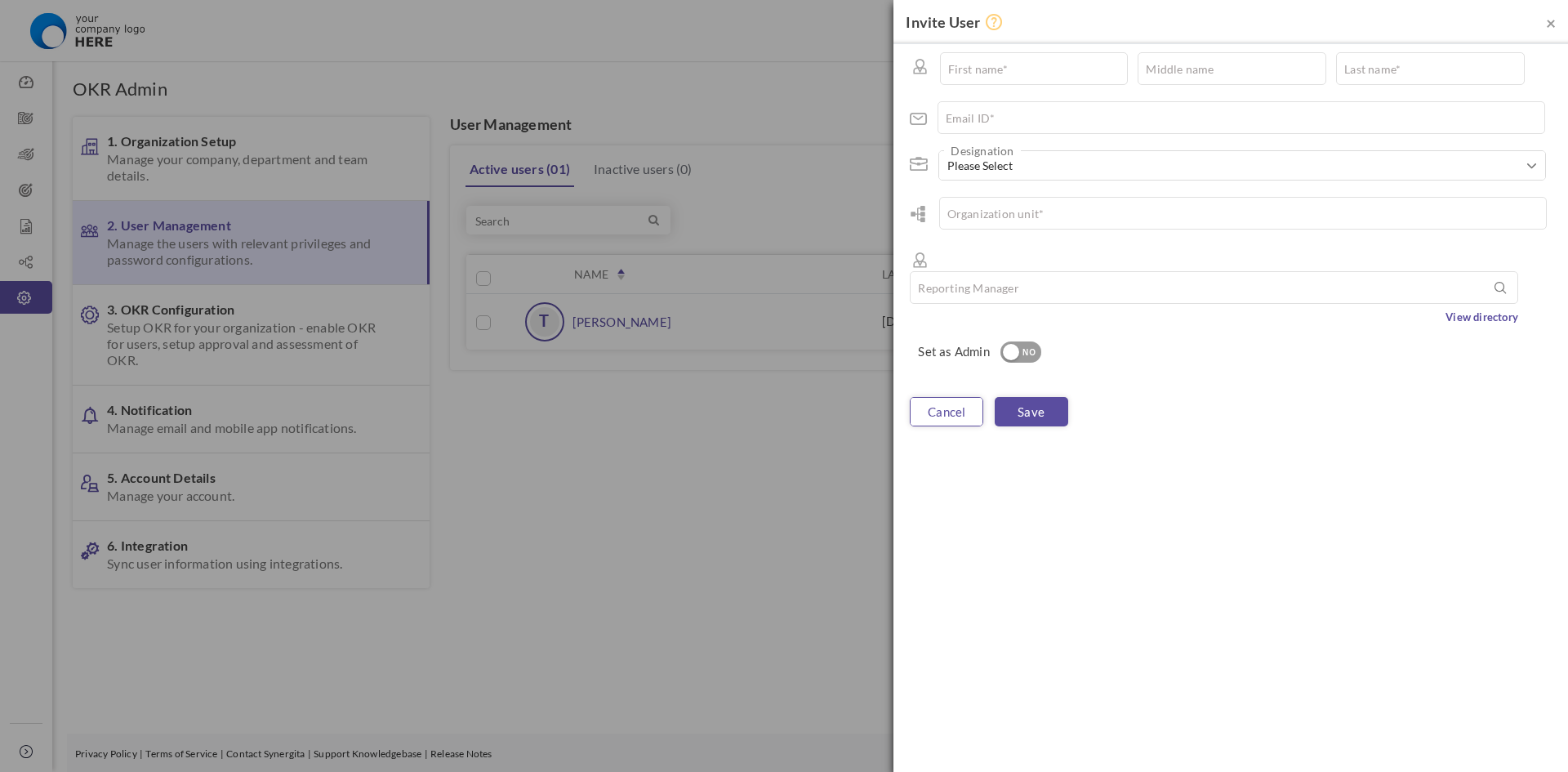
click at [946, 397] on link "cancel" at bounding box center [946, 411] width 73 height 30
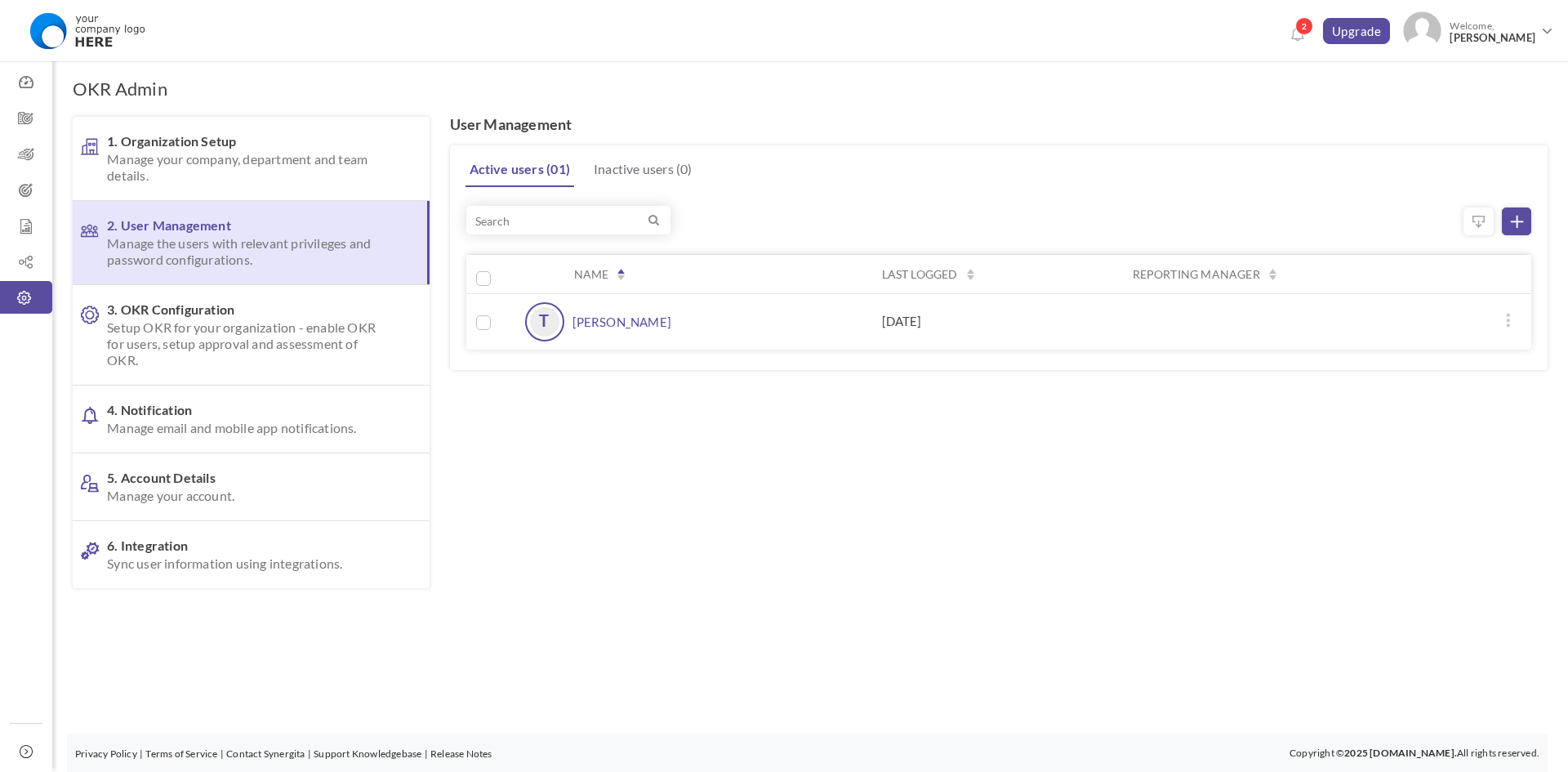
click at [1503, 319] on icon at bounding box center [1509, 321] width 13 height 13
click at [1253, 224] on div "Resend invite Reset password 0 user selected Clear all Show only selected YES N…" at bounding box center [999, 282] width 1066 height 142
click at [644, 168] on link "Inactive users ( 0 )" at bounding box center [643, 169] width 107 height 32
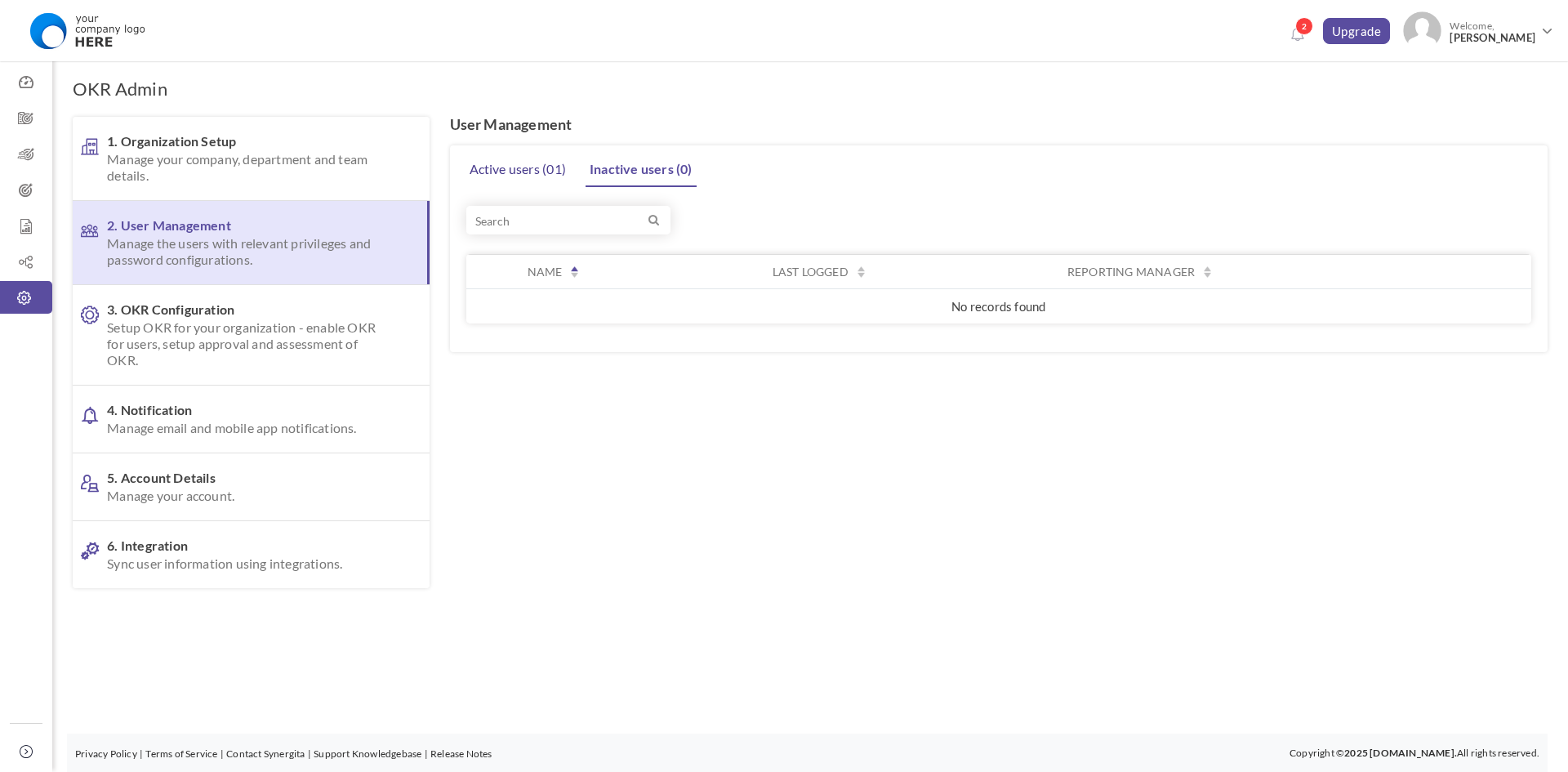
click at [506, 167] on link "Active users ( 01 )" at bounding box center [518, 169] width 105 height 32
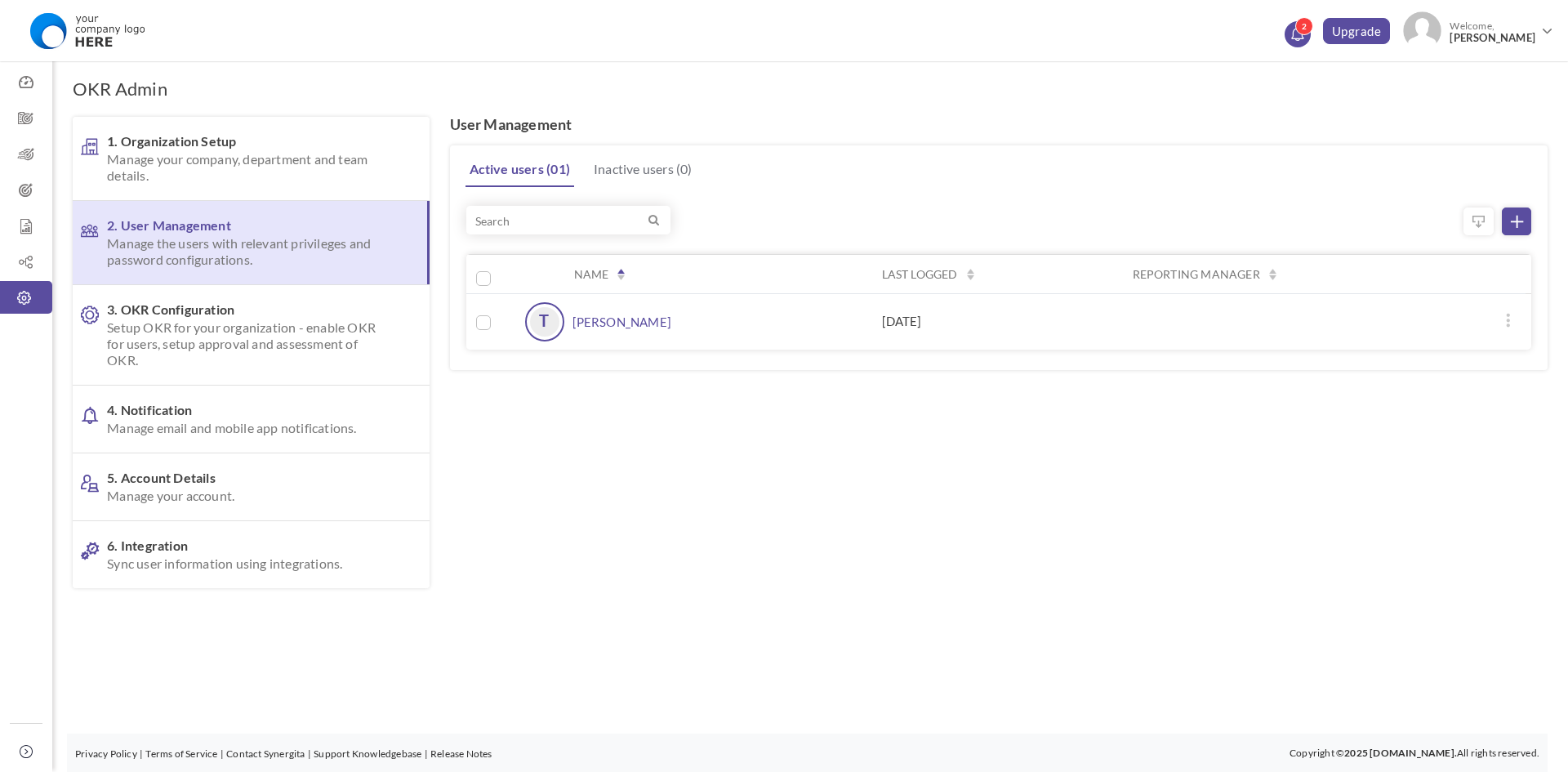
click at [1313, 31] on span "2" at bounding box center [1304, 26] width 18 height 18
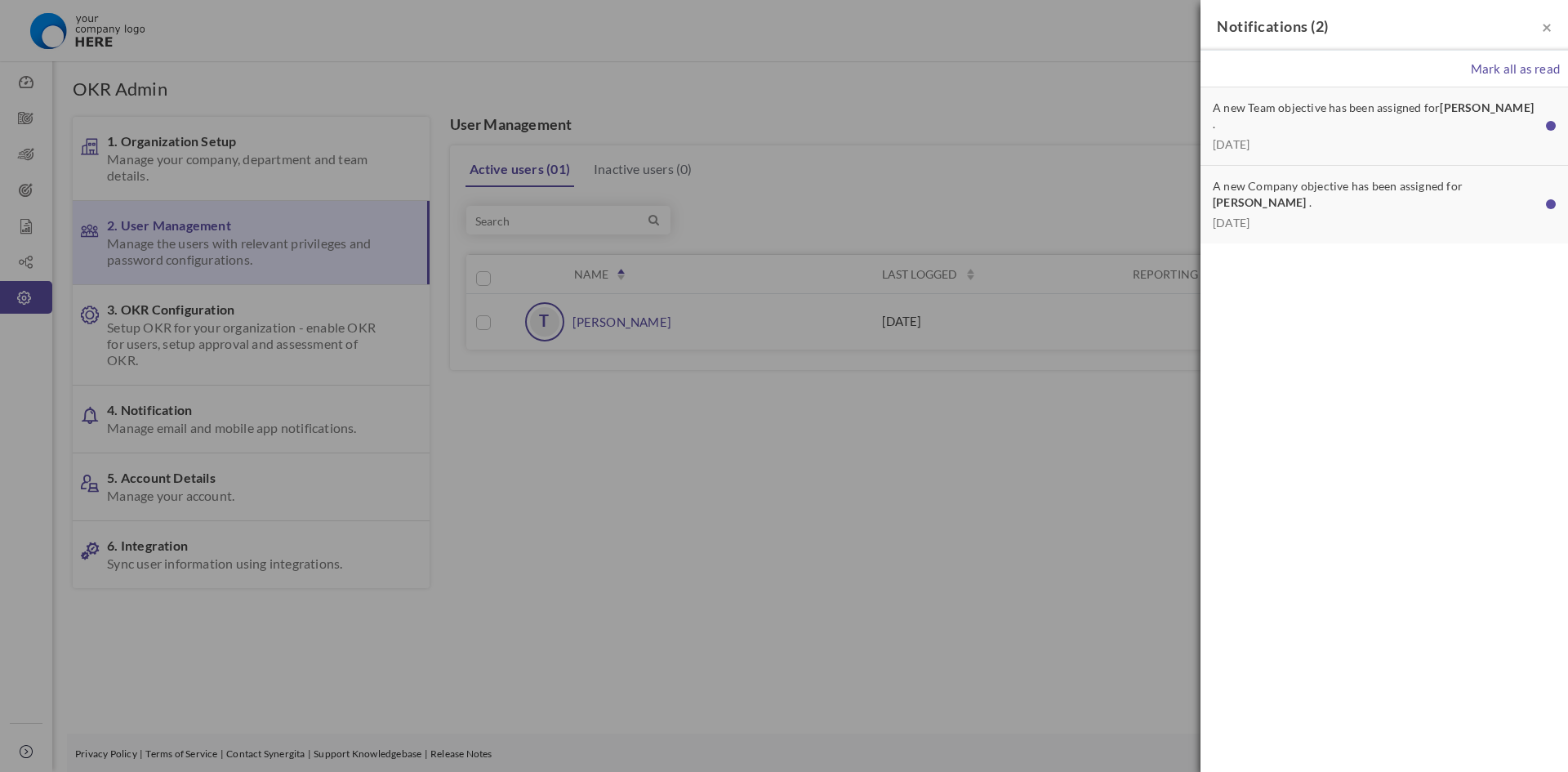
click at [899, 197] on div "× Notifications ( 2 ) [PERSON_NAME] all as read A new Team objective has been a…" at bounding box center [784, 386] width 1568 height 772
